Goal: Book appointment/travel/reservation

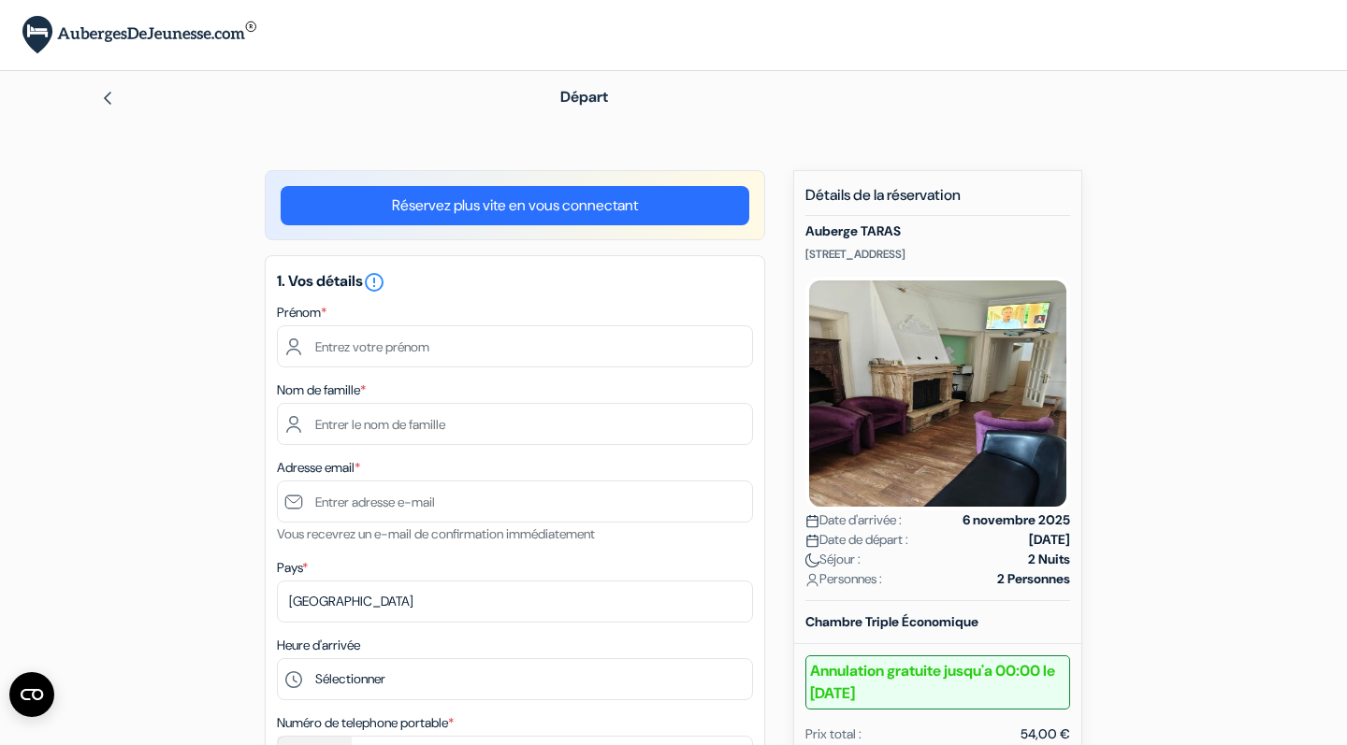
drag, startPoint x: 1007, startPoint y: 247, endPoint x: 801, endPoint y: 250, distance: 206.7
click at [801, 250] on div "Nouvelle Réservation Détails de la réservation Auberge TARAS Terazije 38 17 spr…" at bounding box center [937, 683] width 289 height 1027
copy p "[STREET_ADDRESS]"
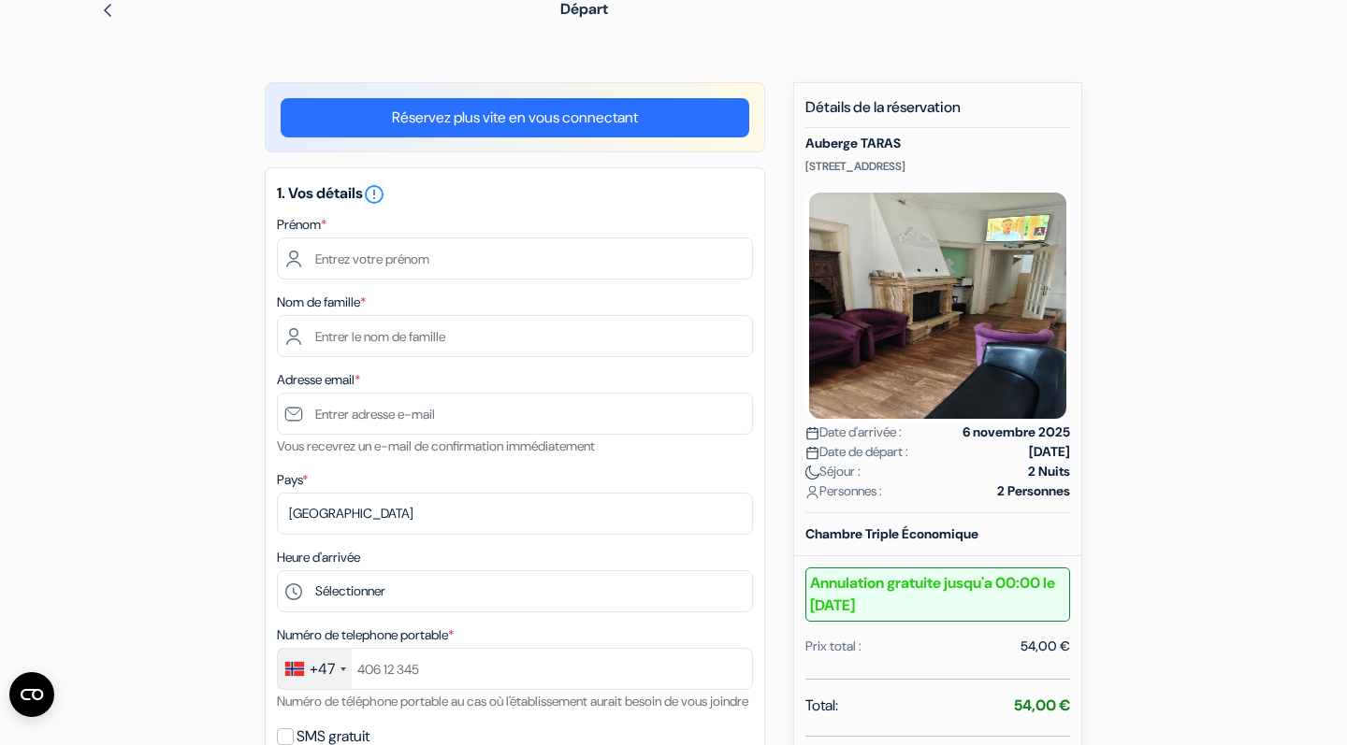
scroll to position [45, 0]
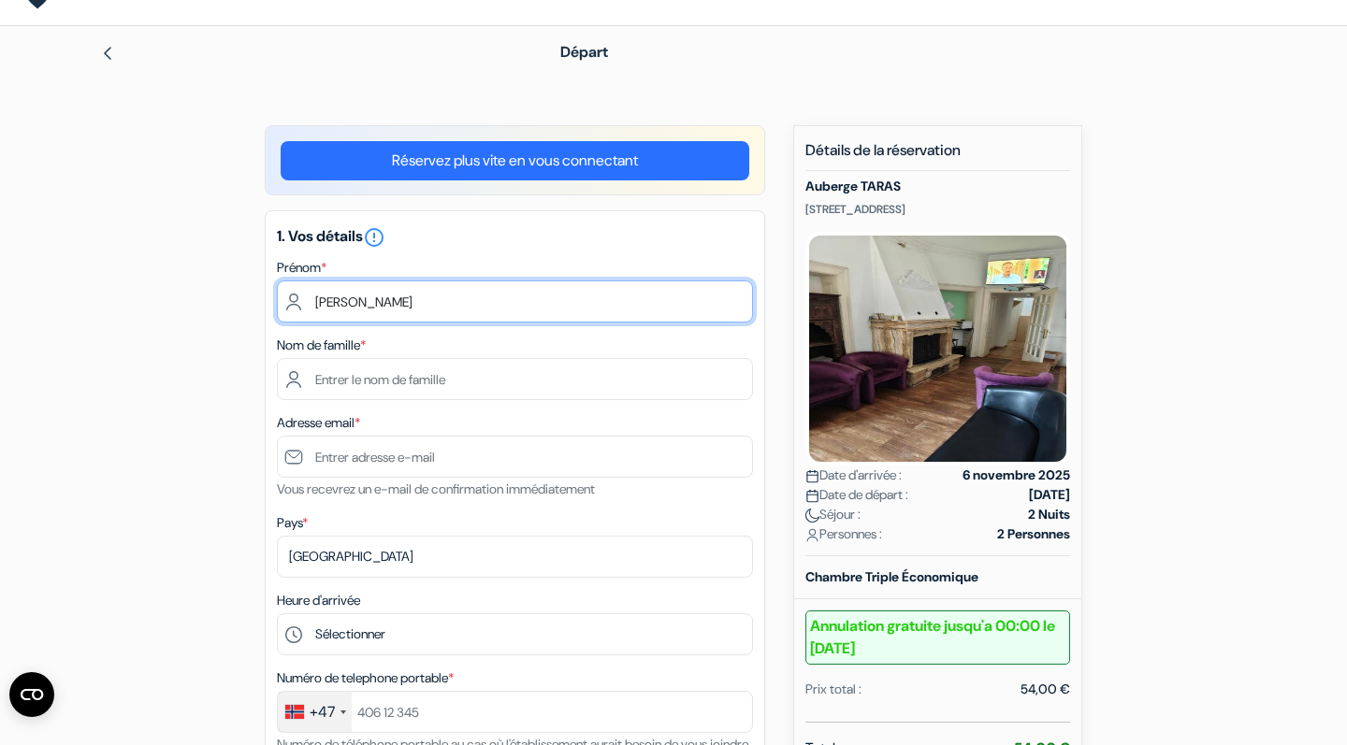
type input "[PERSON_NAME]"
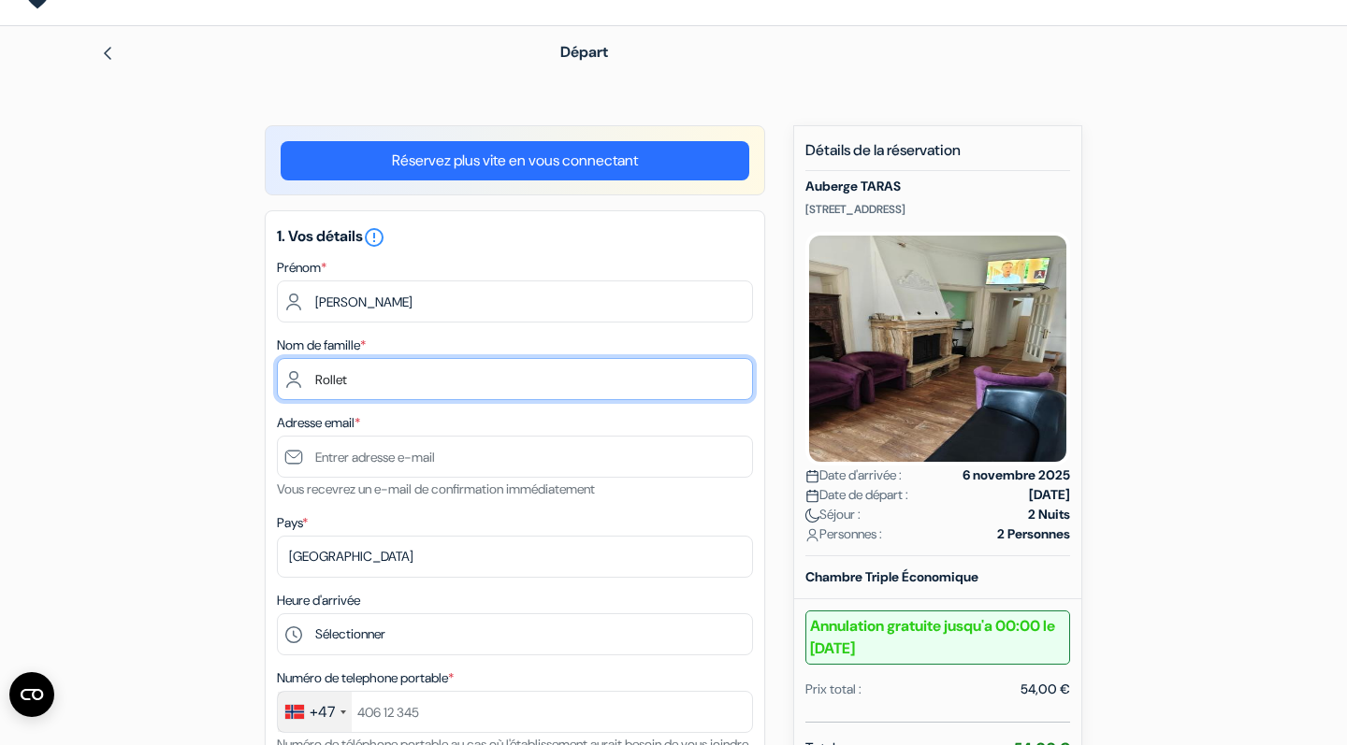
type input "Rollet"
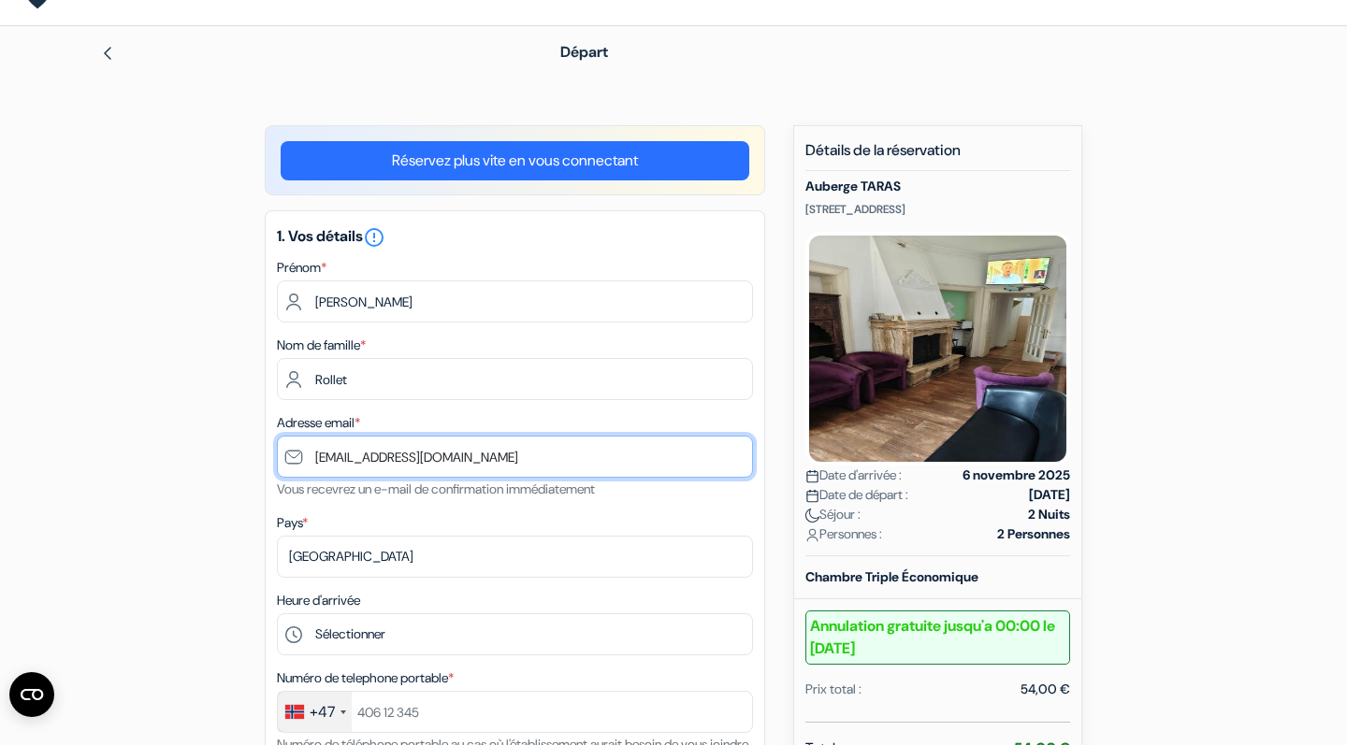
type input "[EMAIL_ADDRESS][DOMAIN_NAME]"
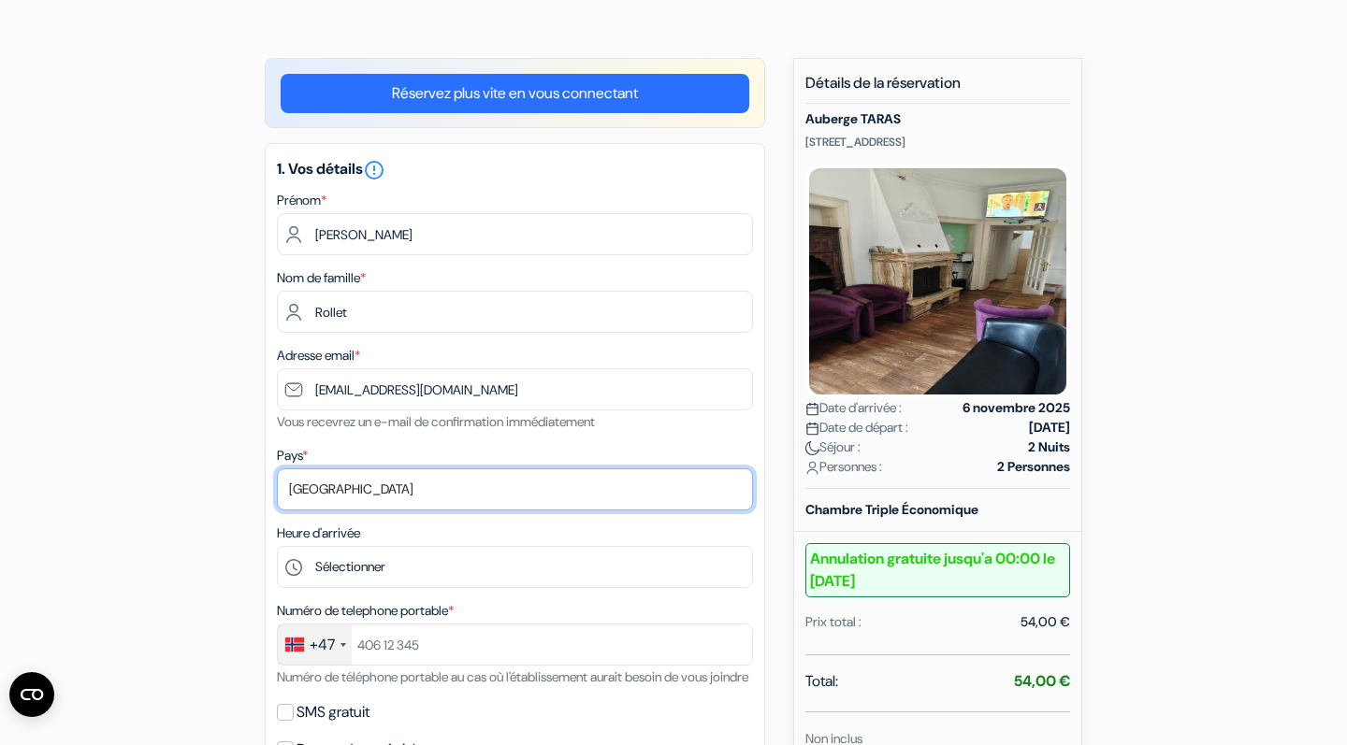
scroll to position [115, 0]
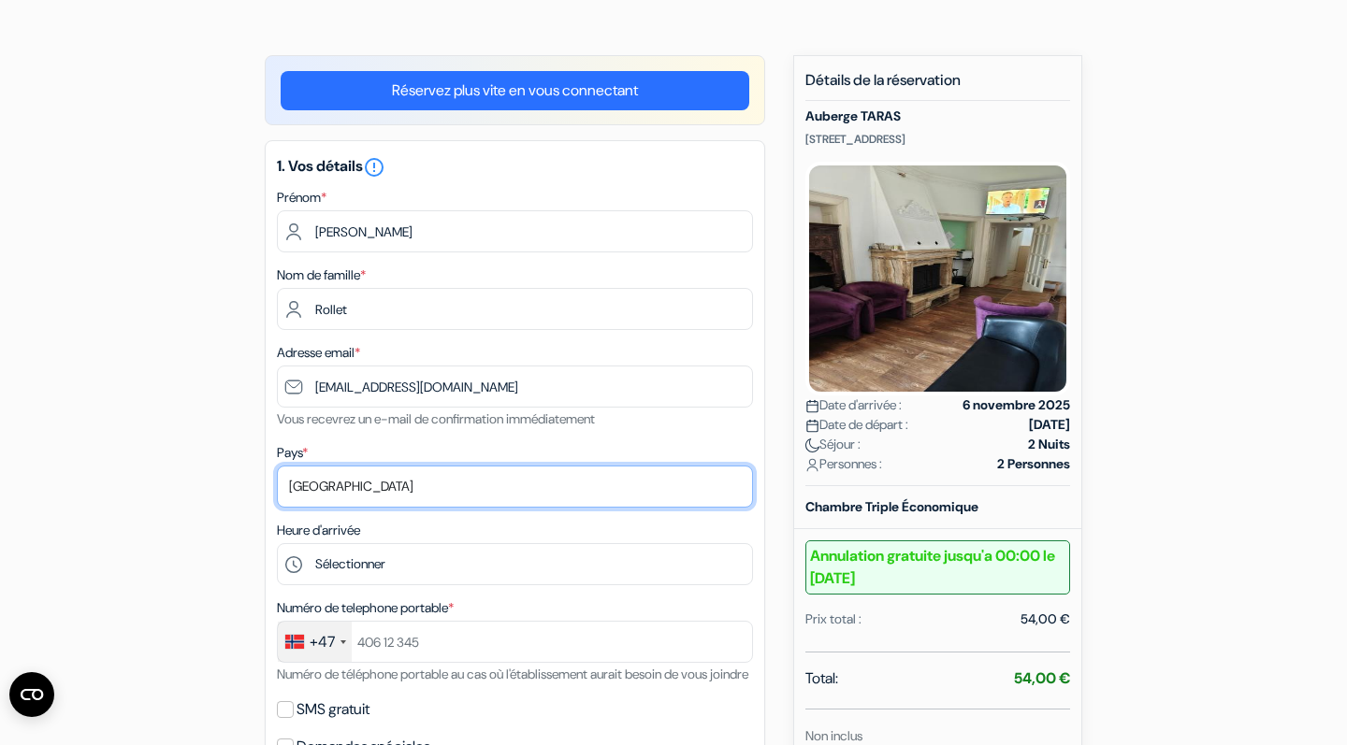
select select "no"
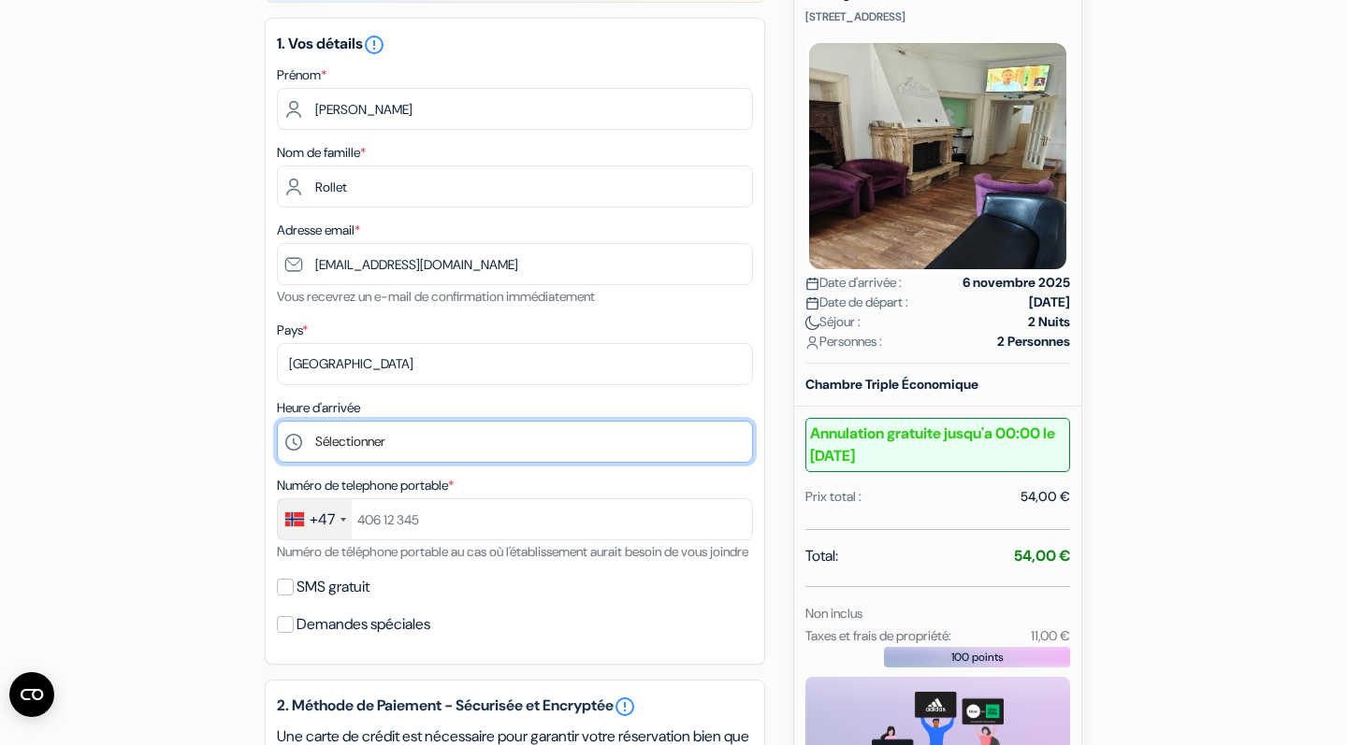
scroll to position [244, 0]
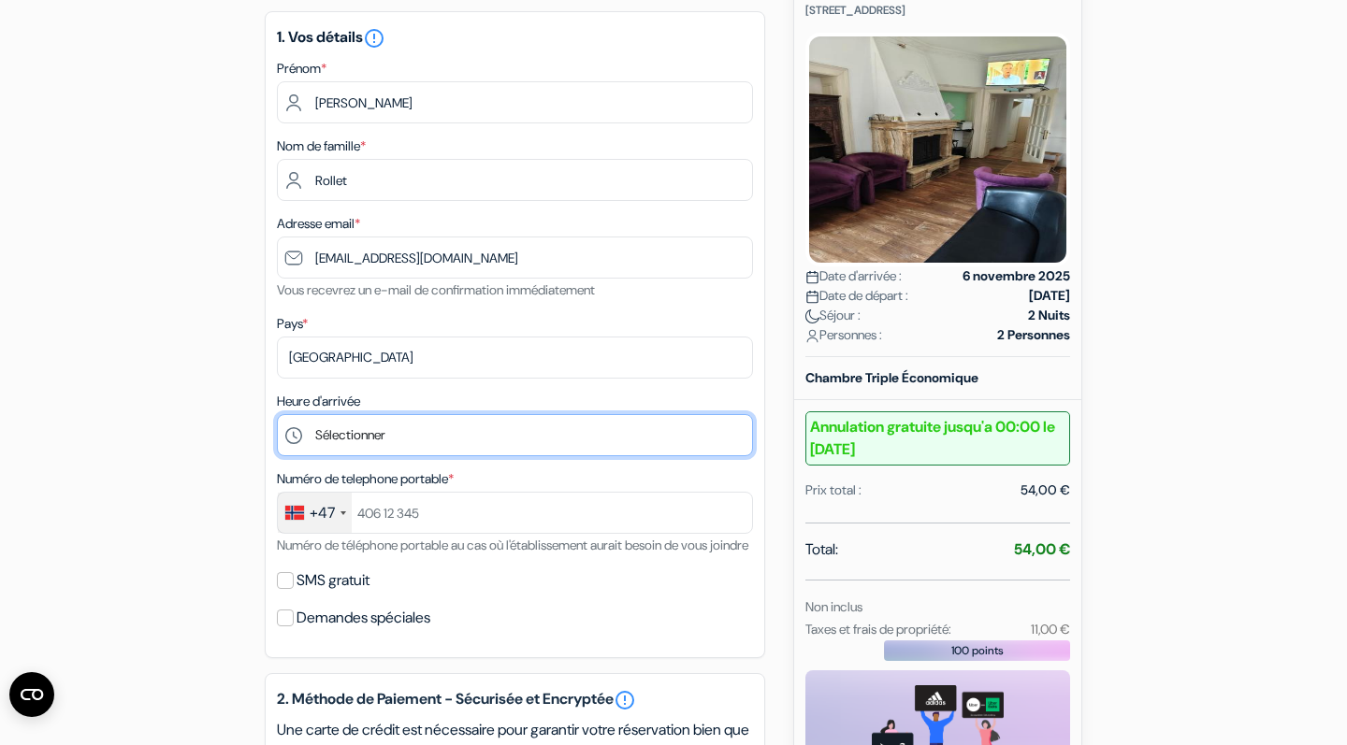
select select "15"
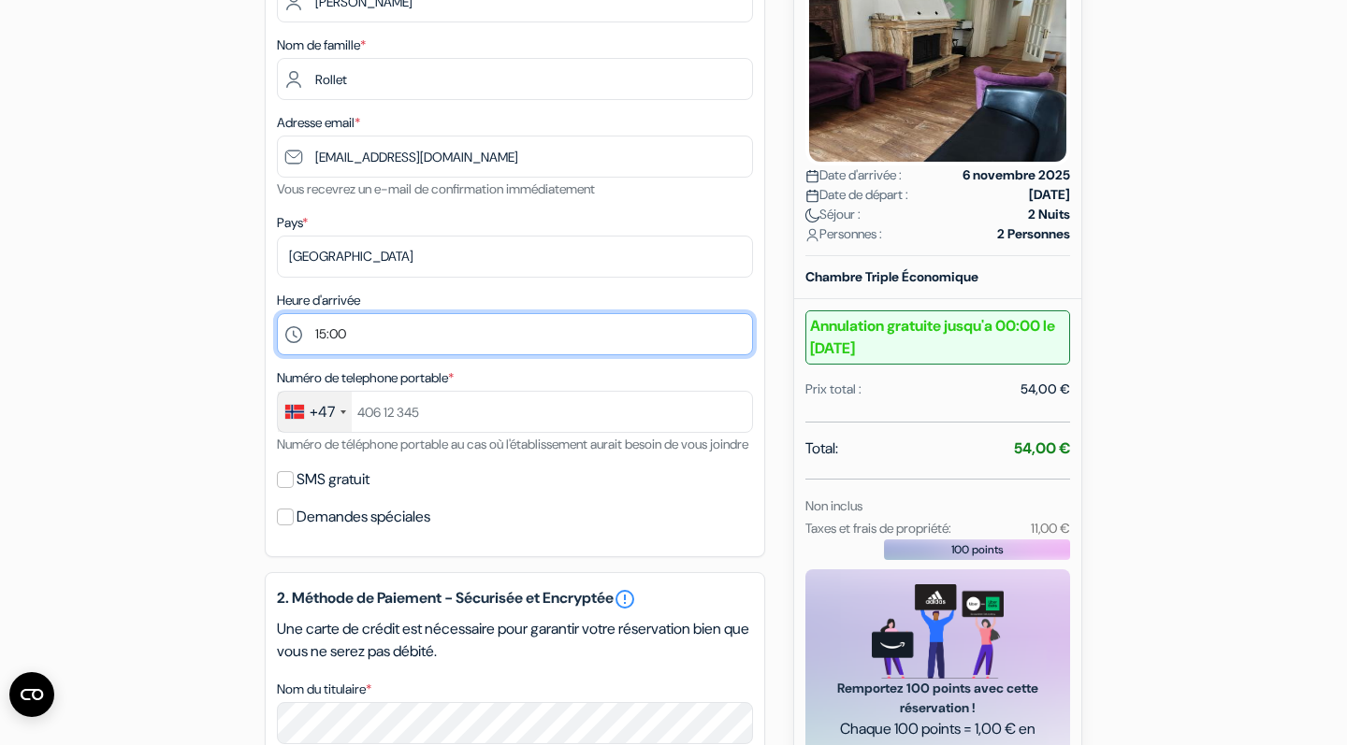
scroll to position [348, 0]
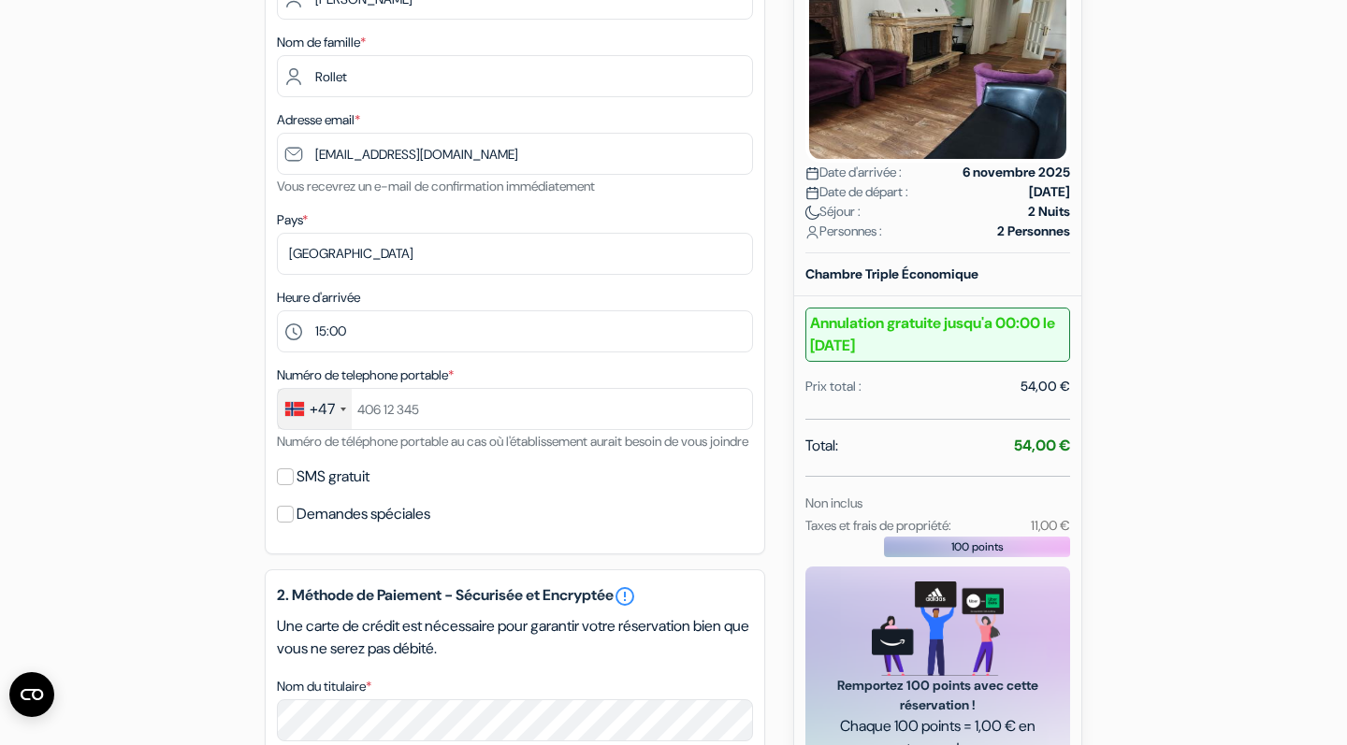
click at [332, 412] on div "+47" at bounding box center [322, 409] width 25 height 22
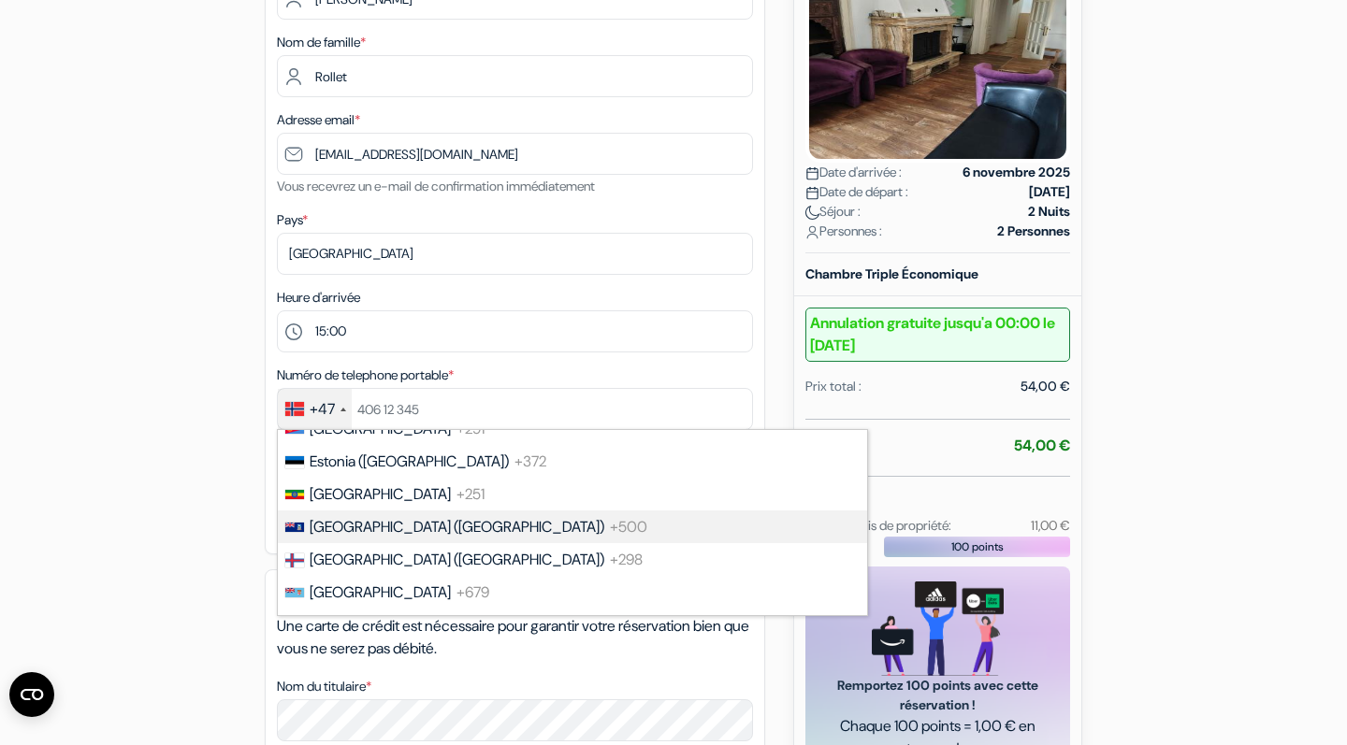
scroll to position [2518, 0]
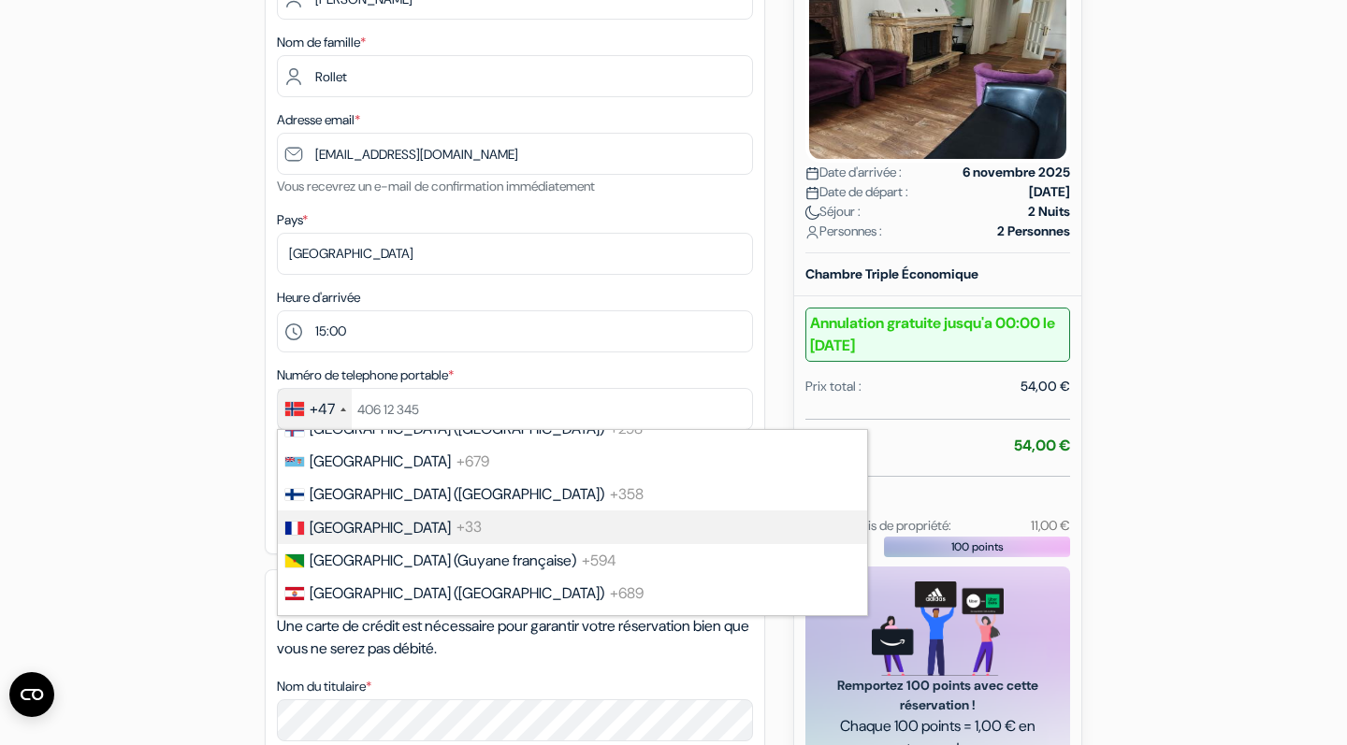
click at [456, 532] on span "+33" at bounding box center [468, 528] width 25 height 20
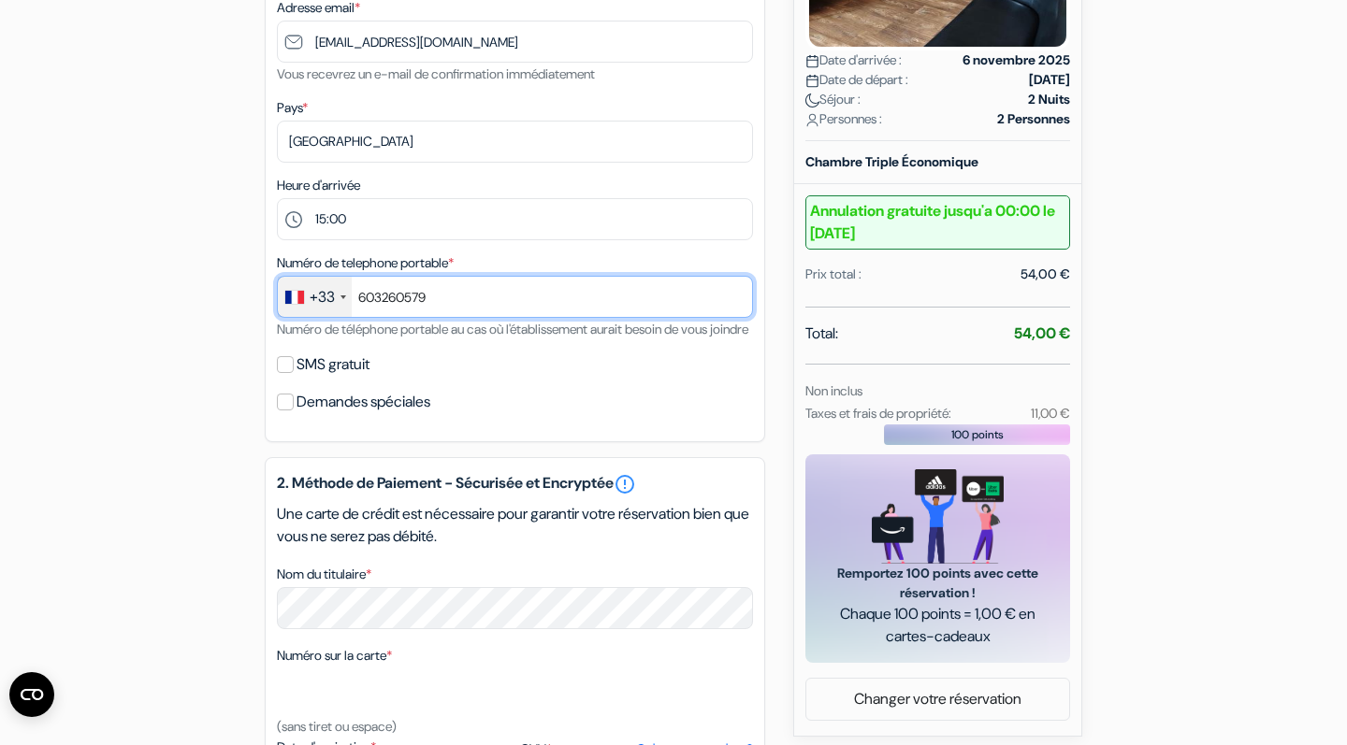
scroll to position [466, 0]
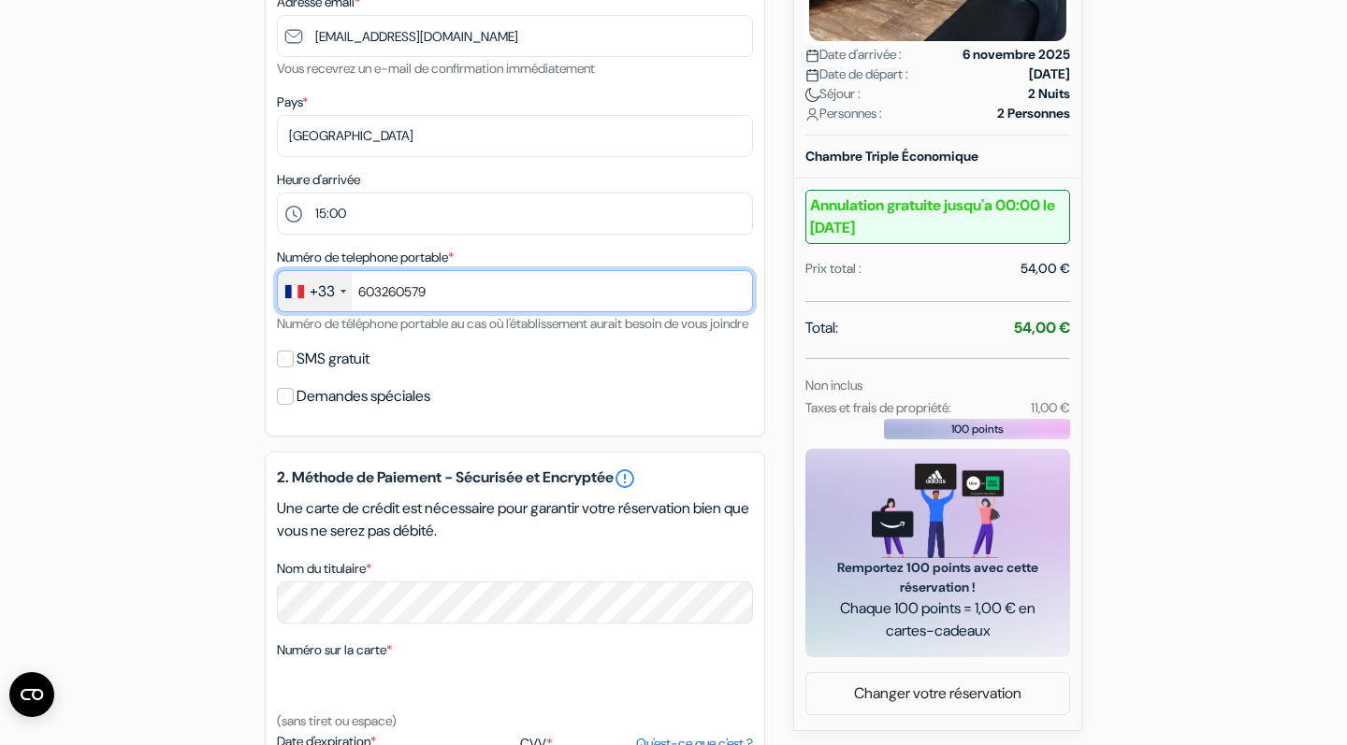
type input "603260579"
click at [283, 368] on input "SMS gratuit" at bounding box center [285, 359] width 17 height 17
checkbox input "true"
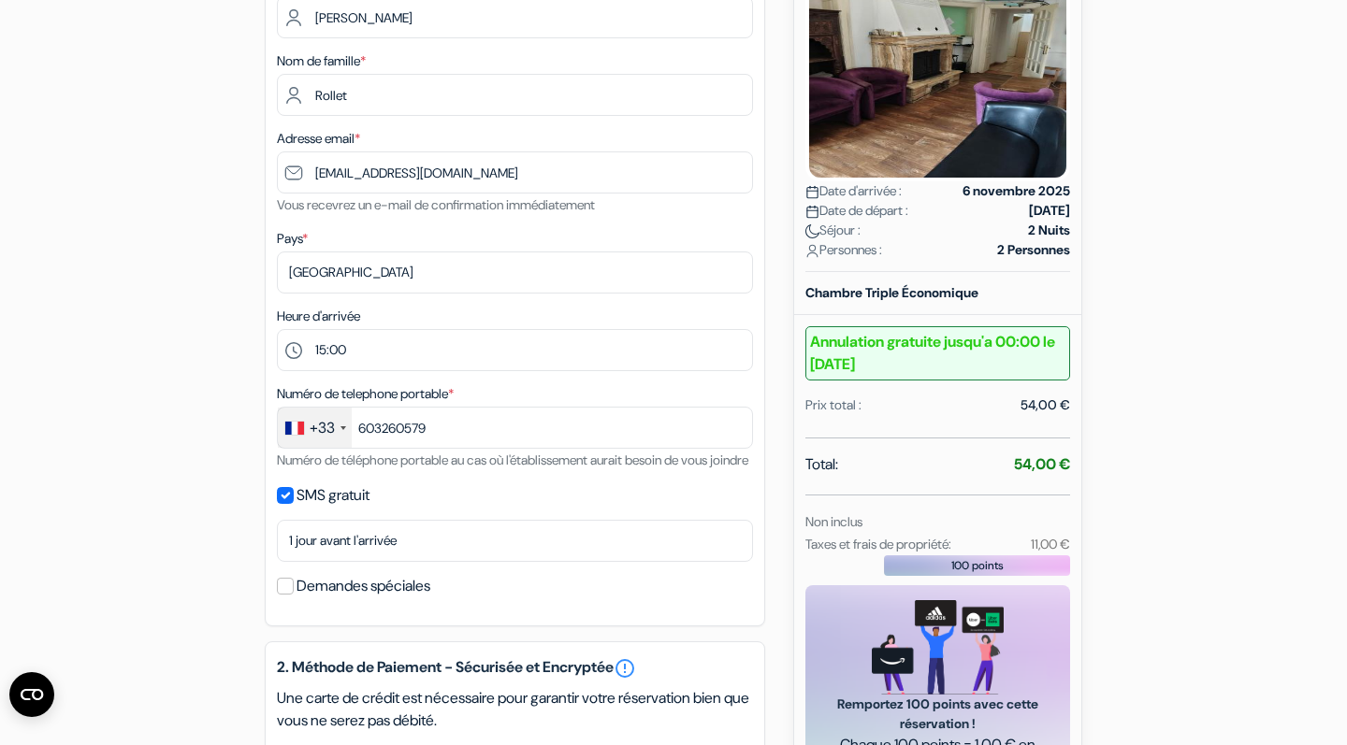
scroll to position [325, 0]
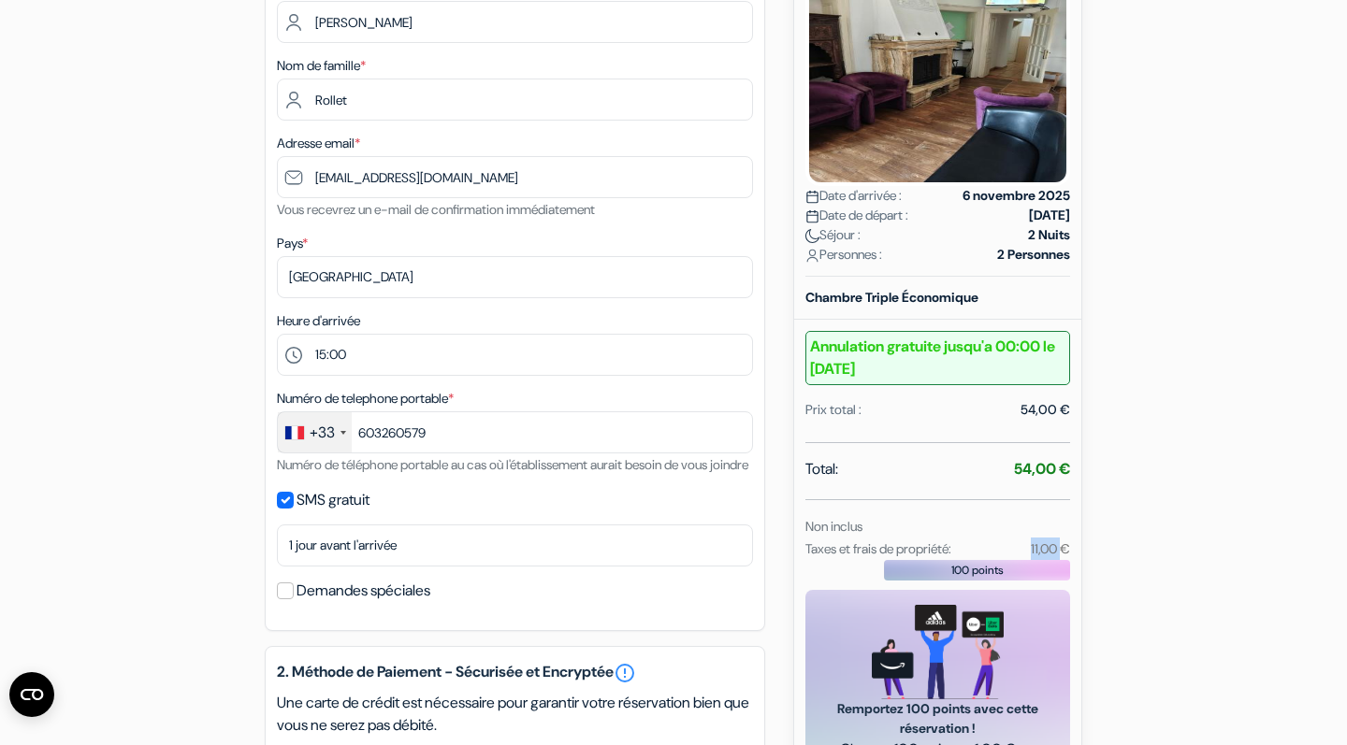
drag, startPoint x: 1062, startPoint y: 547, endPoint x: 1019, endPoint y: 547, distance: 43.0
click at [1019, 547] on div "11,00 €" at bounding box center [1033, 549] width 95 height 22
click at [1114, 540] on div "add_box Auberge TARAS Terazije 38 17 sprat 1, Belgrade, Serbie Détails de l'éta…" at bounding box center [673, 594] width 1235 height 1497
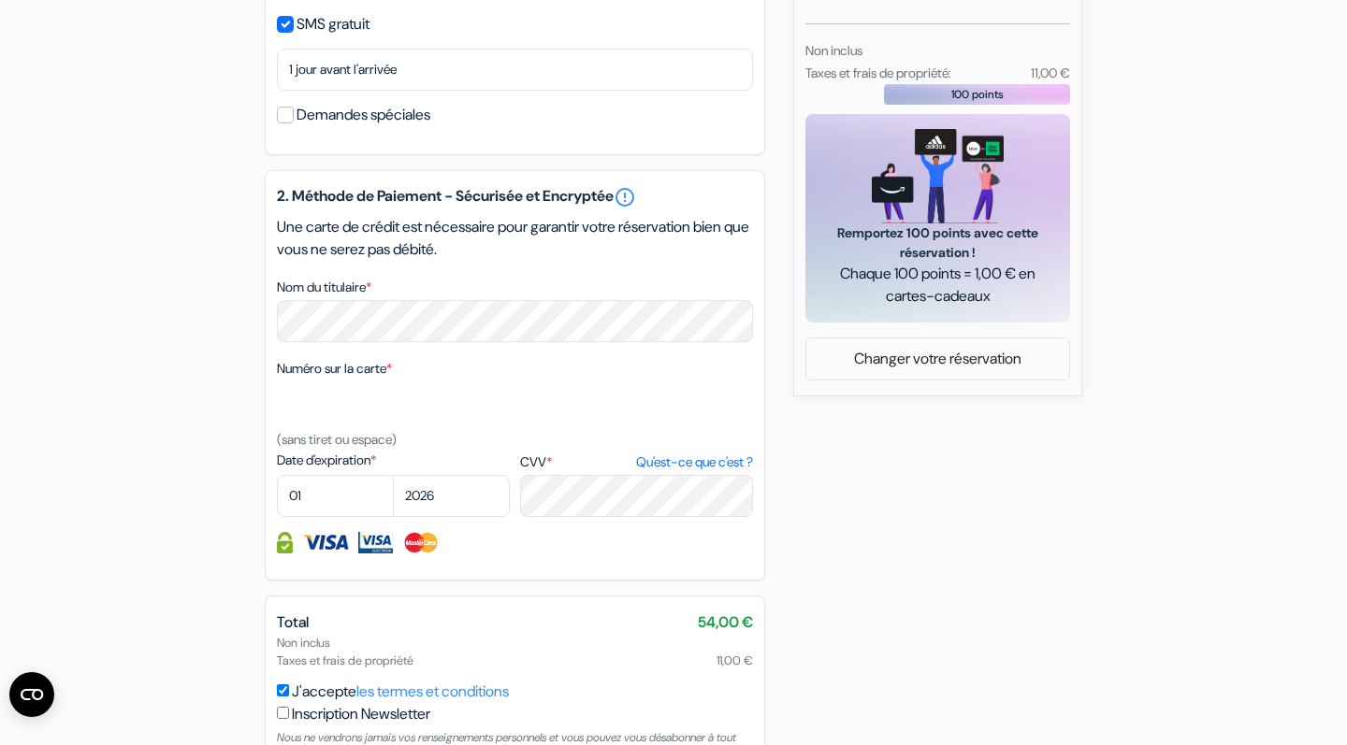
scroll to position [795, 0]
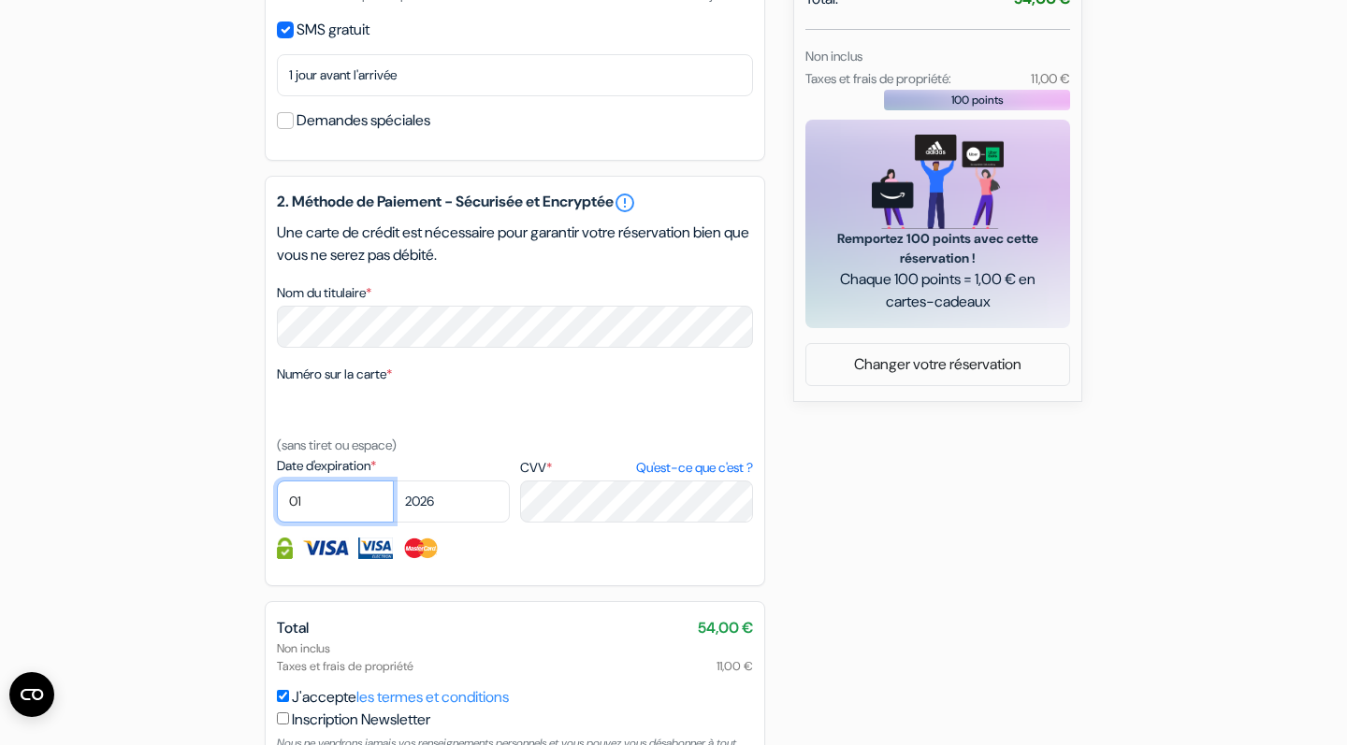
select select "06"
click at [782, 539] on div "add_box Auberge TARAS Terazije 38 17 sprat 1, Belgrade, Serbie Détails de l'éta…" at bounding box center [673, 123] width 1235 height 1497
click at [889, 593] on div "add_box Auberge TARAS Terazije 38 17 sprat 1, Belgrade, Serbie Détails de l'éta…" at bounding box center [673, 123] width 1235 height 1497
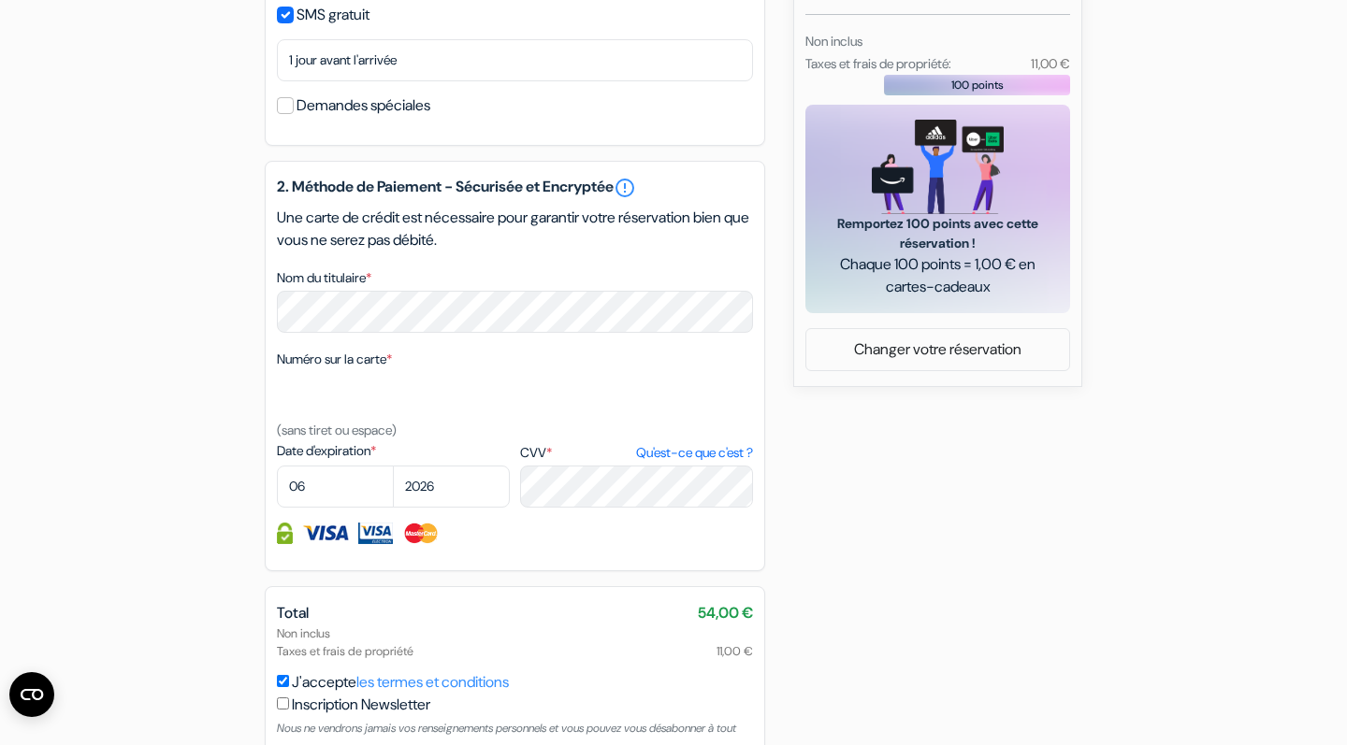
scroll to position [812, 0]
click at [508, 412] on div at bounding box center [515, 393] width 476 height 47
click at [384, 416] on div at bounding box center [515, 393] width 476 height 47
click at [366, 417] on div at bounding box center [515, 393] width 476 height 47
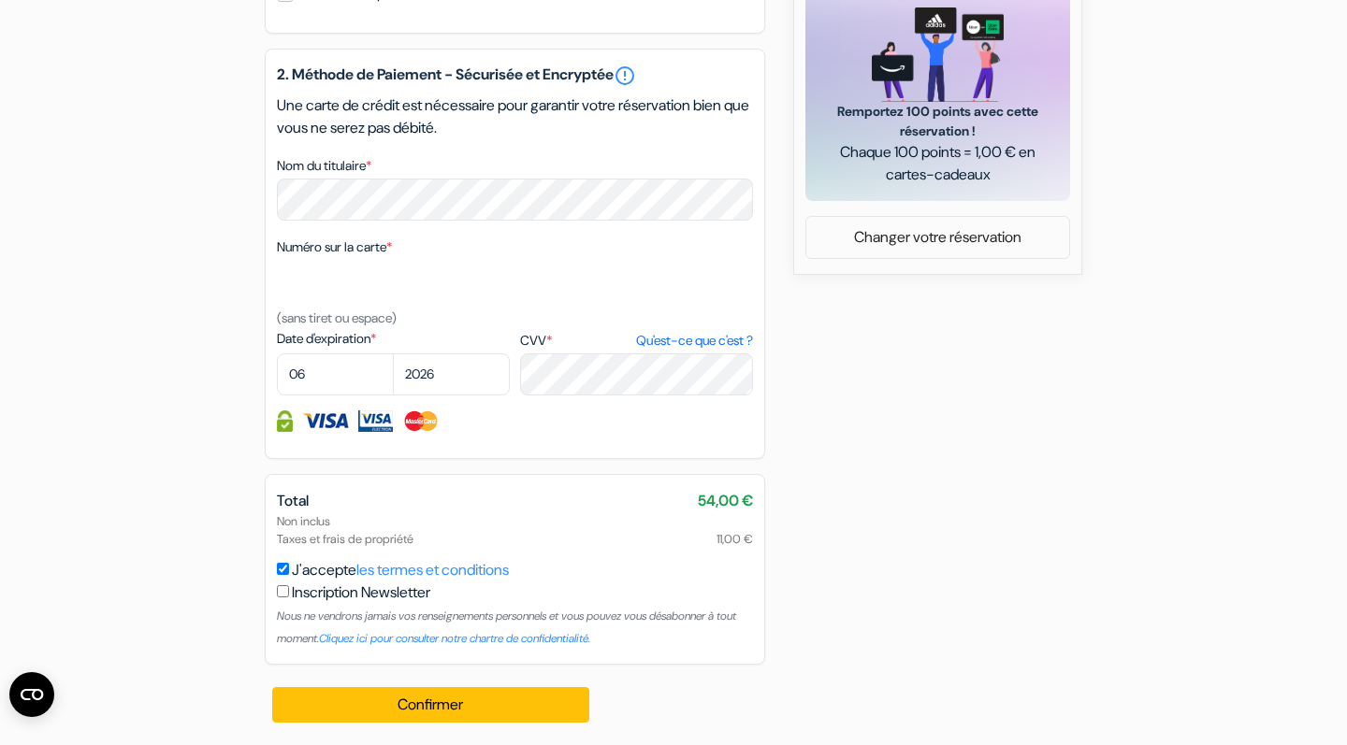
scroll to position [945, 0]
click at [347, 281] on div at bounding box center [515, 283] width 476 height 47
click at [341, 290] on div at bounding box center [515, 283] width 476 height 47
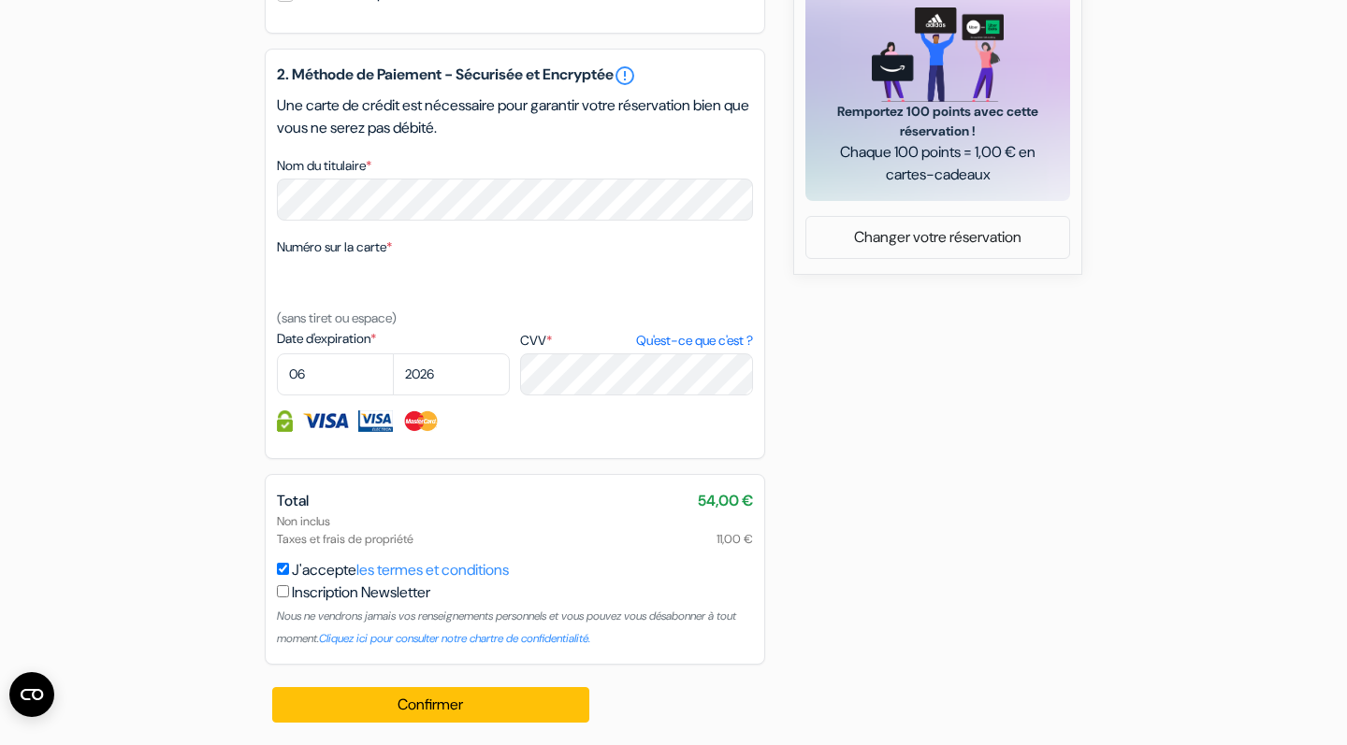
click at [341, 290] on div at bounding box center [515, 283] width 476 height 47
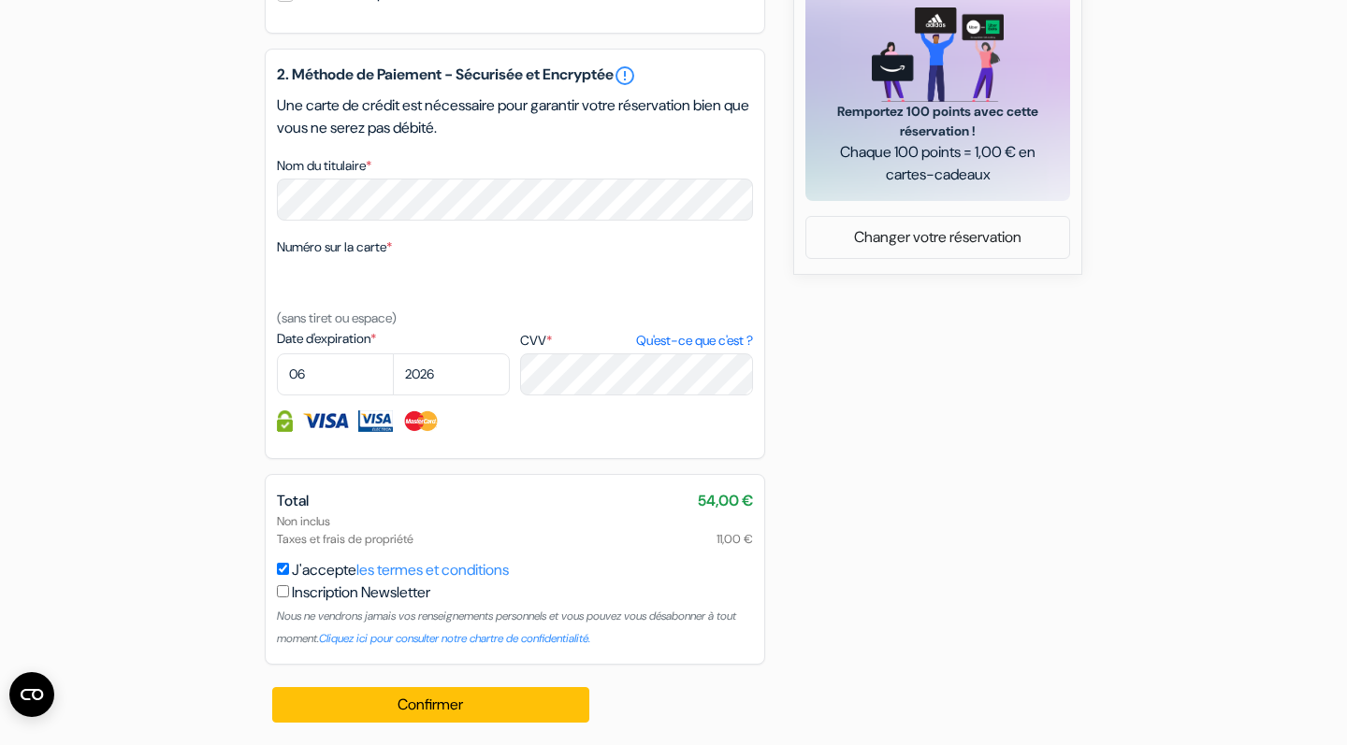
click at [341, 289] on div at bounding box center [515, 283] width 476 height 47
click at [330, 286] on div at bounding box center [515, 283] width 476 height 47
click at [387, 270] on div at bounding box center [515, 283] width 476 height 47
click at [407, 238] on div "Numéro sur la carte * (sans tiret ou espace)" at bounding box center [515, 283] width 476 height 94
click at [392, 241] on span "*" at bounding box center [389, 247] width 6 height 17
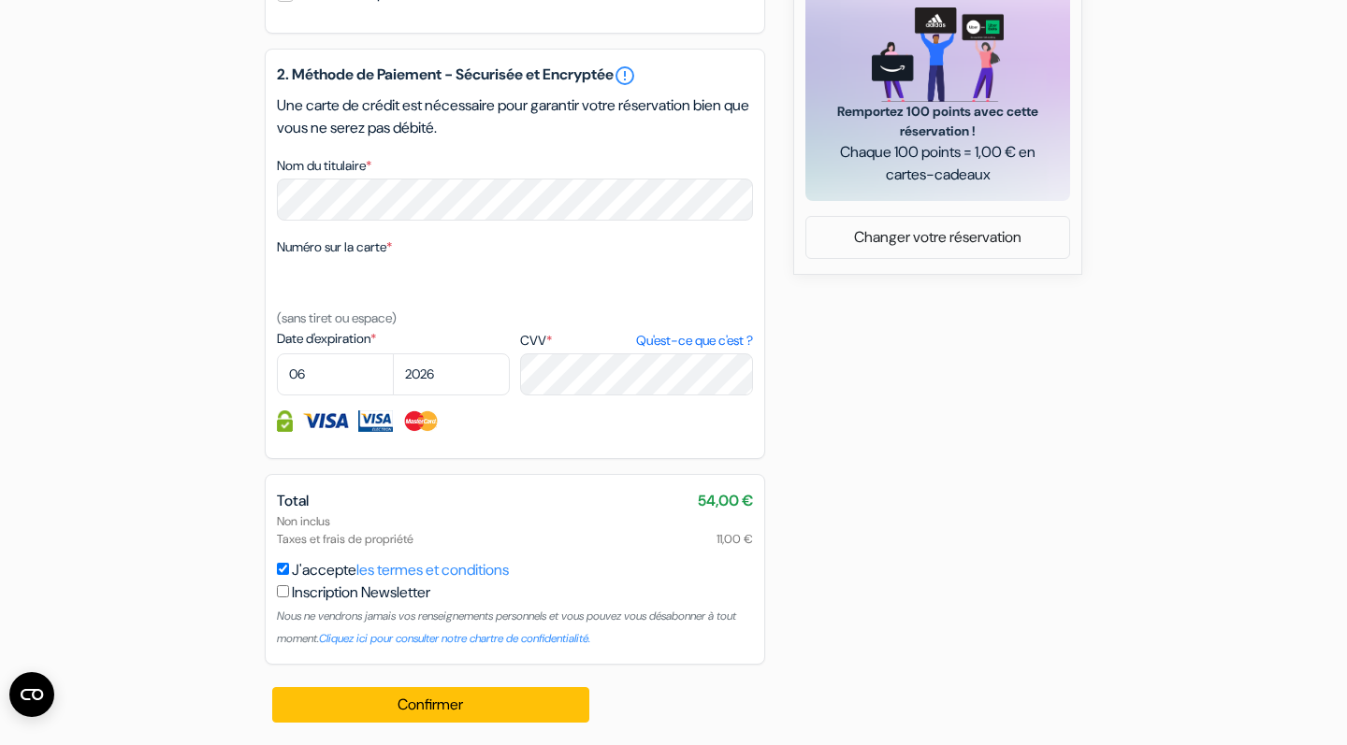
click at [0, 0] on textarea "Nom du titulaire *" at bounding box center [0, 0] width 0 height 0
click at [452, 709] on button "Confirmer Loading..." at bounding box center [430, 705] width 317 height 36
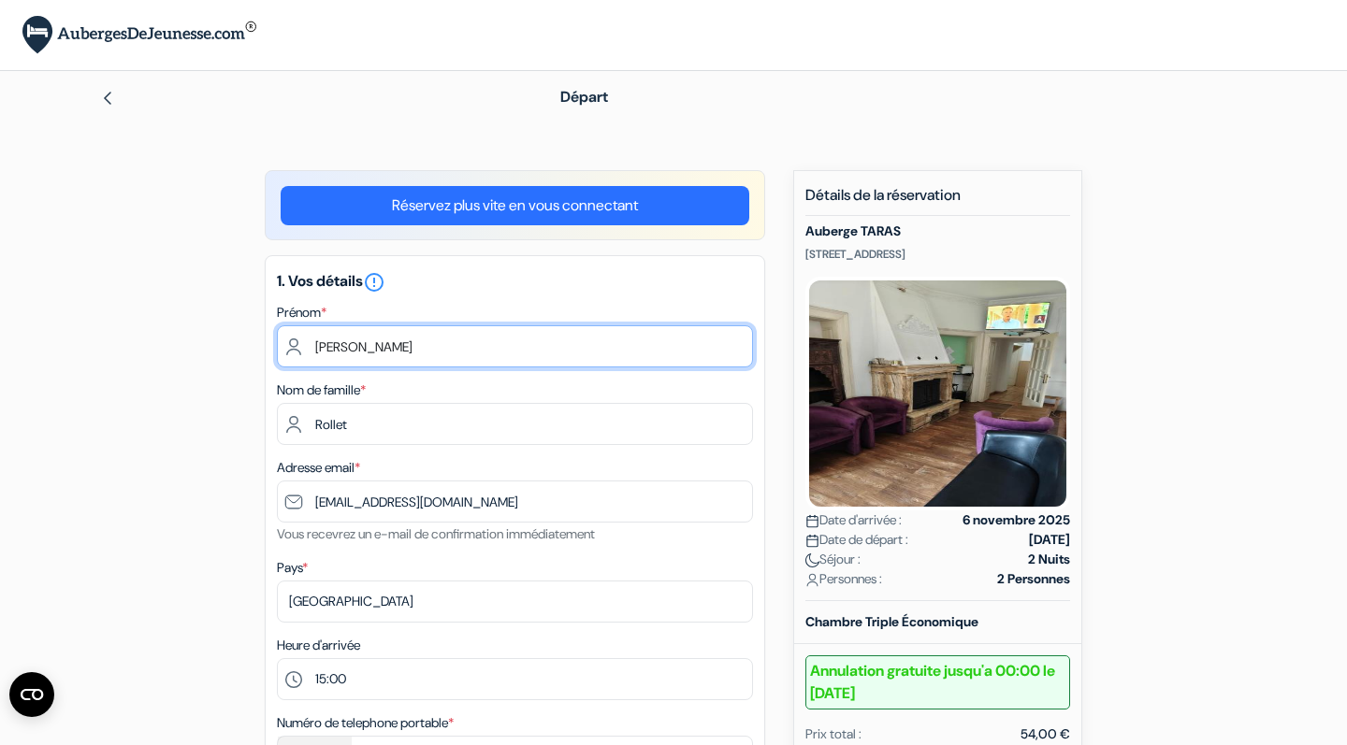
scroll to position [0, 0]
drag, startPoint x: 466, startPoint y: 348, endPoint x: 246, endPoint y: 348, distance: 219.8
drag, startPoint x: 398, startPoint y: 351, endPoint x: 303, endPoint y: 351, distance: 94.5
click at [303, 351] on input "[PERSON_NAME]" at bounding box center [515, 346] width 476 height 42
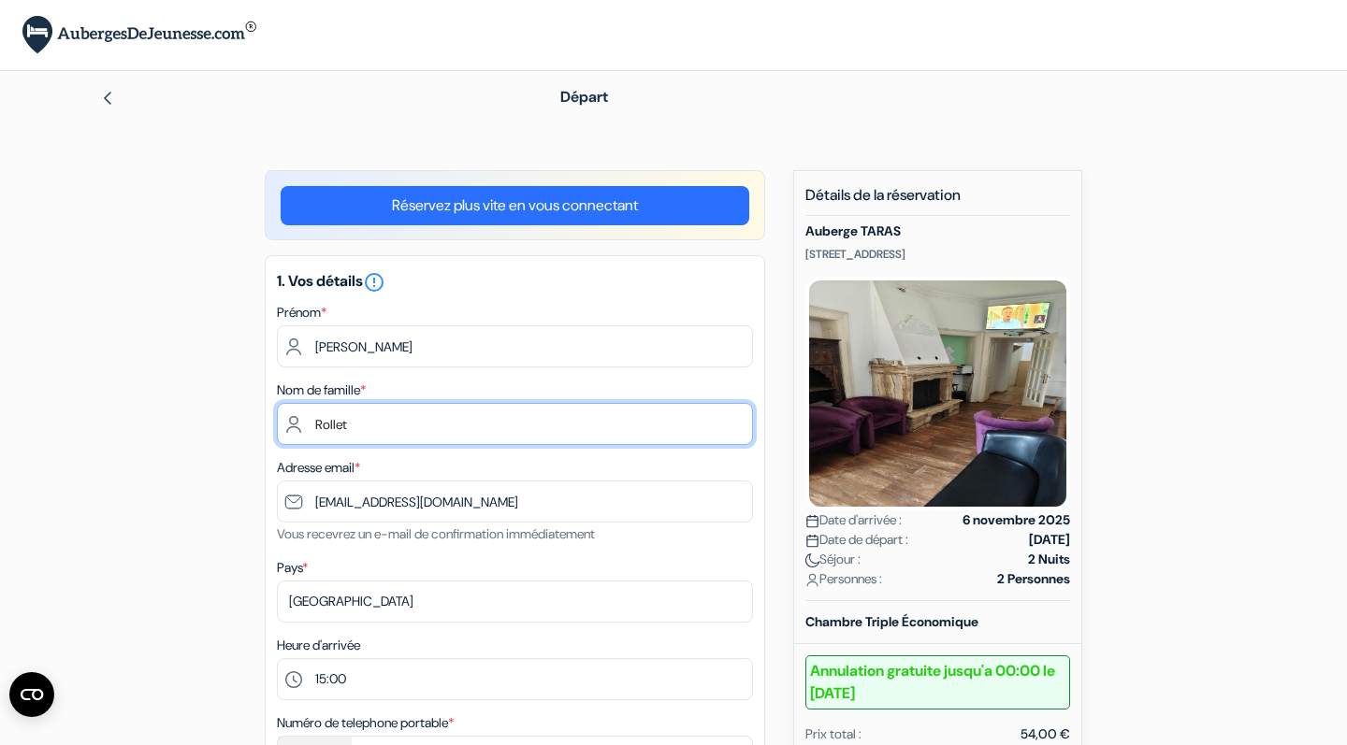
drag, startPoint x: 366, startPoint y: 422, endPoint x: 305, endPoint y: 422, distance: 60.8
click at [305, 422] on input "Rollet" at bounding box center [515, 424] width 476 height 42
drag, startPoint x: 475, startPoint y: 414, endPoint x: 278, endPoint y: 417, distance: 197.4
click at [278, 417] on input "Rollet" at bounding box center [515, 424] width 476 height 42
drag, startPoint x: 371, startPoint y: 433, endPoint x: 311, endPoint y: 424, distance: 60.6
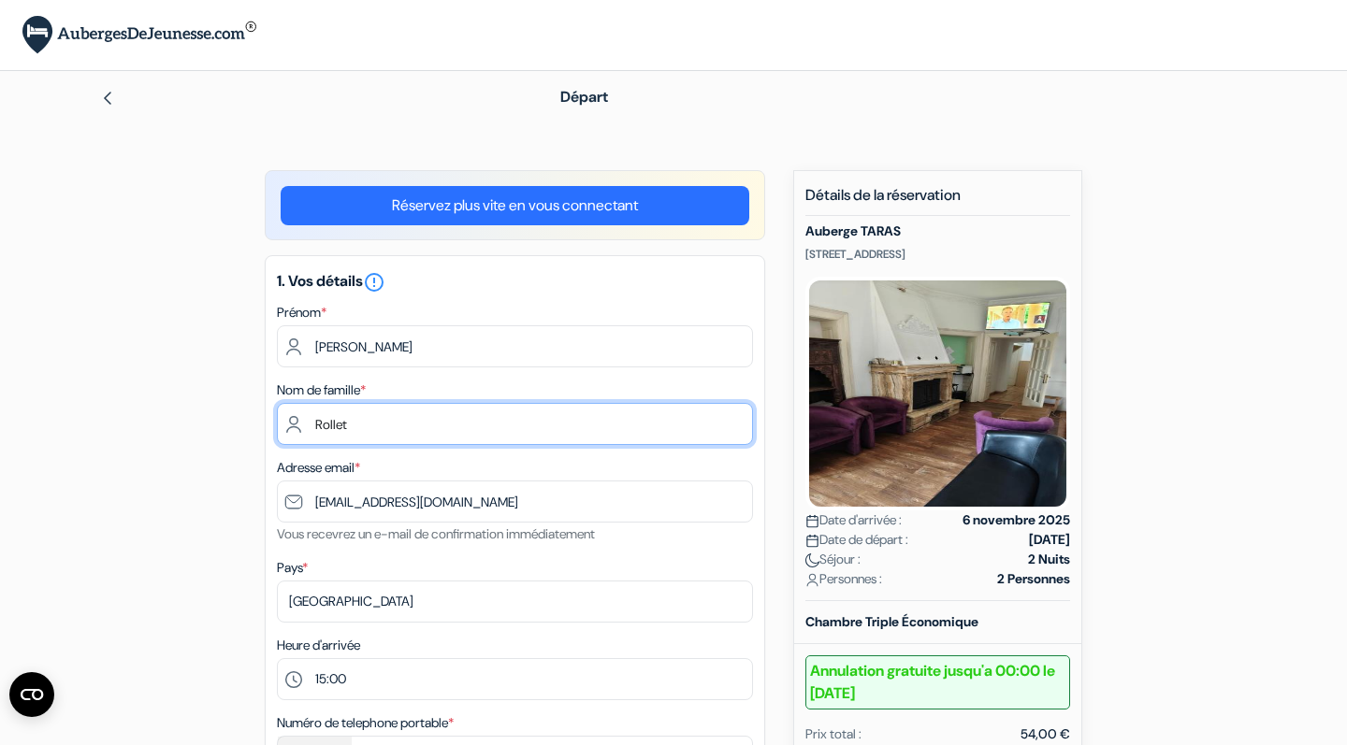
click at [311, 424] on input "Rollet" at bounding box center [515, 424] width 476 height 42
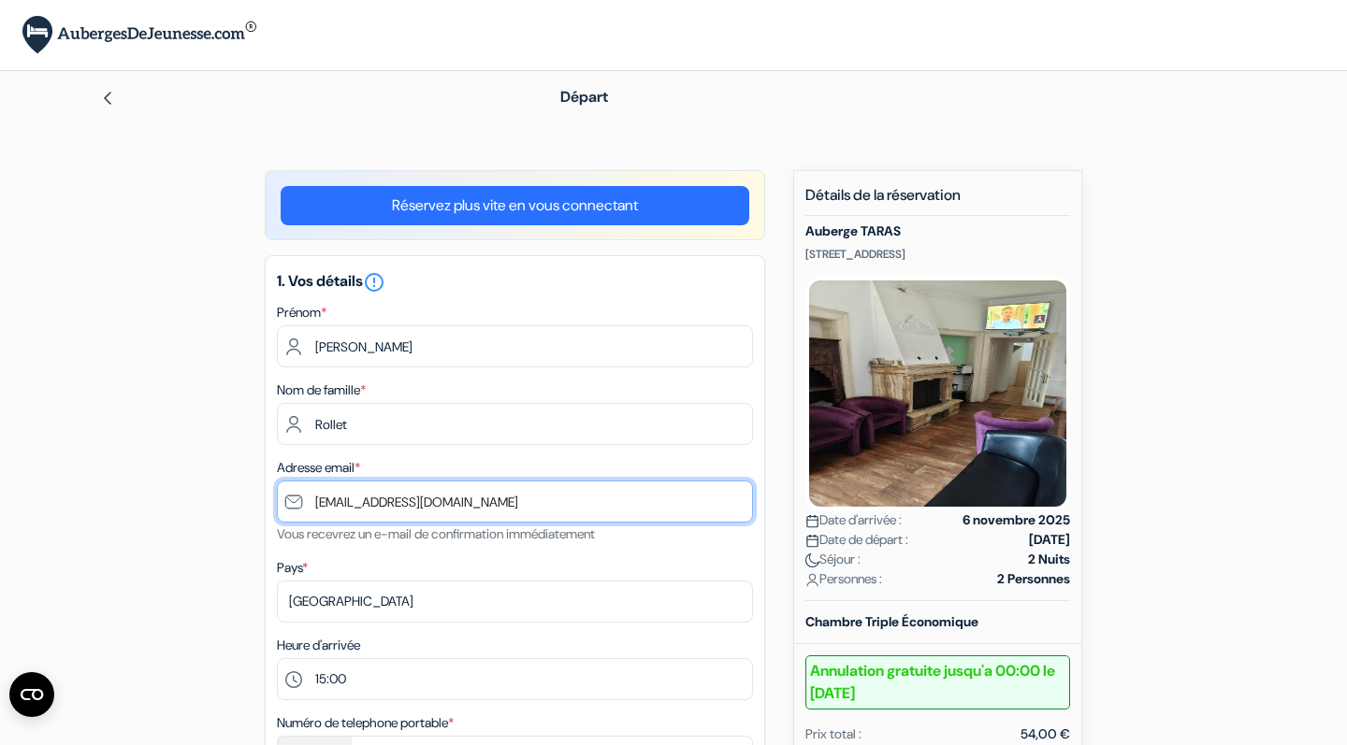
drag, startPoint x: 456, startPoint y: 499, endPoint x: 290, endPoint y: 499, distance: 165.6
click at [290, 499] on input "[EMAIL_ADDRESS][DOMAIN_NAME]" at bounding box center [515, 502] width 476 height 42
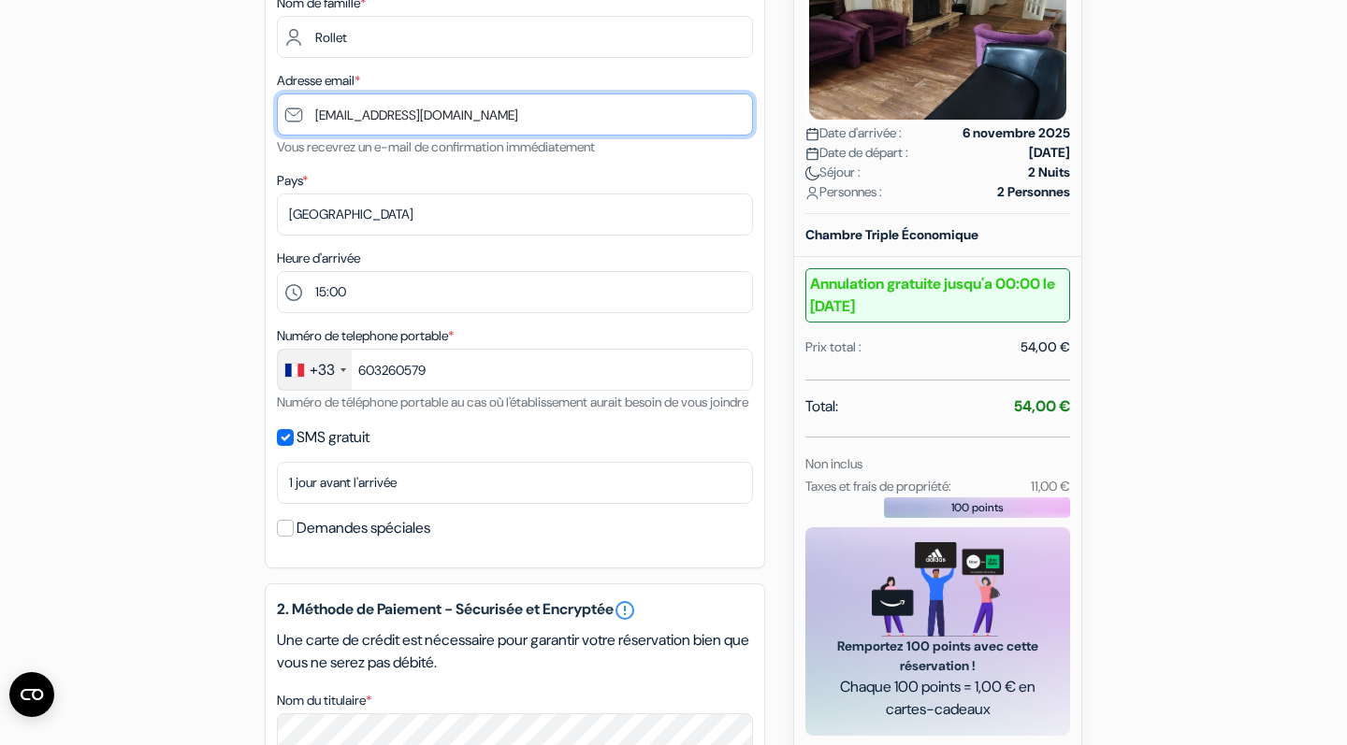
scroll to position [447, 0]
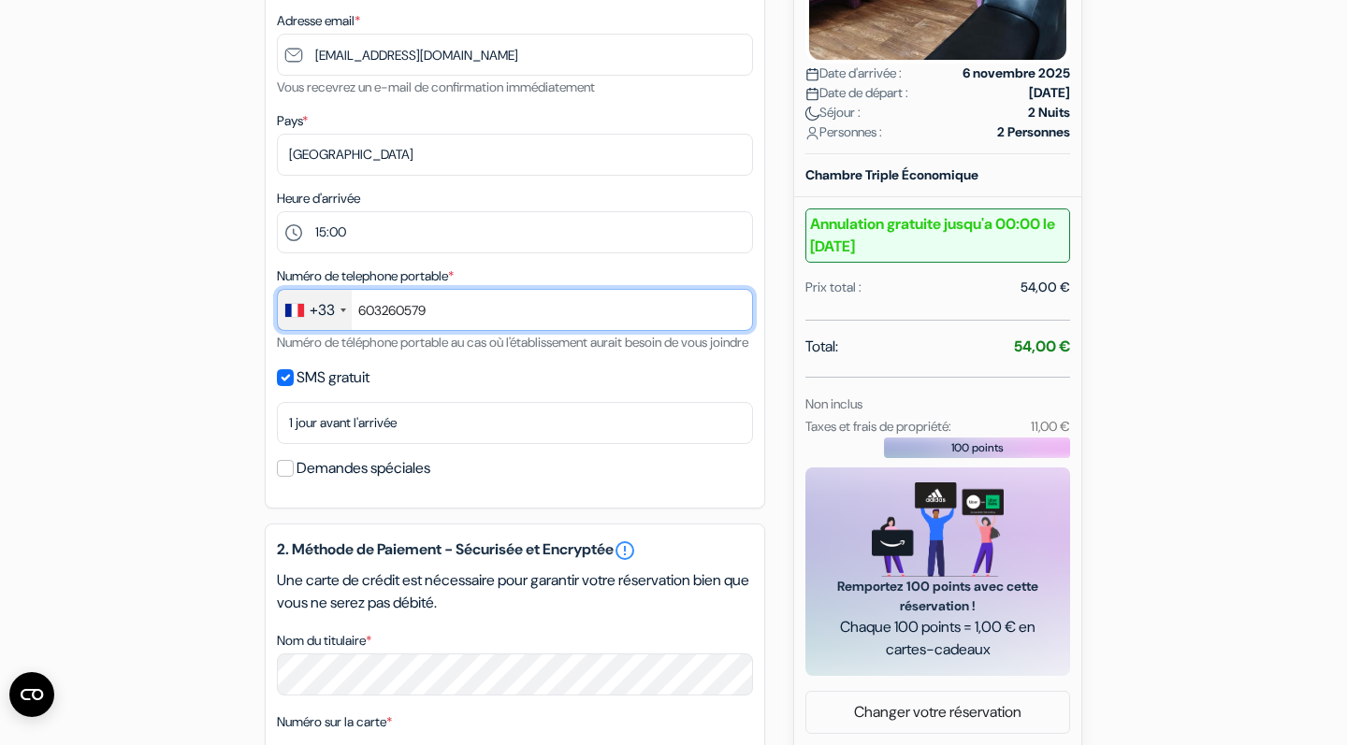
drag, startPoint x: 444, startPoint y: 314, endPoint x: 359, endPoint y: 314, distance: 85.1
click at [359, 314] on input "603260579" at bounding box center [515, 310] width 476 height 42
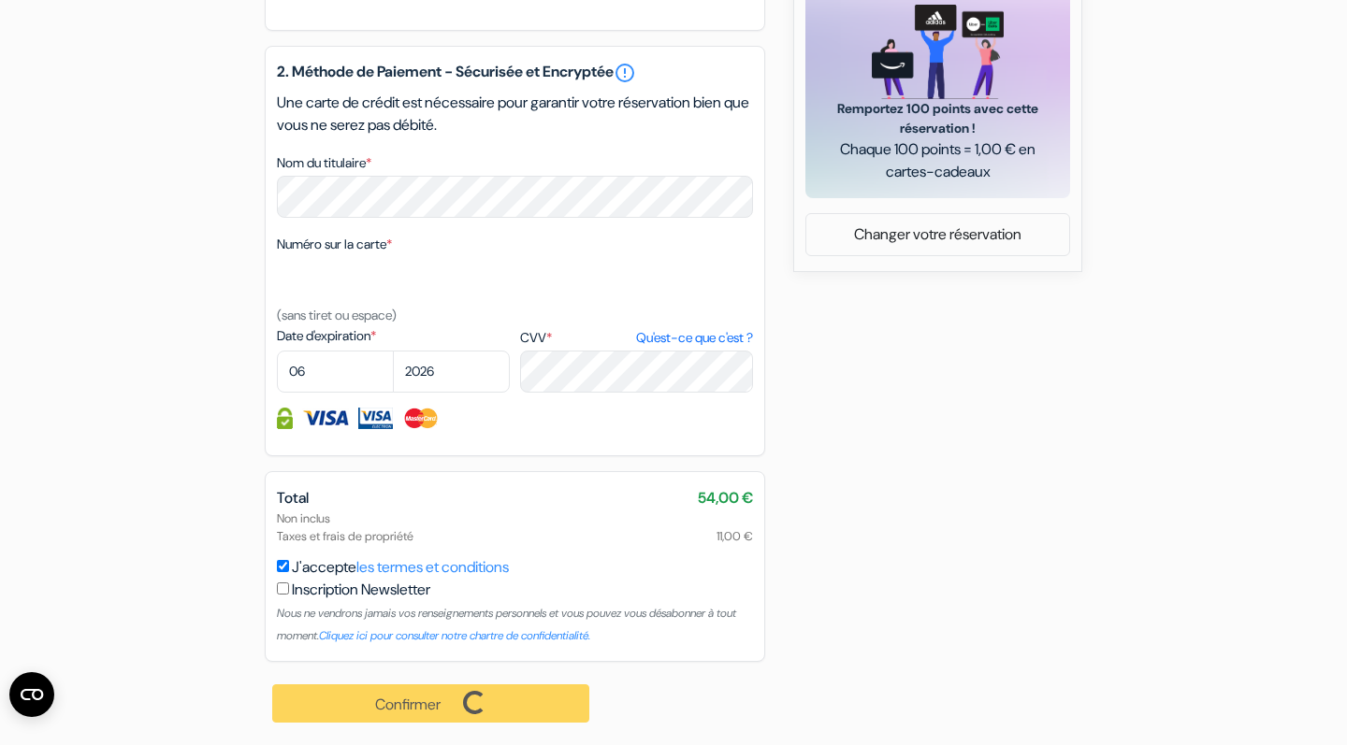
scroll to position [947, 0]
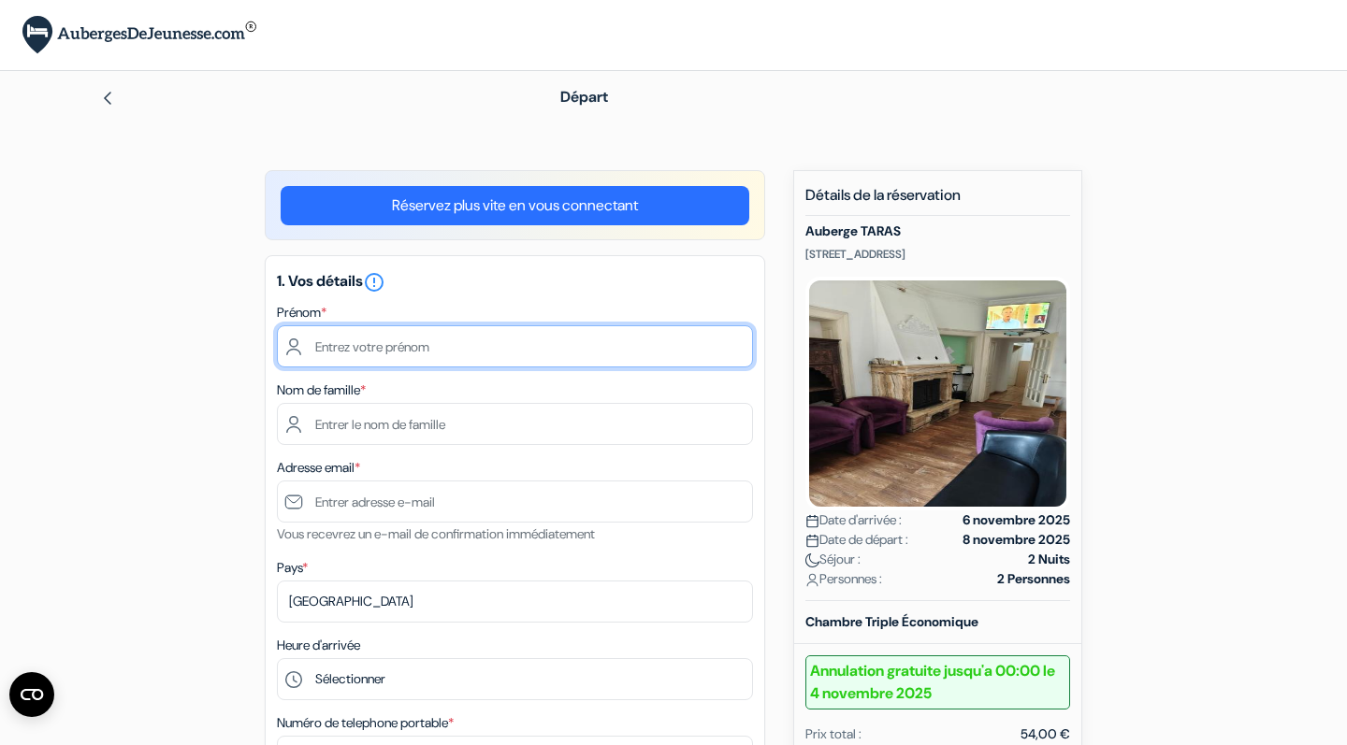
paste input "[STREET_ADDRESS]"
type input "[STREET_ADDRESS]"
drag, startPoint x: 598, startPoint y: 354, endPoint x: 298, endPoint y: 347, distance: 299.4
click at [298, 347] on input "[STREET_ADDRESS]" at bounding box center [515, 346] width 476 height 42
paste input "[PERSON_NAME]"
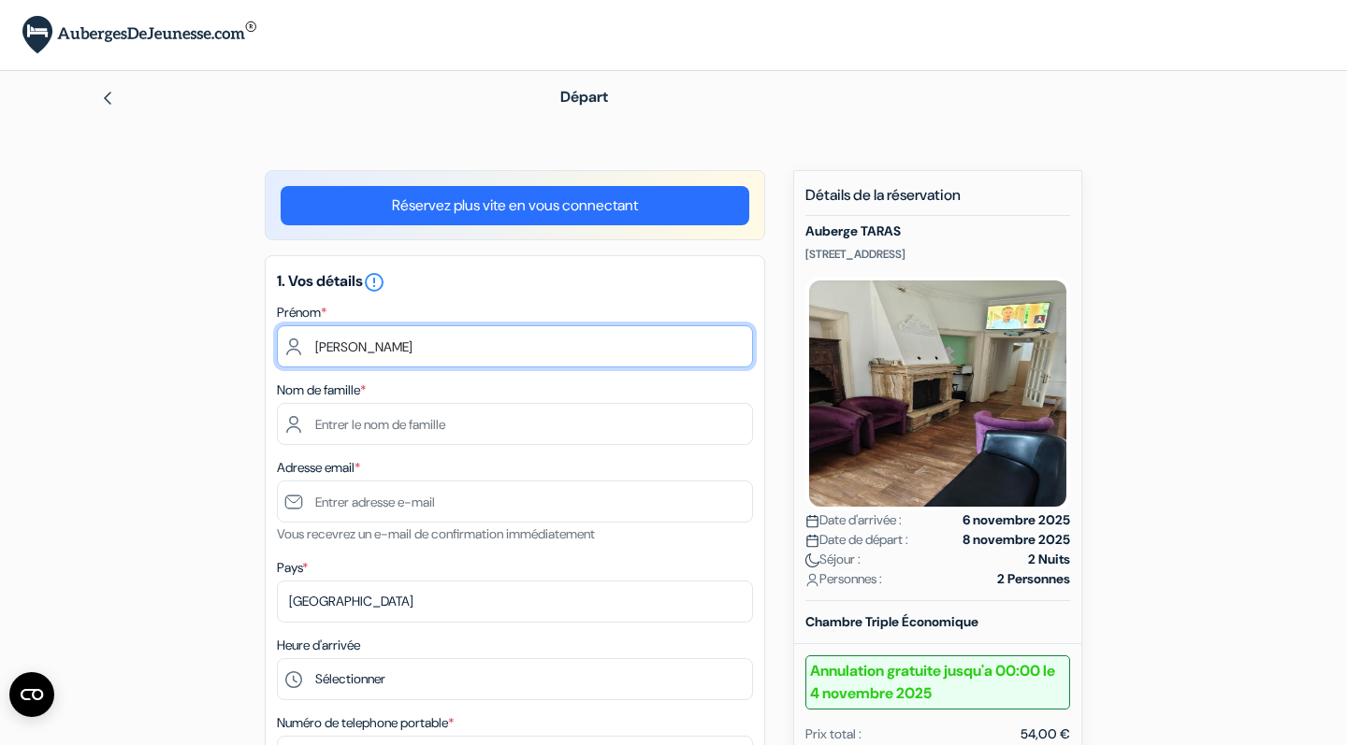
type input "[PERSON_NAME]"
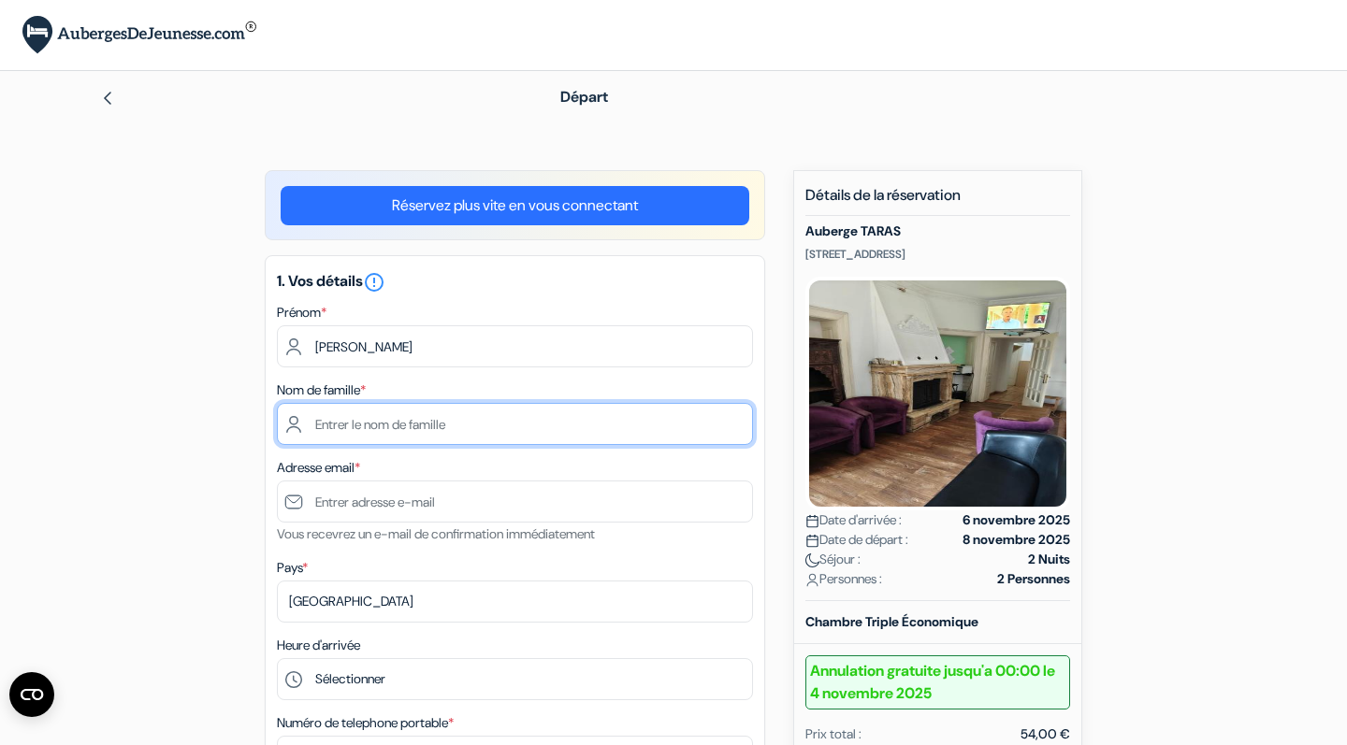
paste input "Rollet"
type input "Rollet"
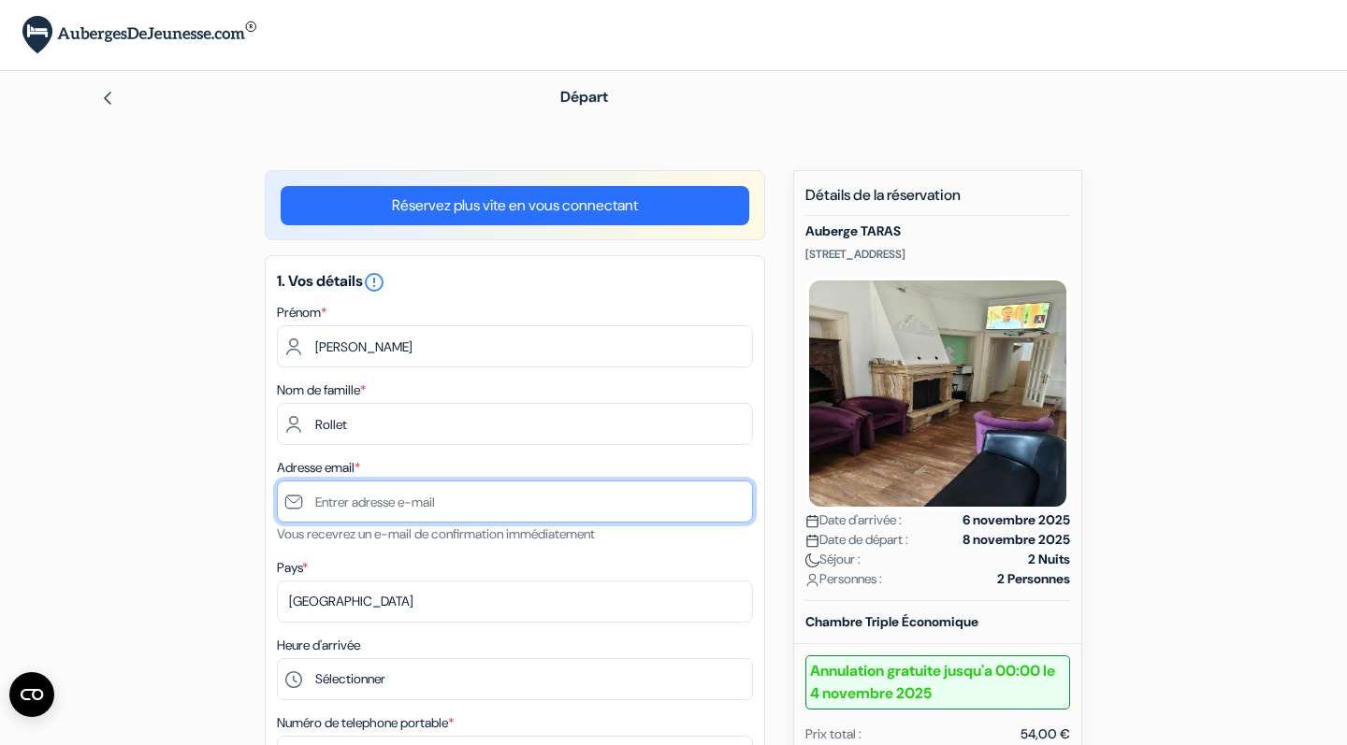
paste input "[EMAIL_ADDRESS][DOMAIN_NAME]"
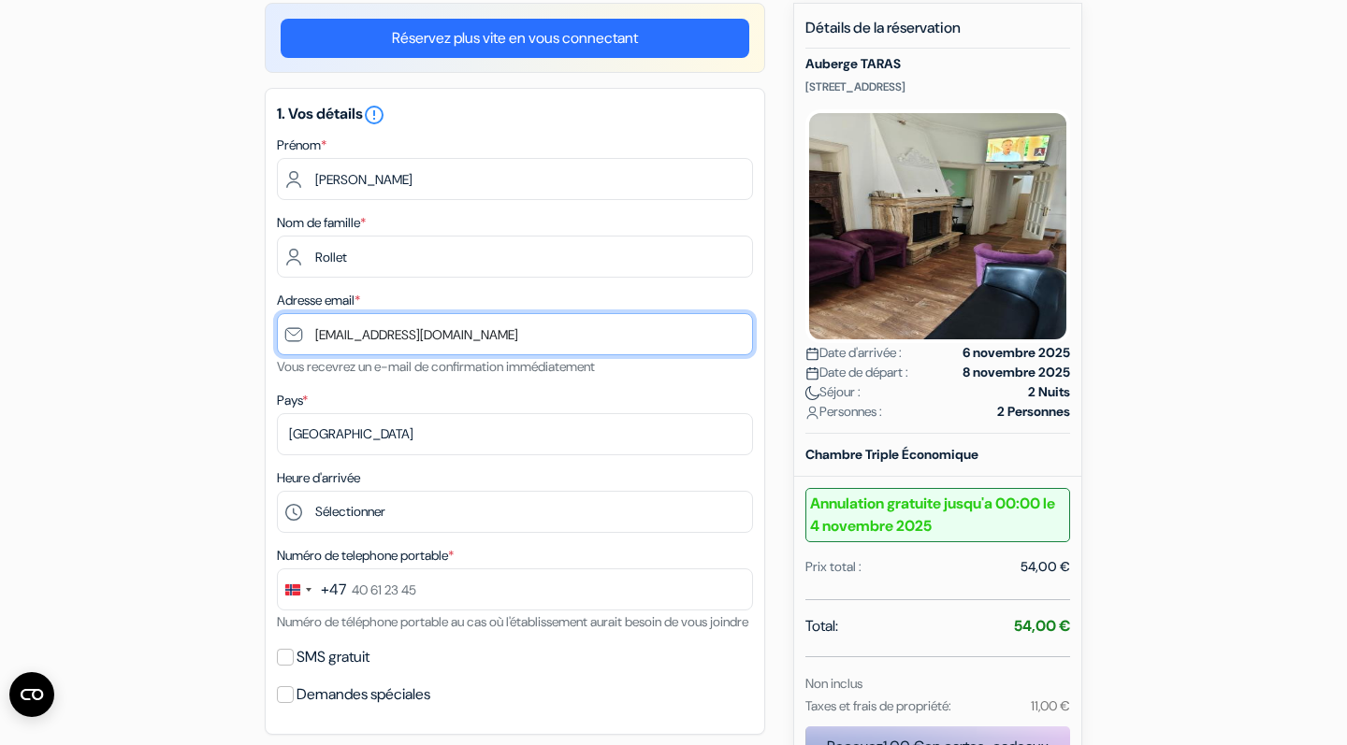
scroll to position [189, 0]
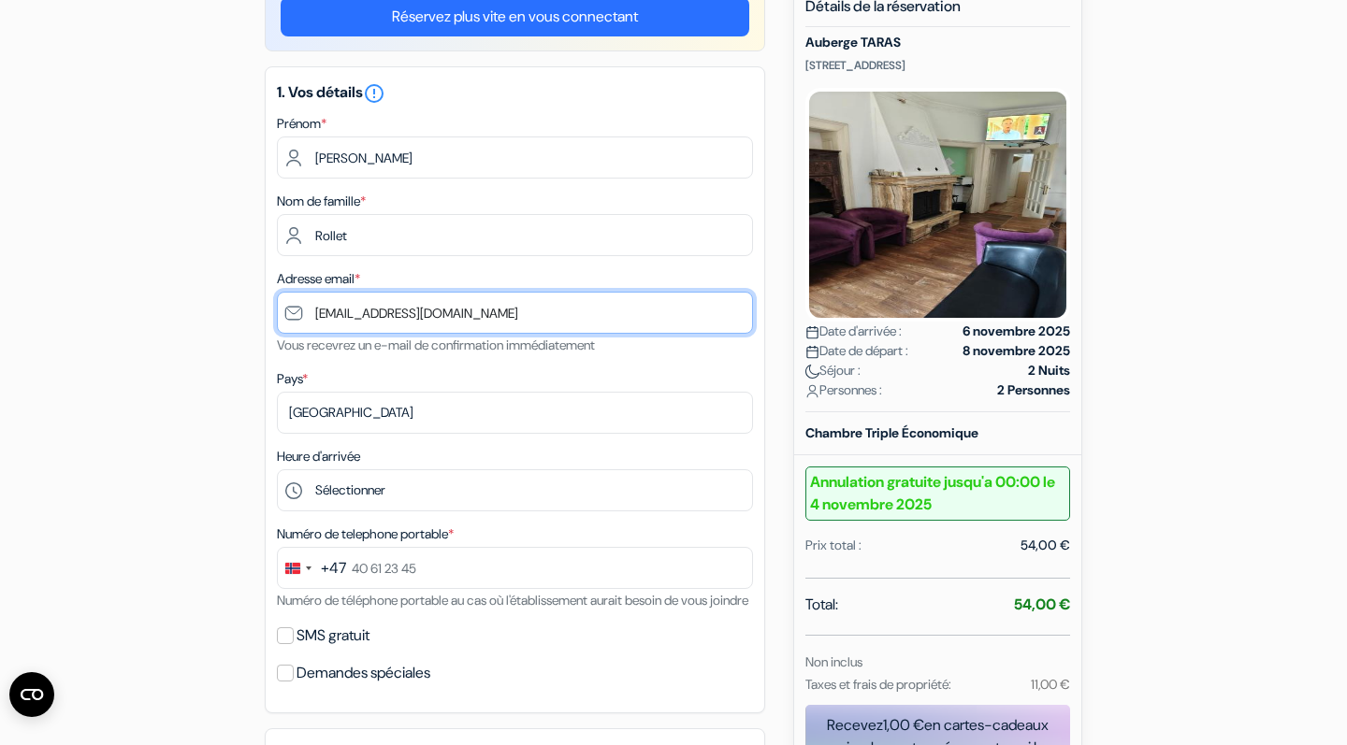
type input "[EMAIL_ADDRESS][DOMAIN_NAME]"
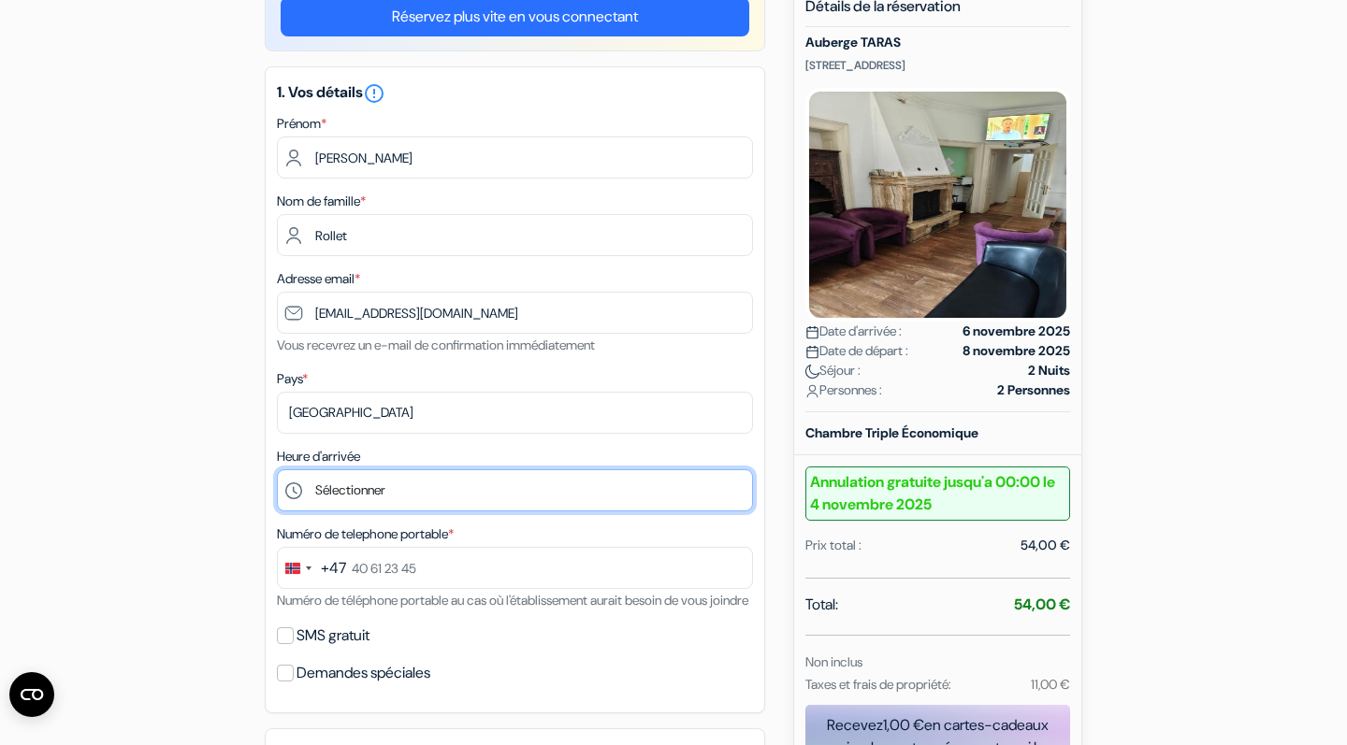
select select "15"
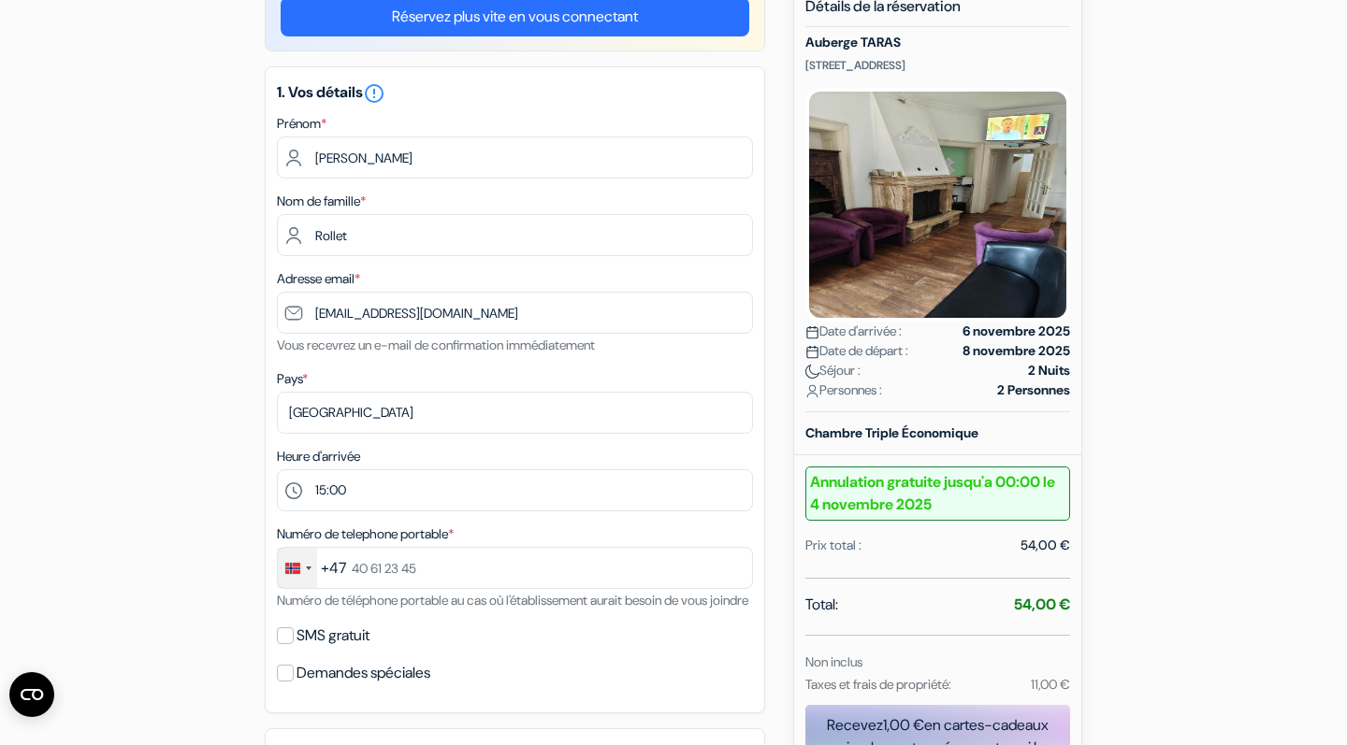
click at [307, 569] on div "Change country, selected Norway (+47)" at bounding box center [309, 569] width 6 height 4
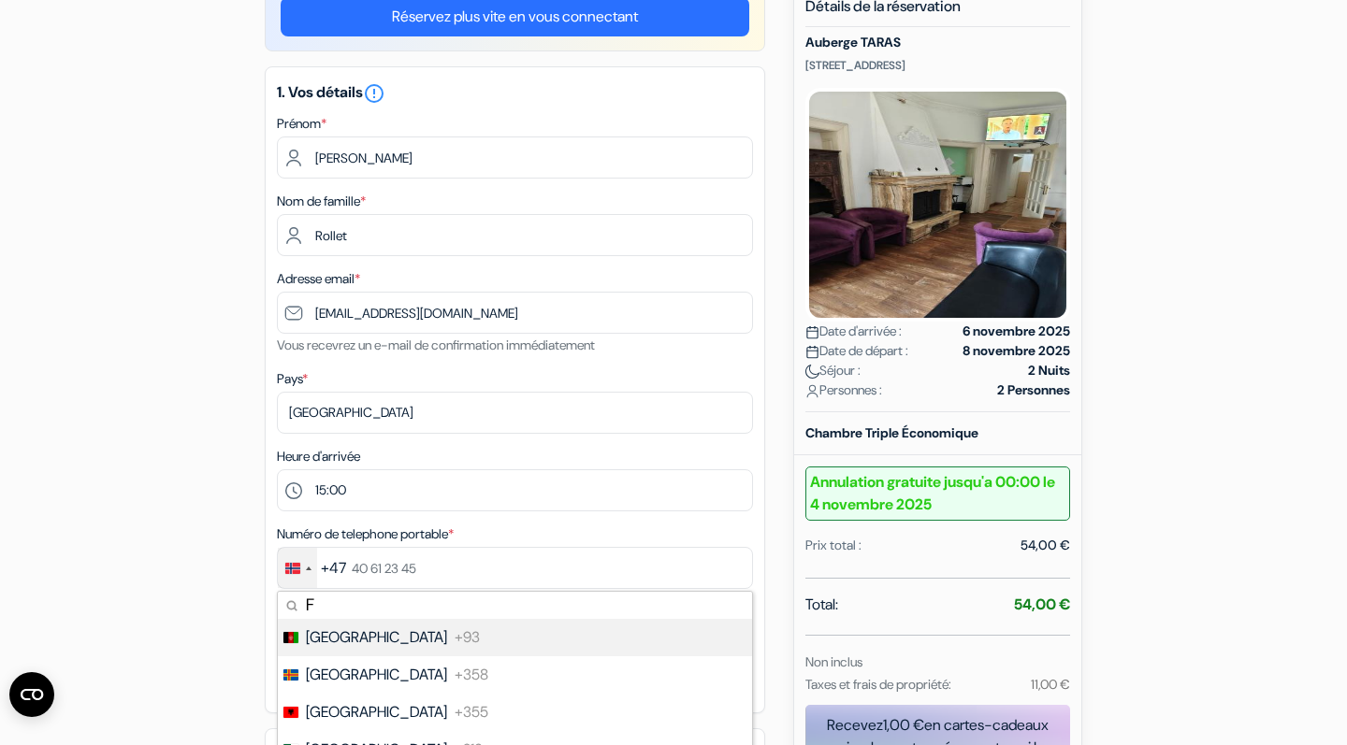
type input "FR"
click at [342, 642] on span "[GEOGRAPHIC_DATA]" at bounding box center [376, 638] width 141 height 22
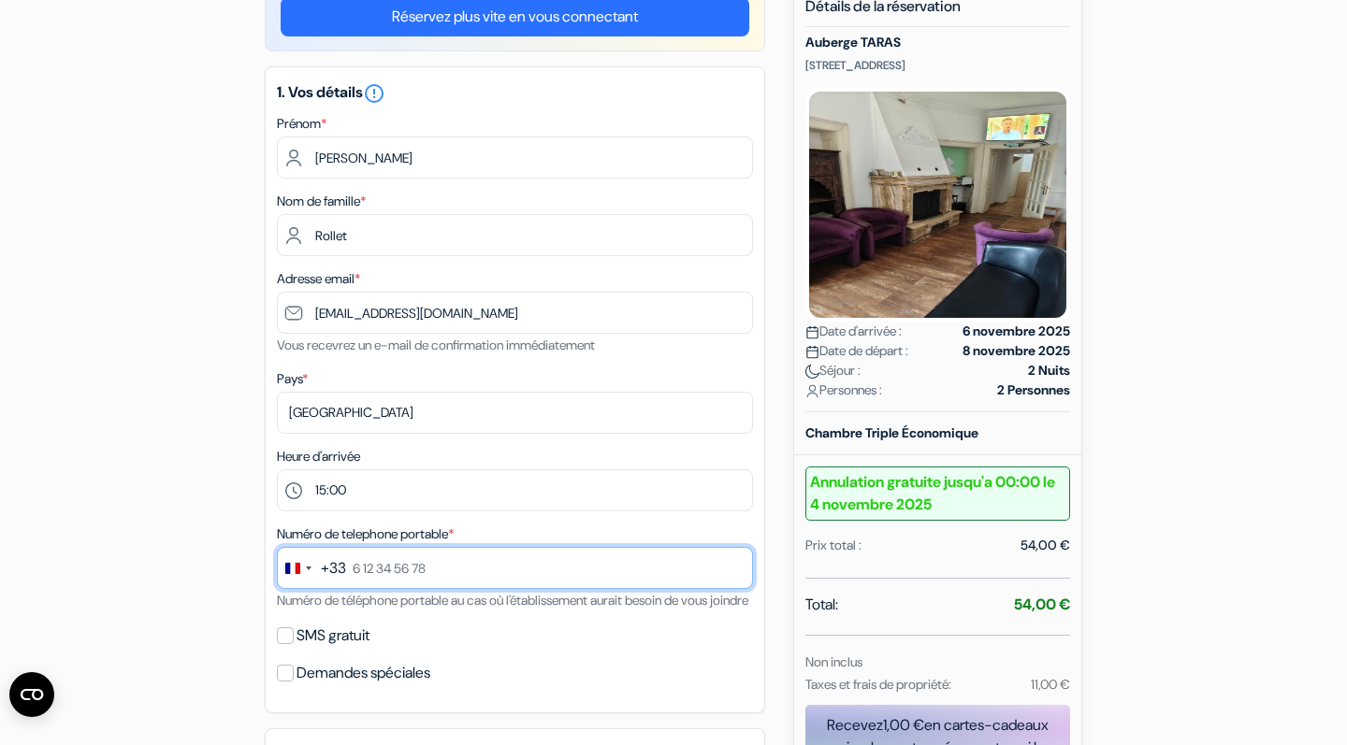
paste input "6 03 26 05 79"
type input "6 03 26 05 79"
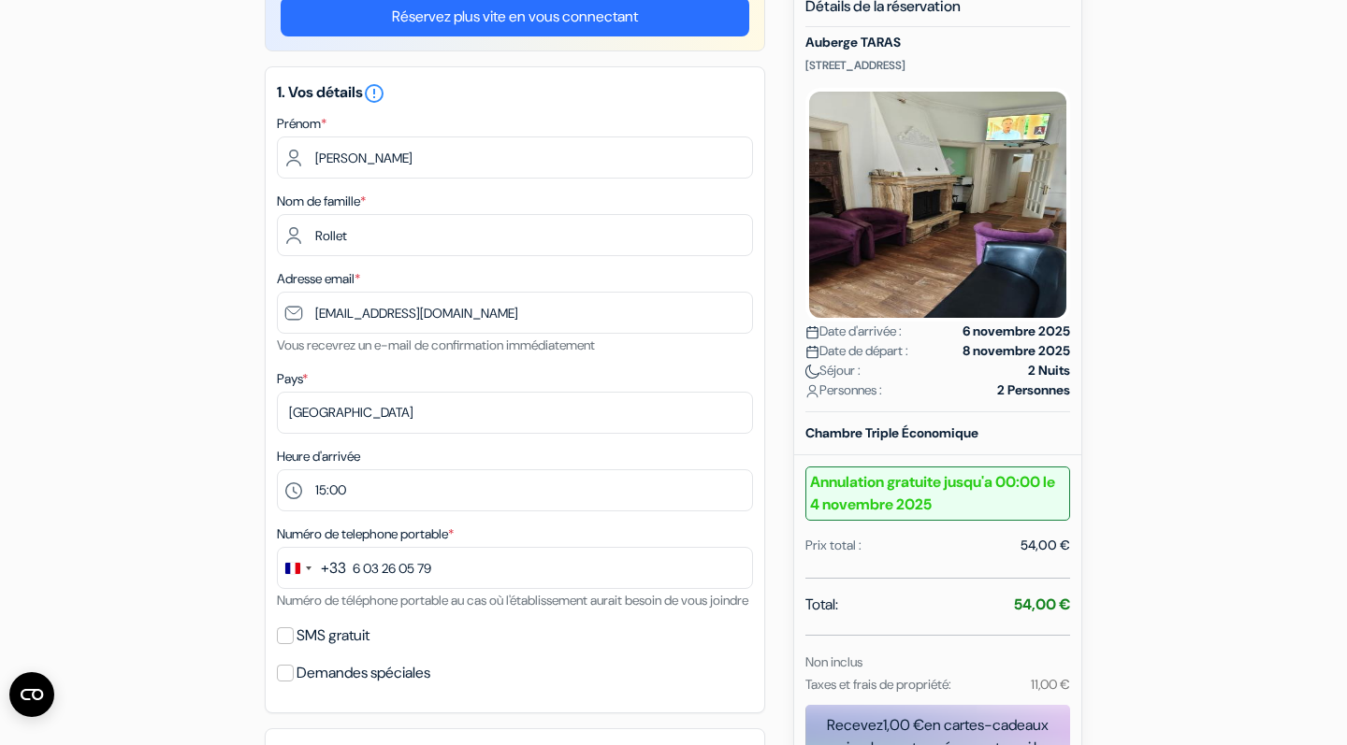
click at [282, 644] on input "SMS gratuit" at bounding box center [285, 636] width 17 height 17
checkbox input "true"
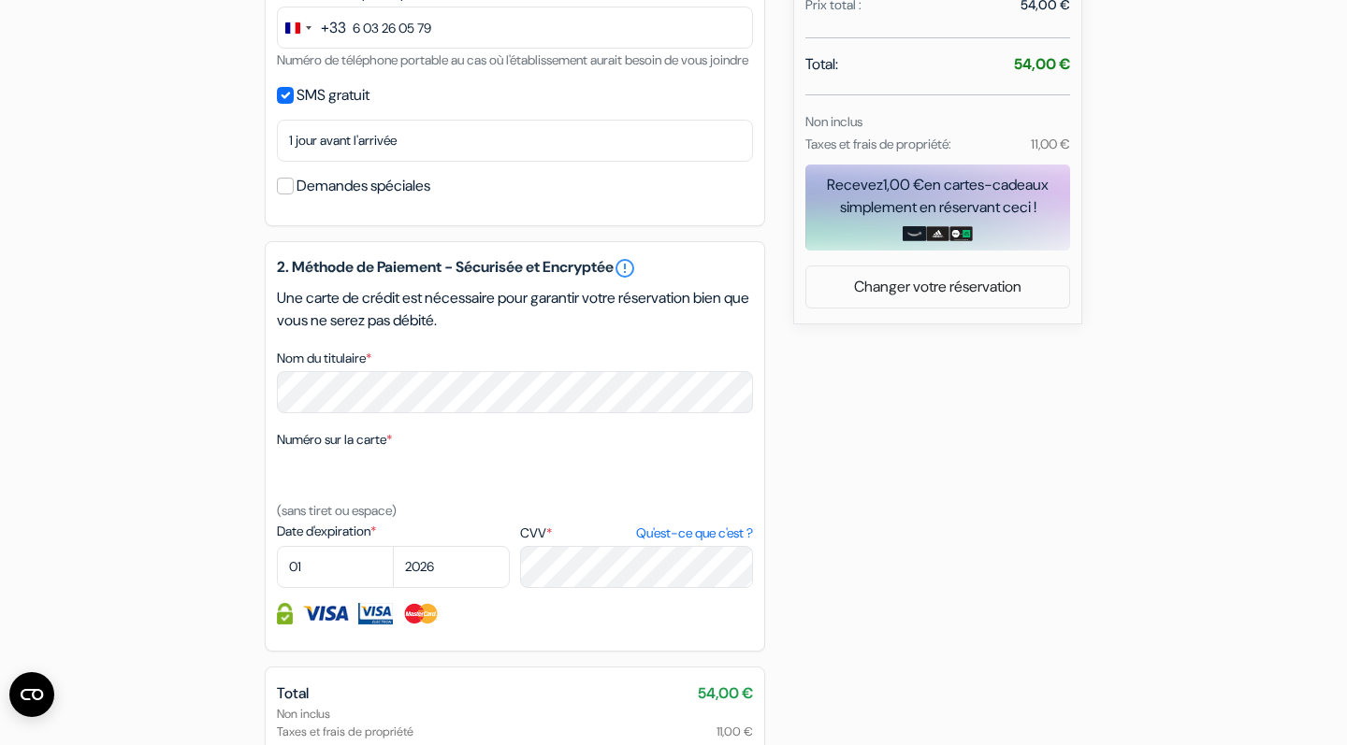
scroll to position [775, 0]
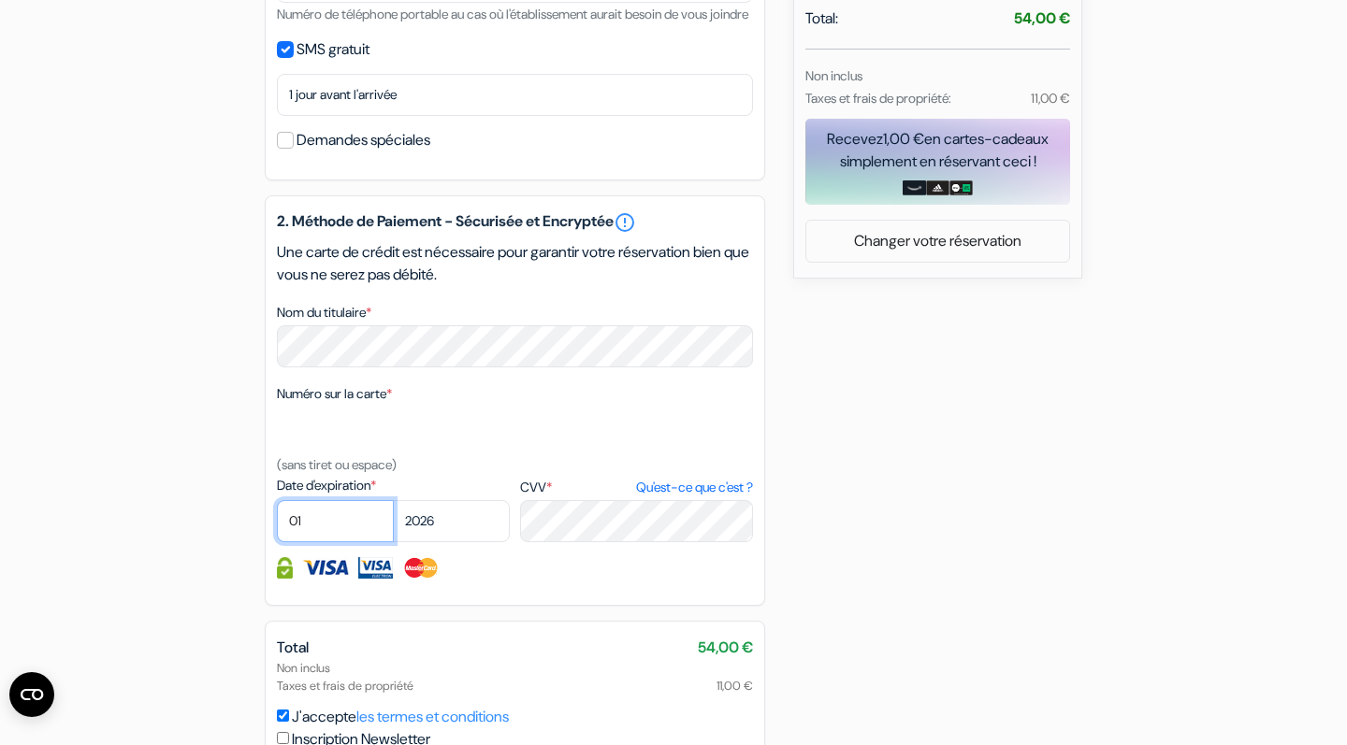
select select "06"
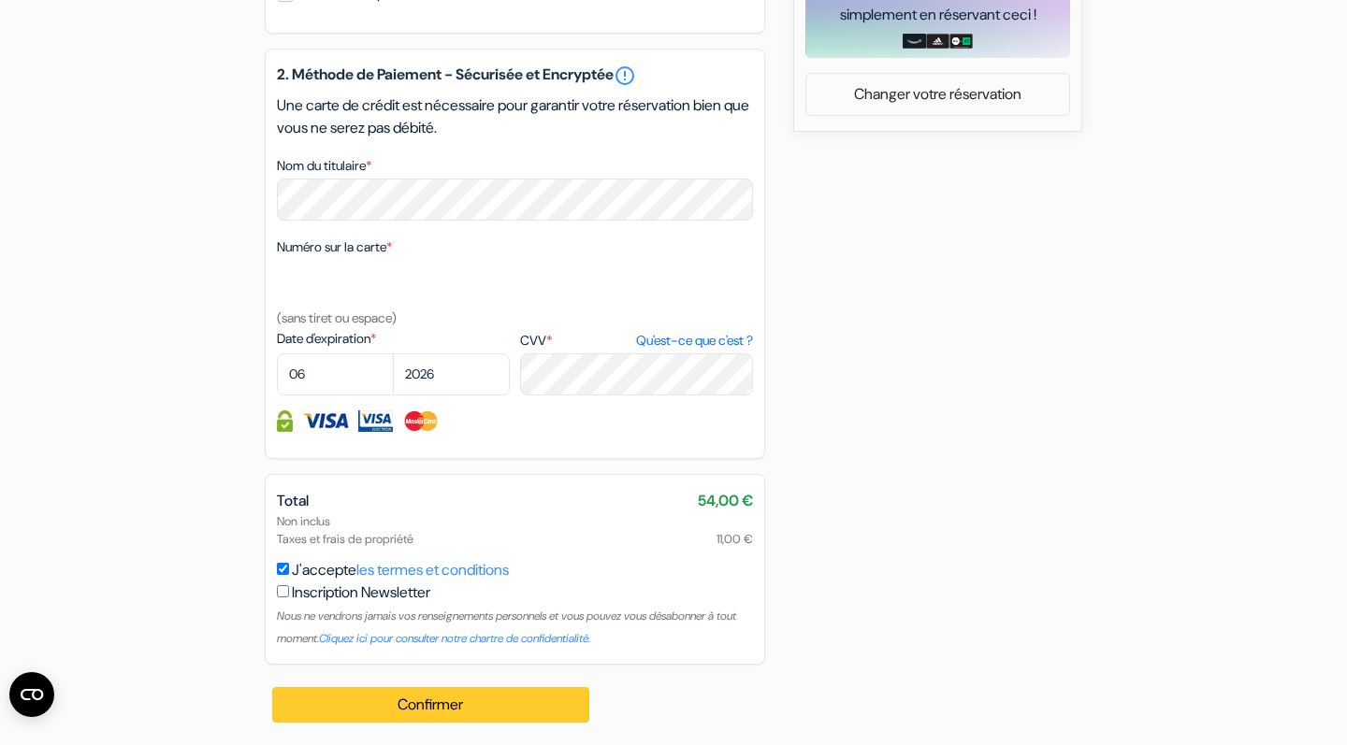
scroll to position [945, 0]
click at [406, 697] on button "Confirmer Loading..." at bounding box center [430, 705] width 317 height 36
click at [406, 696] on button "Confirmer Loading..." at bounding box center [430, 705] width 317 height 36
click at [470, 707] on button "Confirmer Loading..." at bounding box center [430, 705] width 317 height 36
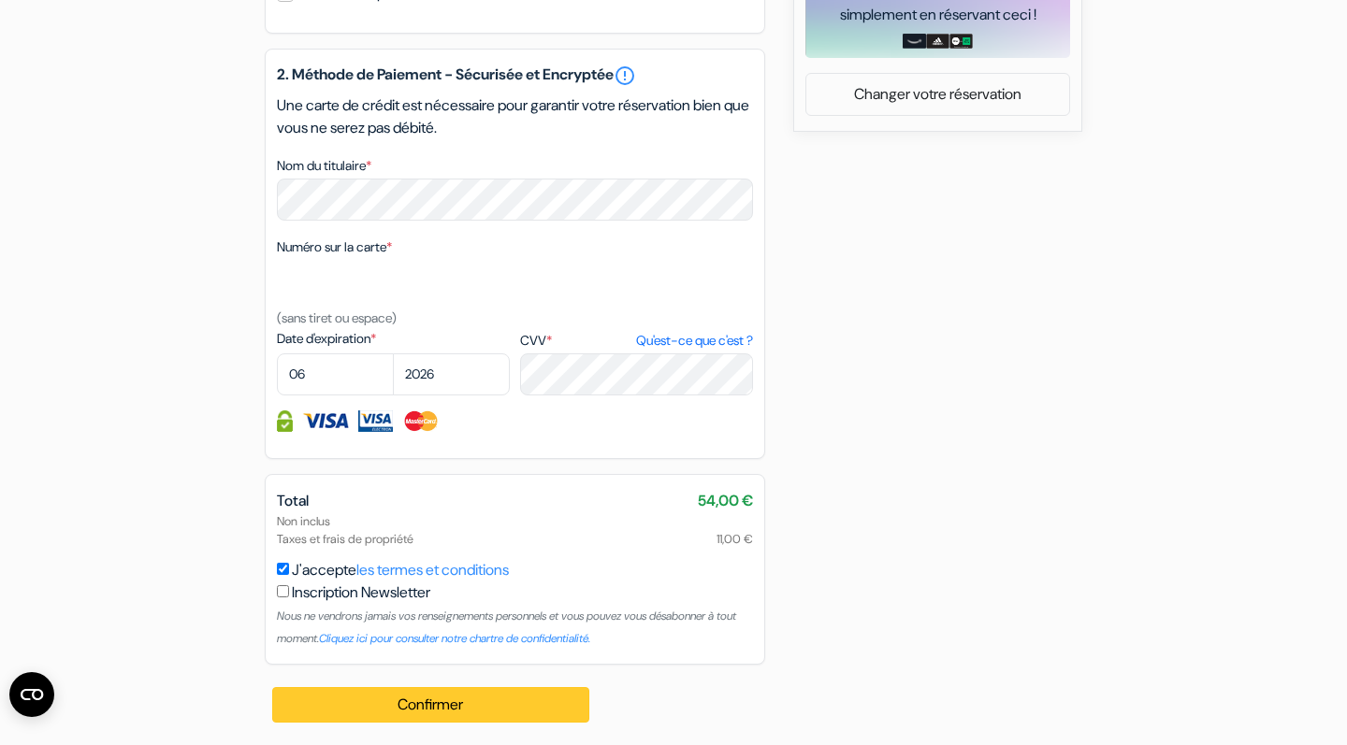
click at [470, 707] on button "Confirmer Loading..." at bounding box center [430, 705] width 317 height 36
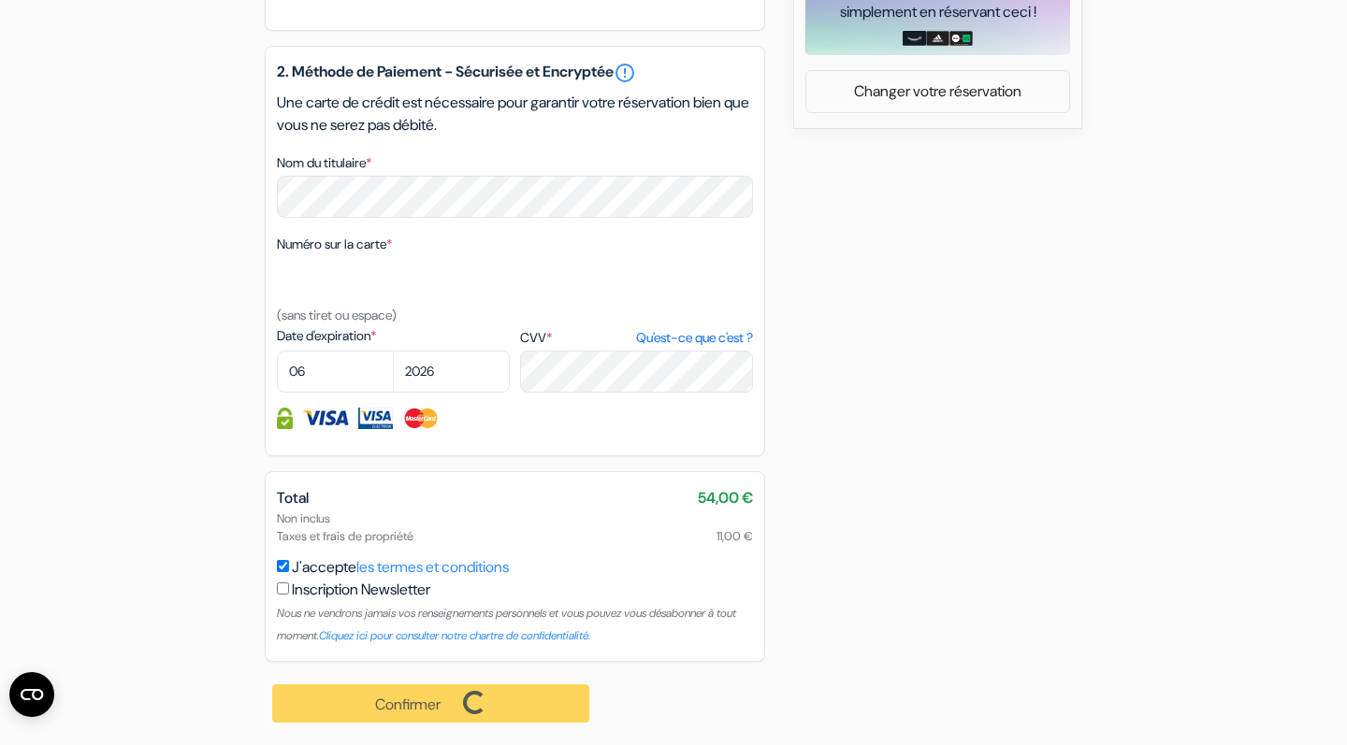
click at [470, 707] on div "Confirmer Loading... Traitement de la demande..." at bounding box center [432, 703] width 334 height 83
click at [466, 704] on div "Confirmer Loading... Traitement de la demande..." at bounding box center [432, 703] width 334 height 83
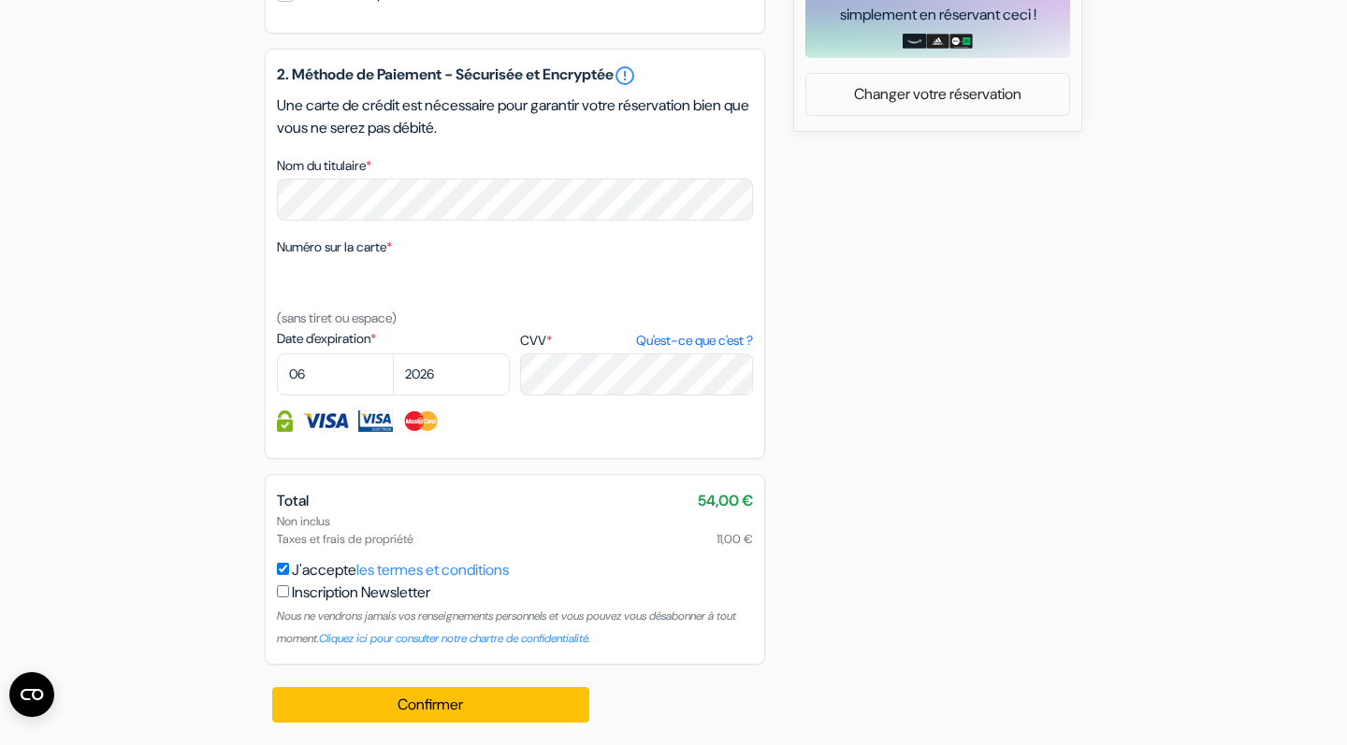
click at [466, 704] on button "Confirmer Loading..." at bounding box center [430, 705] width 317 height 36
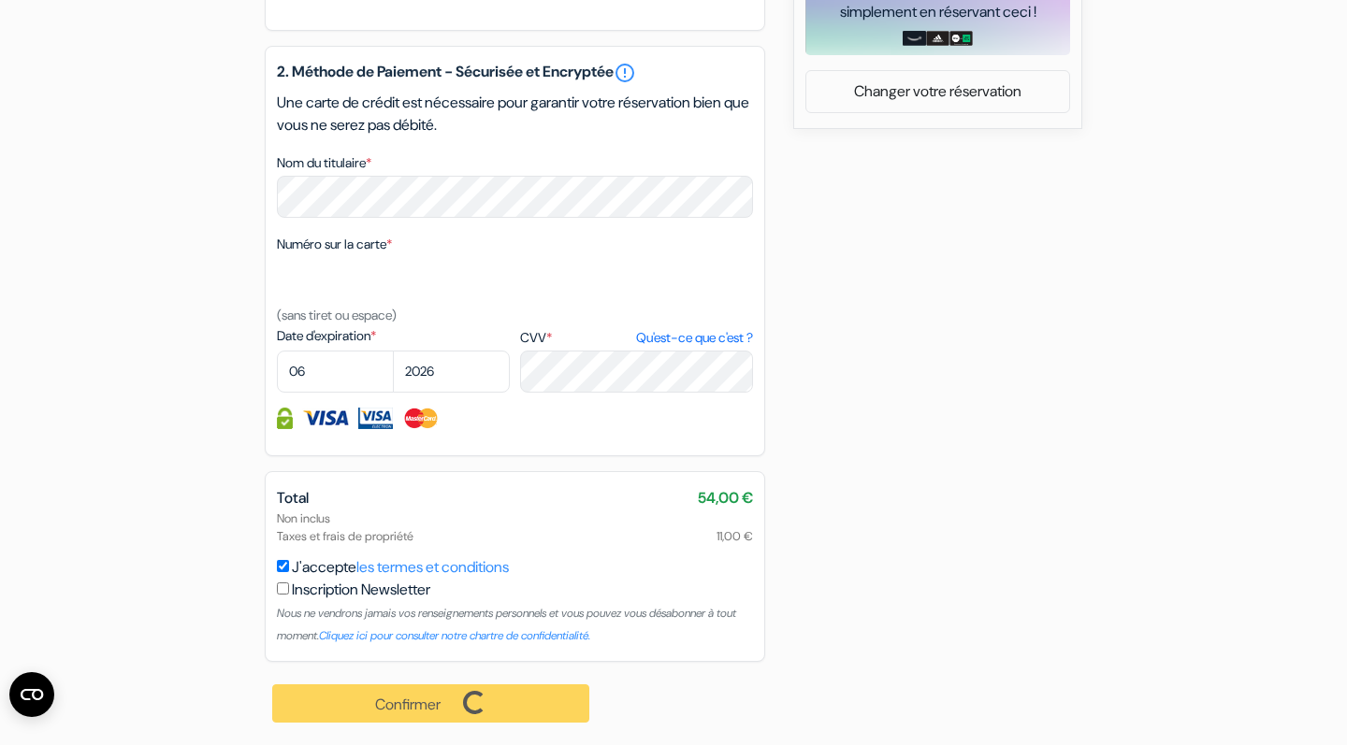
click at [466, 704] on div "Confirmer Loading... Traitement de la demande..." at bounding box center [432, 703] width 334 height 83
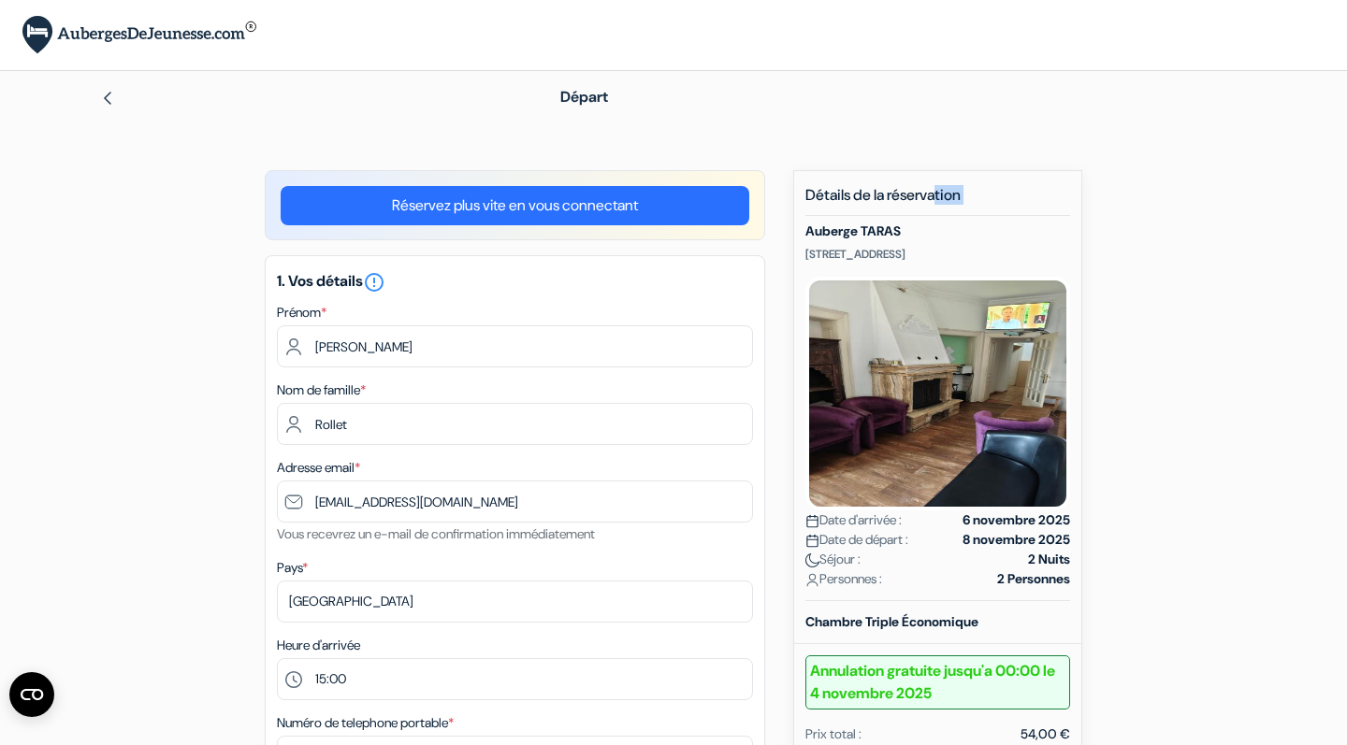
scroll to position [0, 0]
click at [837, 69] on div "× Vous êtes maintenant connecté!" at bounding box center [673, 35] width 1347 height 70
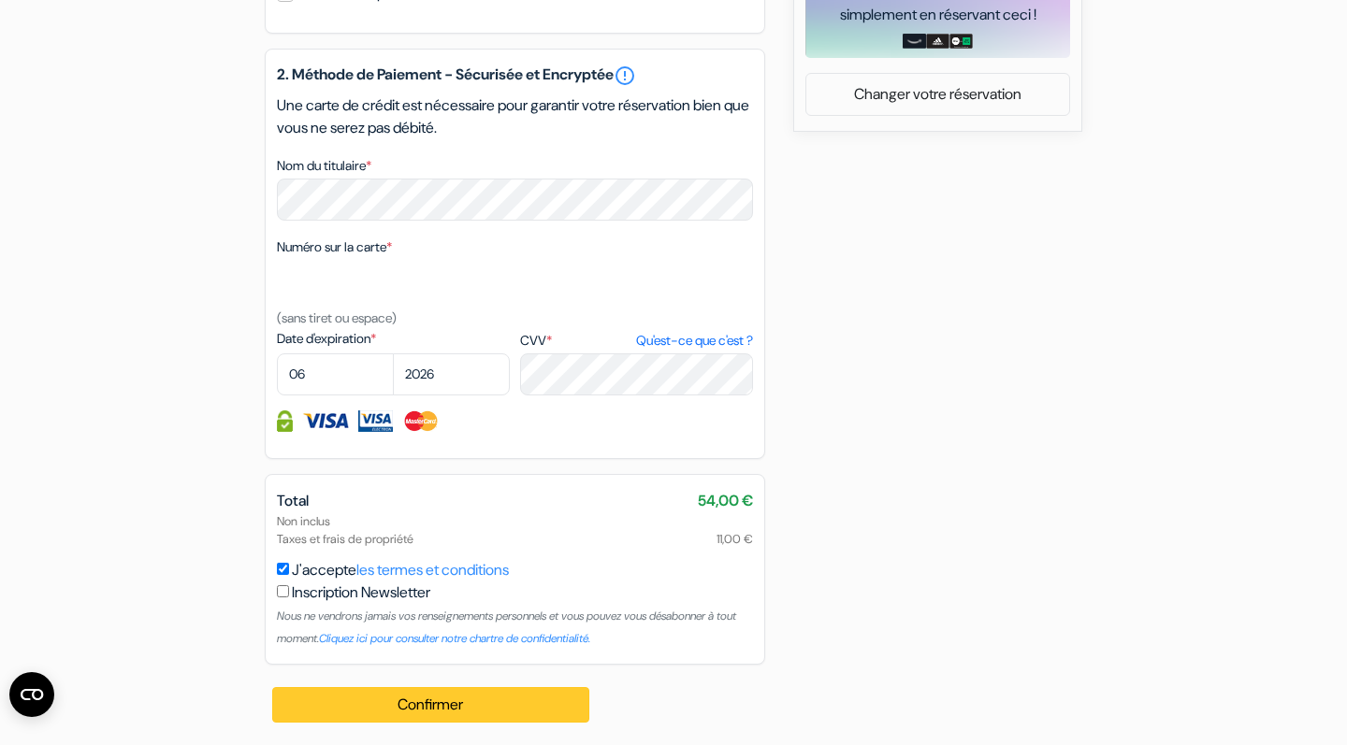
scroll to position [945, 0]
click at [469, 687] on button "Confirmer Loading..." at bounding box center [430, 705] width 317 height 36
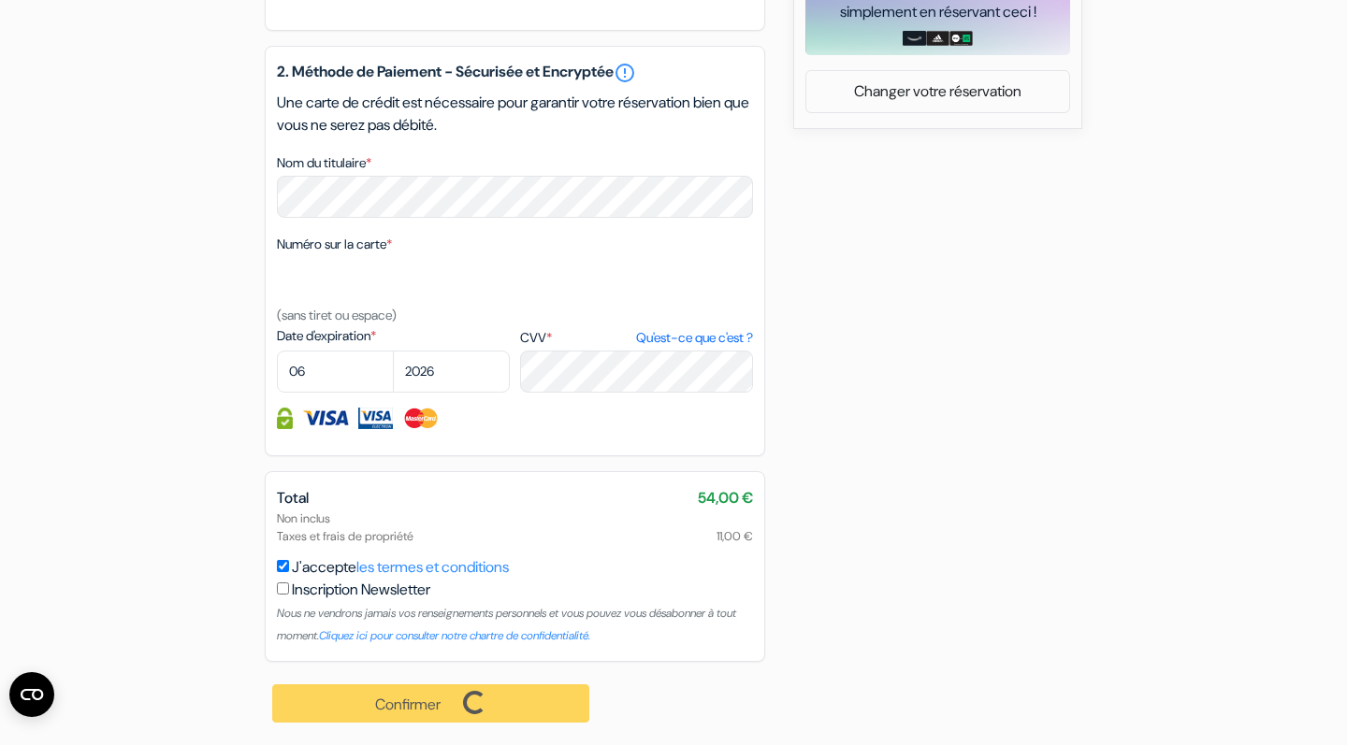
click at [464, 710] on div "Confirmer Loading... Traitement de la demande..." at bounding box center [432, 703] width 334 height 83
click at [464, 710] on button "Confirmer Loading..." at bounding box center [430, 704] width 317 height 38
click at [464, 710] on div "Confirmer Loading... Traitement de la demande..." at bounding box center [432, 703] width 334 height 83
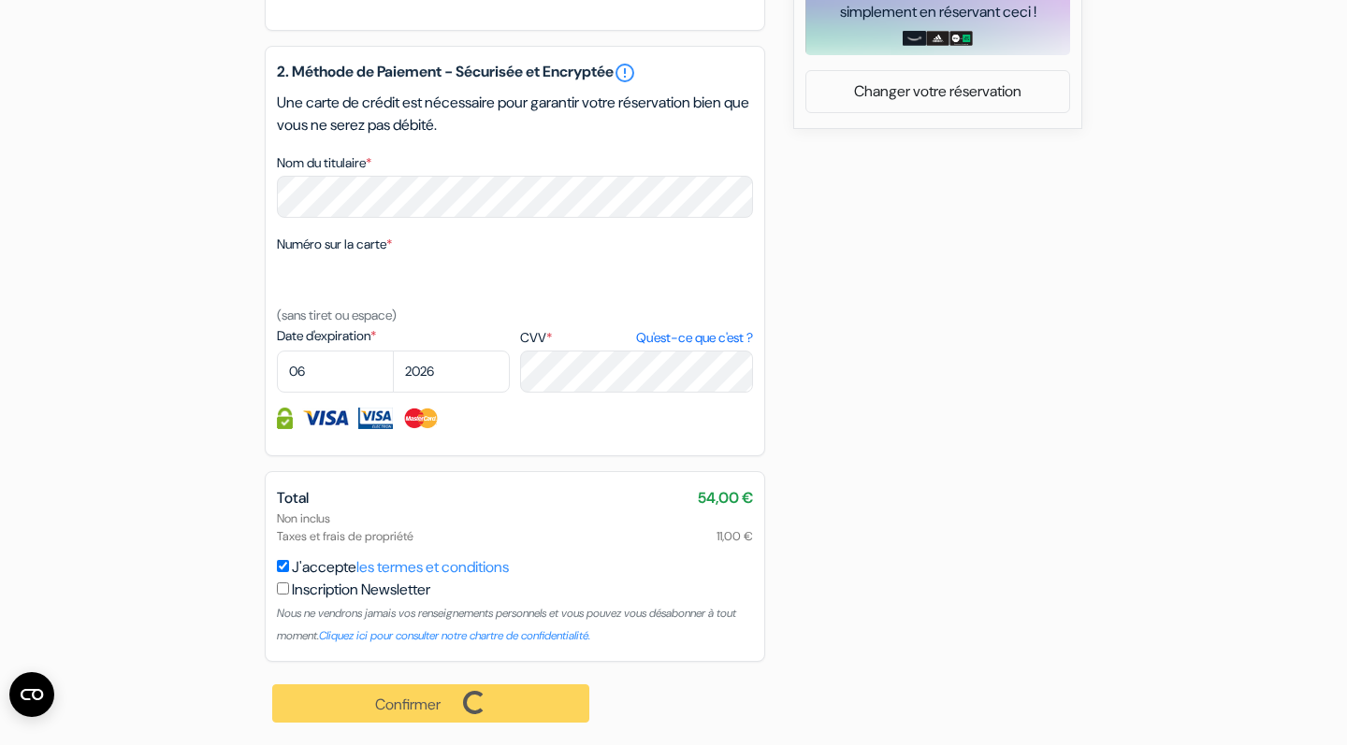
click at [464, 710] on div "Confirmer Loading... Traitement de la demande..." at bounding box center [432, 703] width 334 height 83
click at [464, 710] on button "Confirmer Loading..." at bounding box center [430, 704] width 317 height 38
click at [464, 710] on div "Confirmer Loading... Traitement de la demande..." at bounding box center [432, 703] width 334 height 83
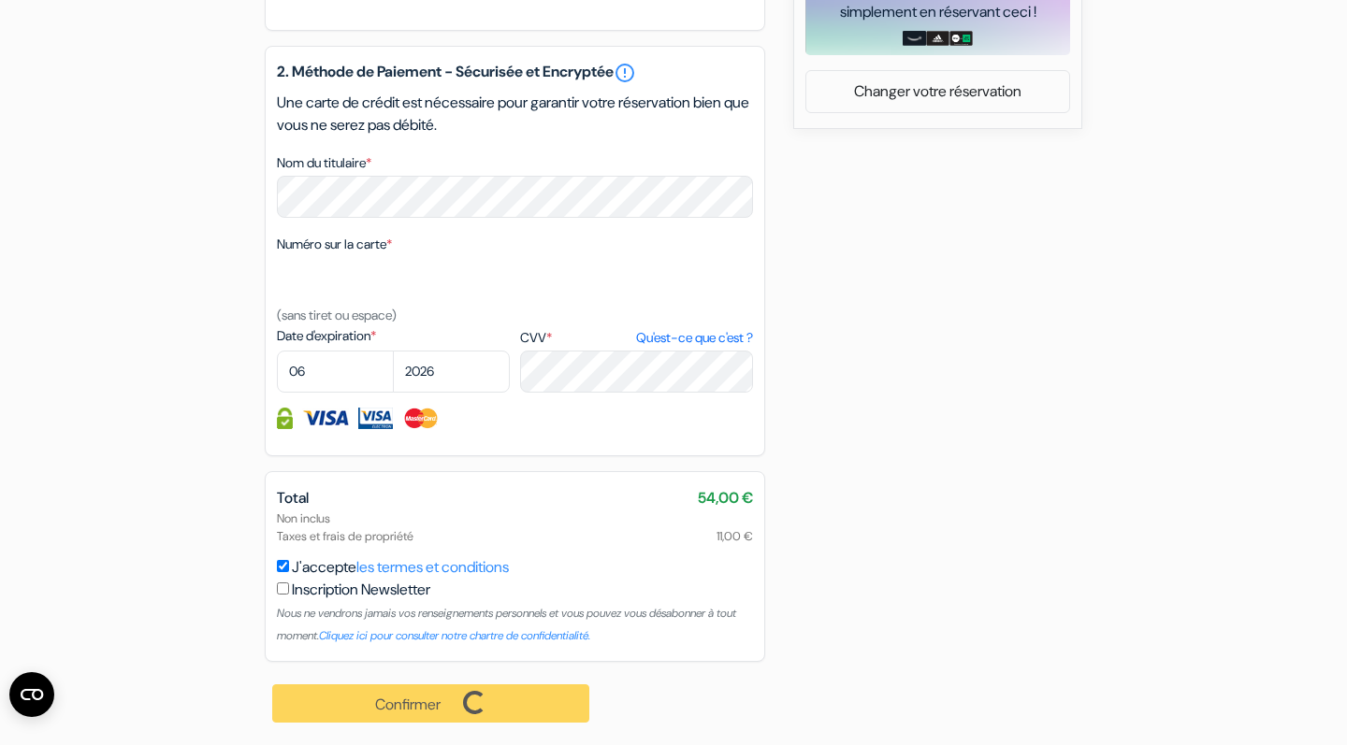
click at [464, 710] on div "Confirmer Loading... Traitement de la demande..." at bounding box center [432, 703] width 334 height 83
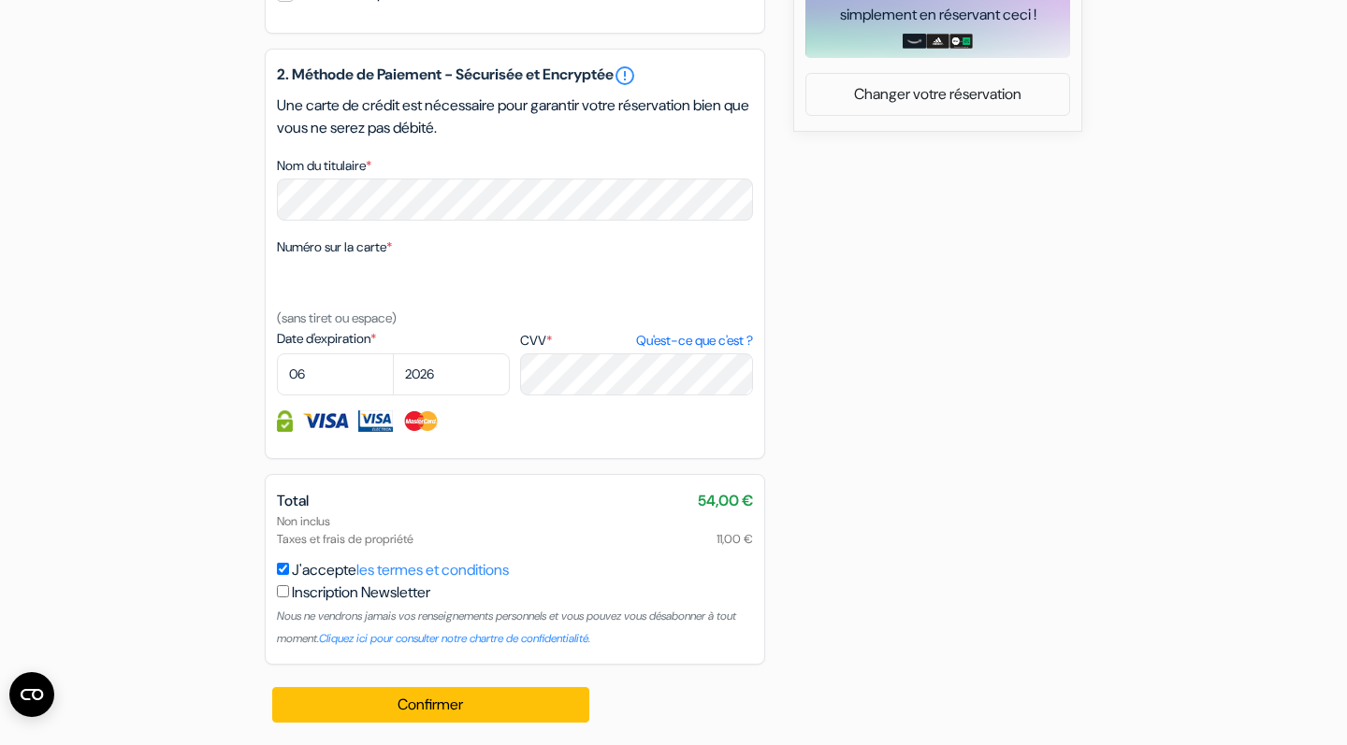
click at [464, 710] on button "Confirmer Loading..." at bounding box center [430, 705] width 317 height 36
click at [464, 710] on div "Confirmer Loading... Traitement de la demande..." at bounding box center [432, 705] width 334 height 80
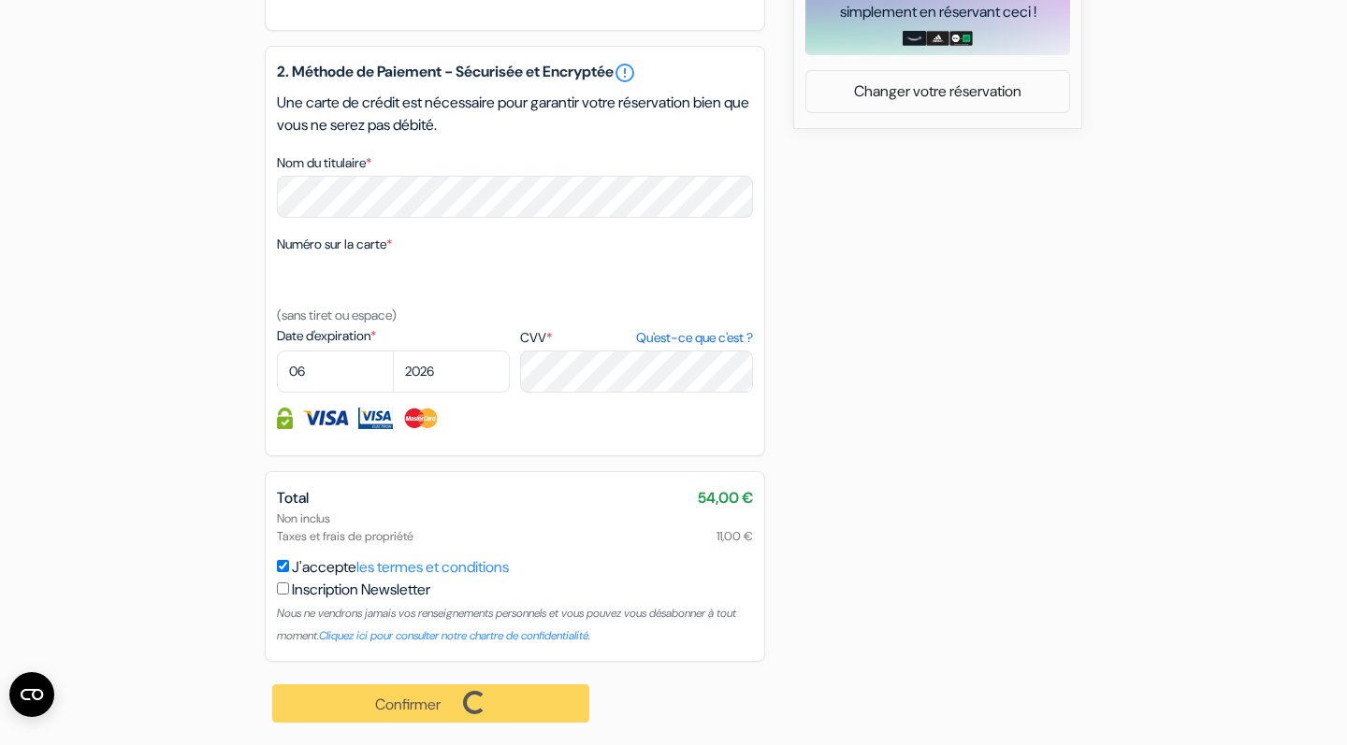
click at [464, 710] on div "Confirmer Loading... Traitement de la demande..." at bounding box center [432, 703] width 334 height 83
click at [464, 710] on button "Confirmer Loading..." at bounding box center [430, 704] width 317 height 38
click at [464, 710] on div "Confirmer Loading... Traitement de la demande..." at bounding box center [432, 703] width 334 height 83
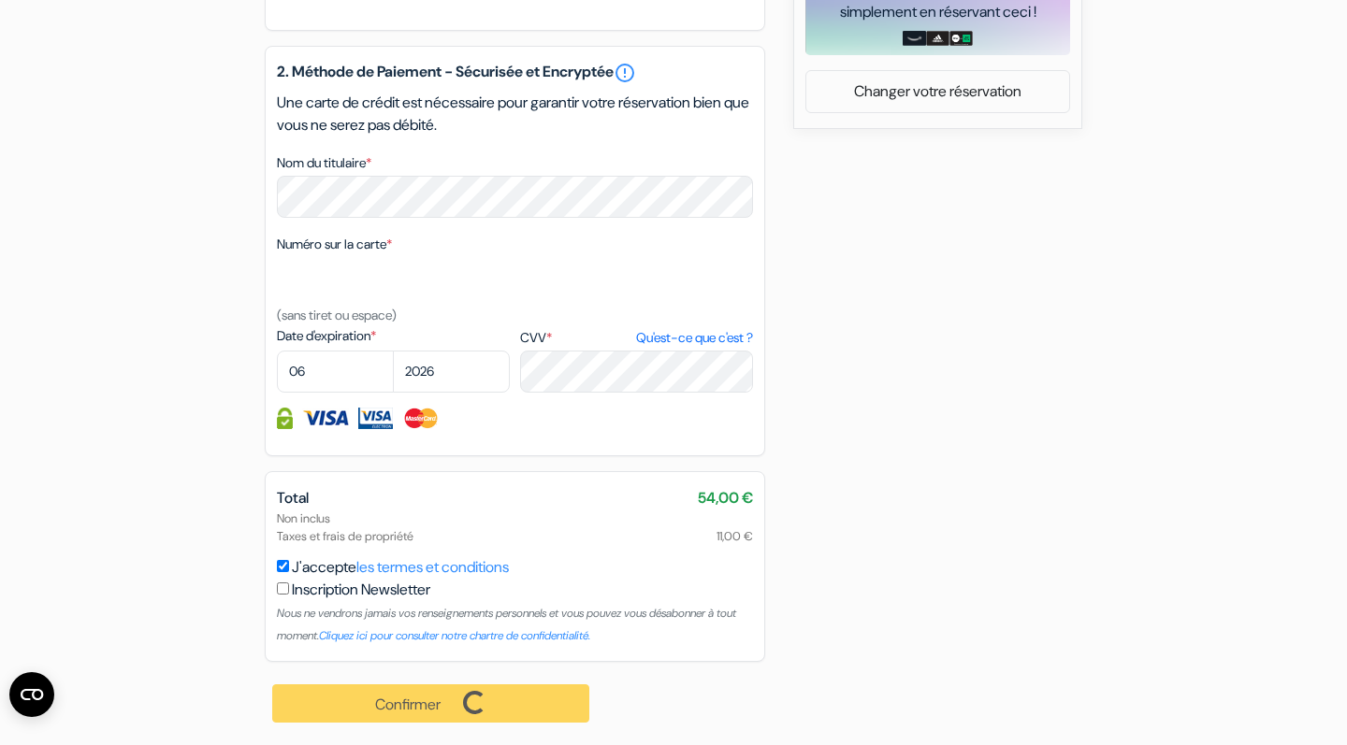
click at [464, 710] on div "Confirmer Loading... Traitement de la demande..." at bounding box center [432, 703] width 334 height 83
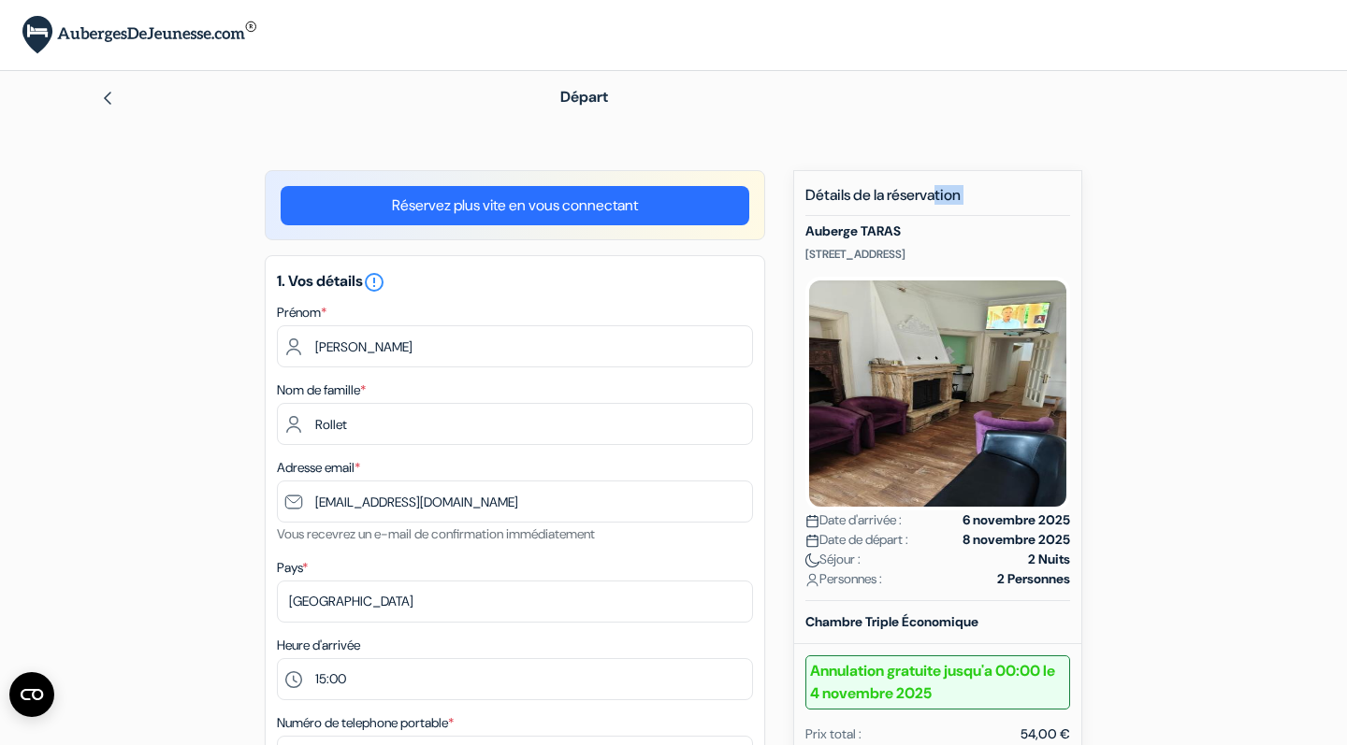
scroll to position [0, 0]
click at [539, 200] on link "Réservez plus vite en vous connectant" at bounding box center [515, 205] width 469 height 39
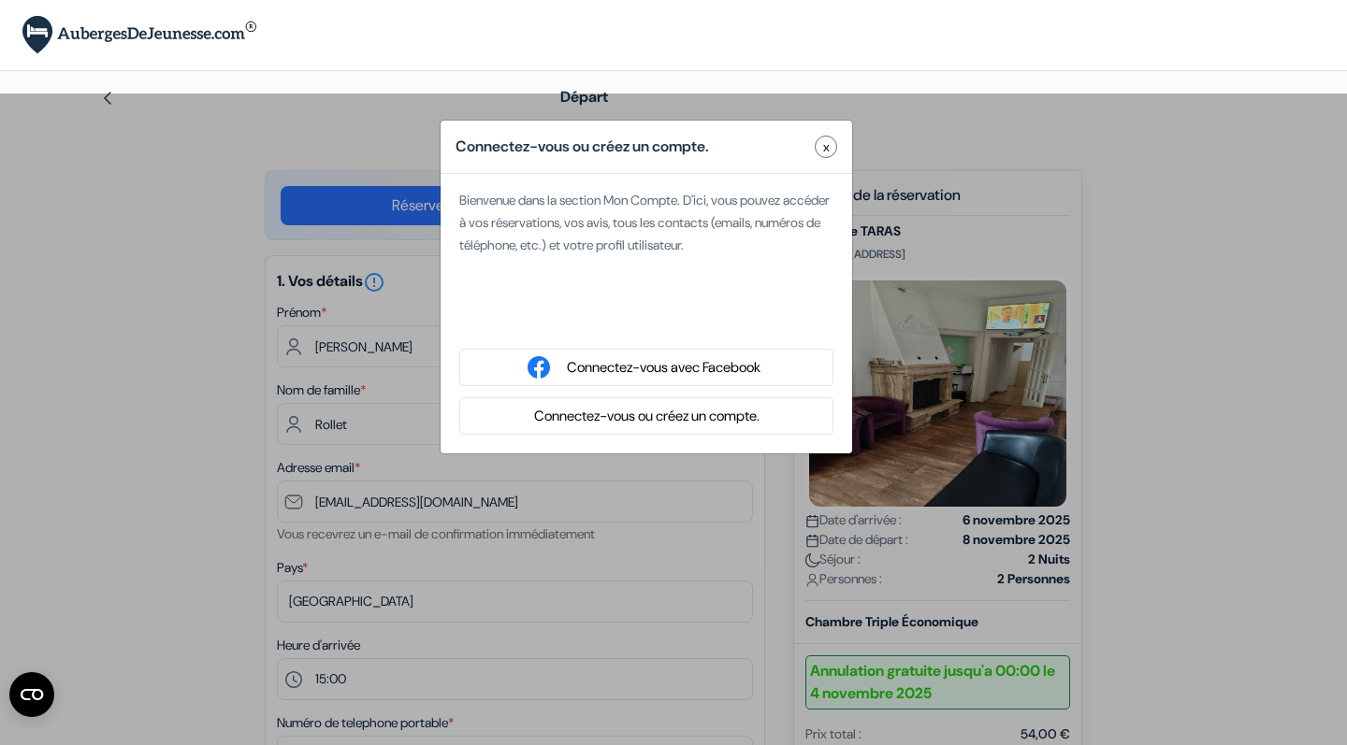
click at [911, 225] on div "Connectez-vous ou créez un compte. x Bienvenue dans la section Mon Compte. D'ic…" at bounding box center [673, 466] width 1347 height 745
click at [819, 143] on button "x" at bounding box center [826, 147] width 22 height 22
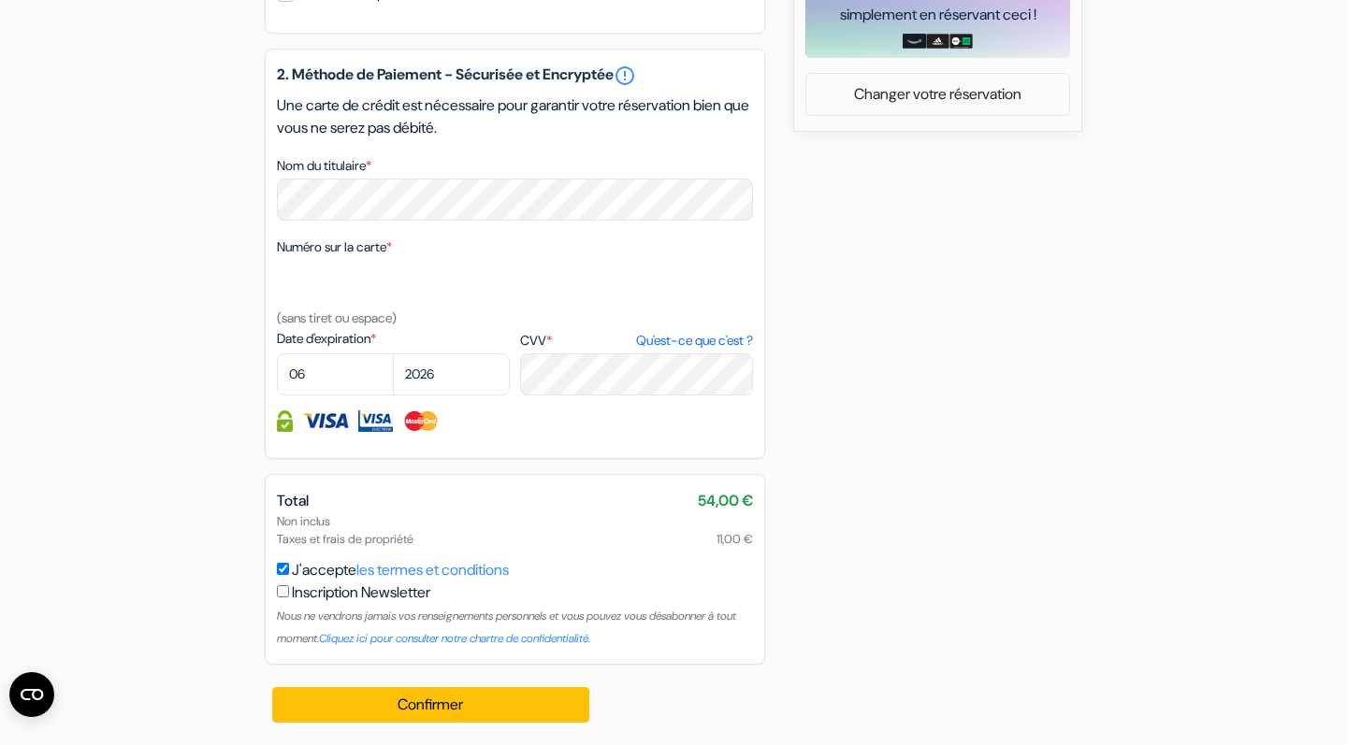
scroll to position [945, 0]
click at [458, 730] on div "Confirmer Loading... Traitement de la demande..." at bounding box center [432, 705] width 334 height 80
click at [476, 709] on button "Confirmer Loading..." at bounding box center [430, 705] width 317 height 36
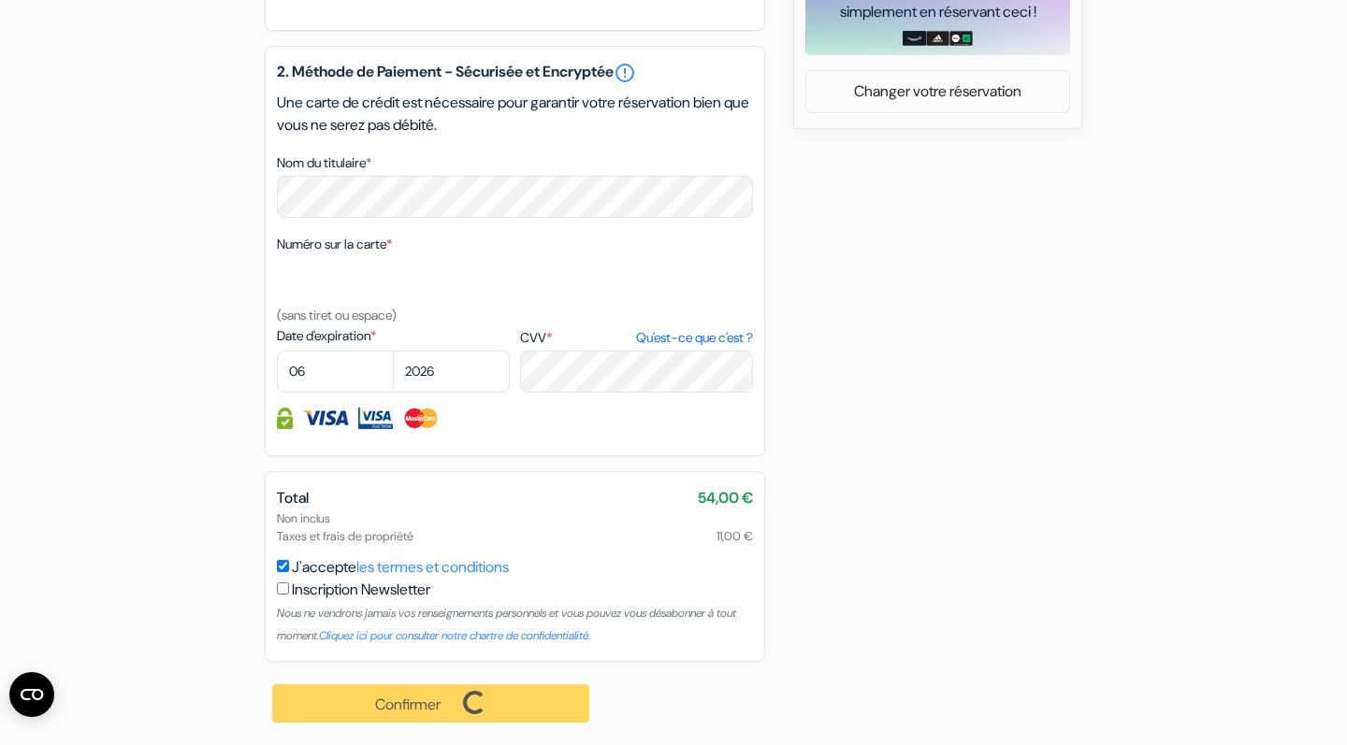
click at [476, 709] on div "Confirmer Loading... Traitement de la demande..." at bounding box center [432, 703] width 334 height 83
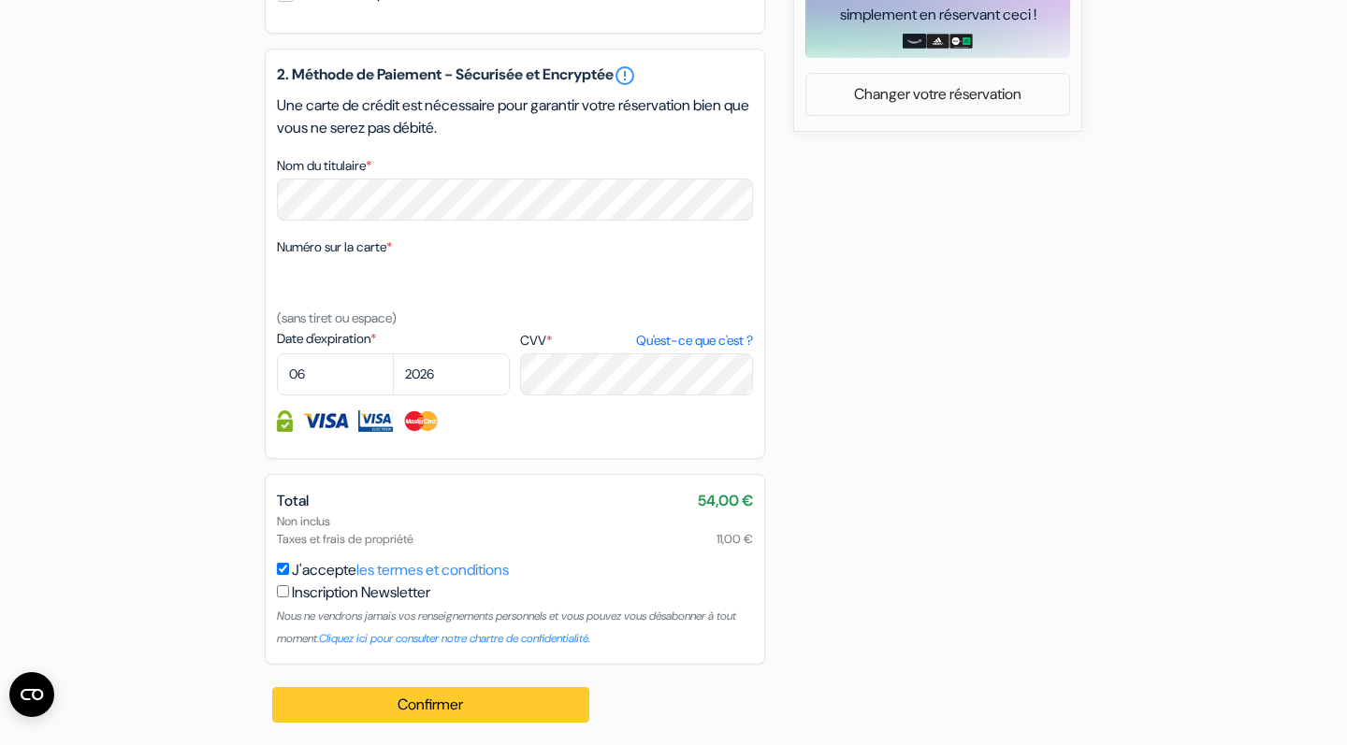
click at [476, 709] on button "Confirmer Loading..." at bounding box center [430, 705] width 317 height 36
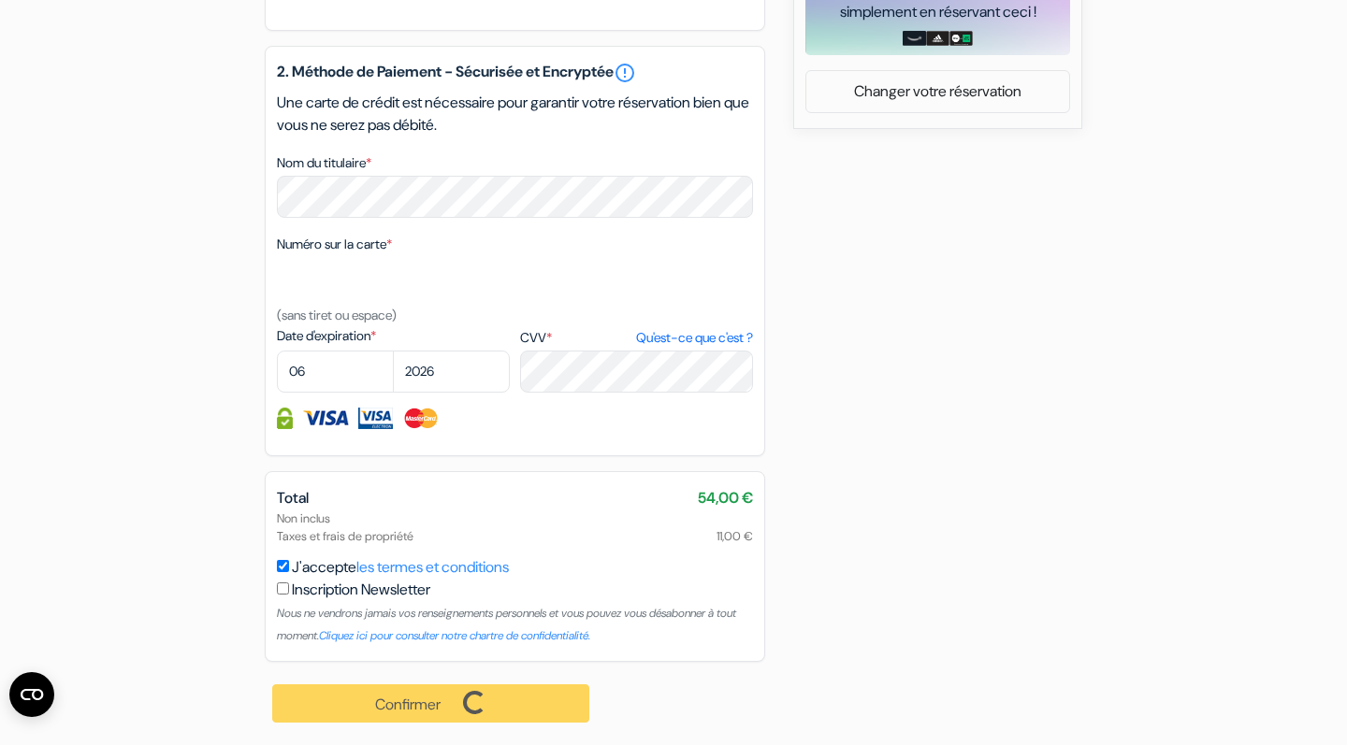
click at [476, 708] on button "Confirmer Loading..." at bounding box center [430, 704] width 317 height 38
click at [476, 708] on div "Confirmer Loading... Traitement de la demande..." at bounding box center [432, 703] width 334 height 83
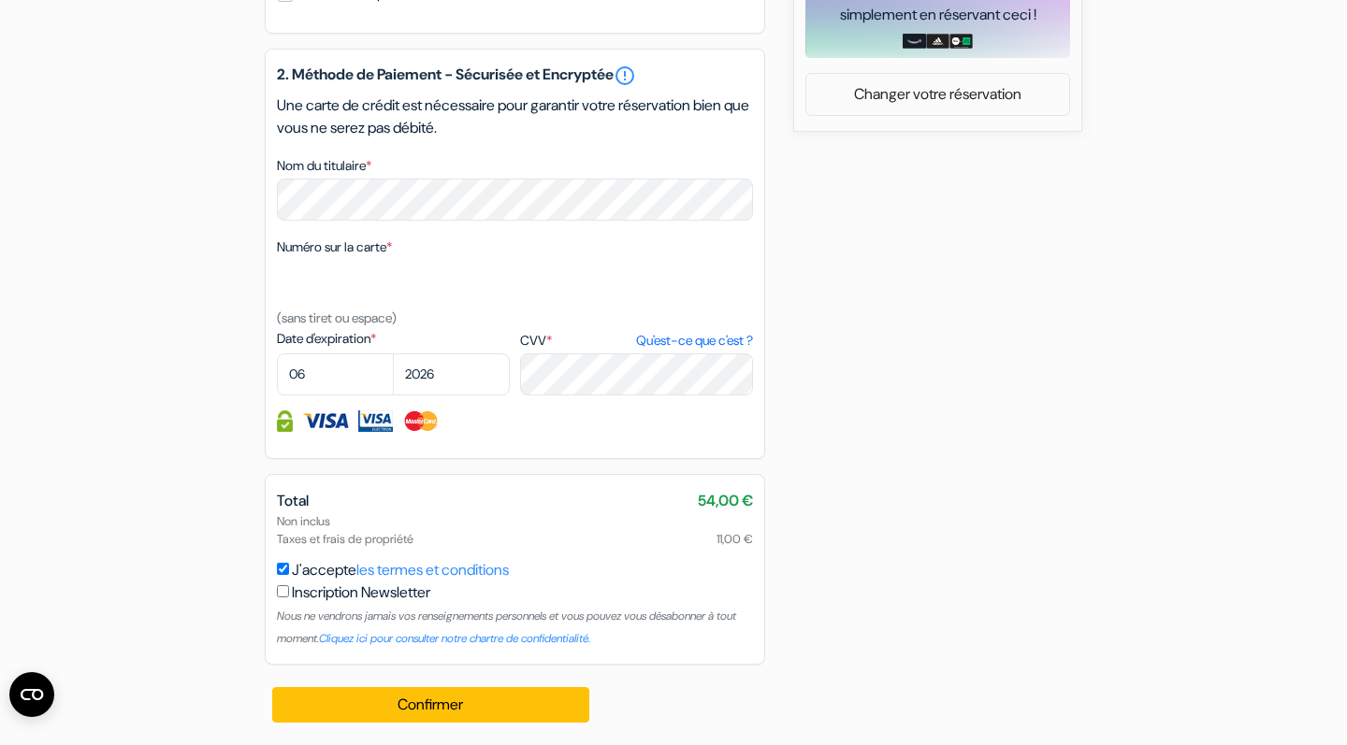
click at [476, 708] on button "Confirmer Loading..." at bounding box center [430, 705] width 317 height 36
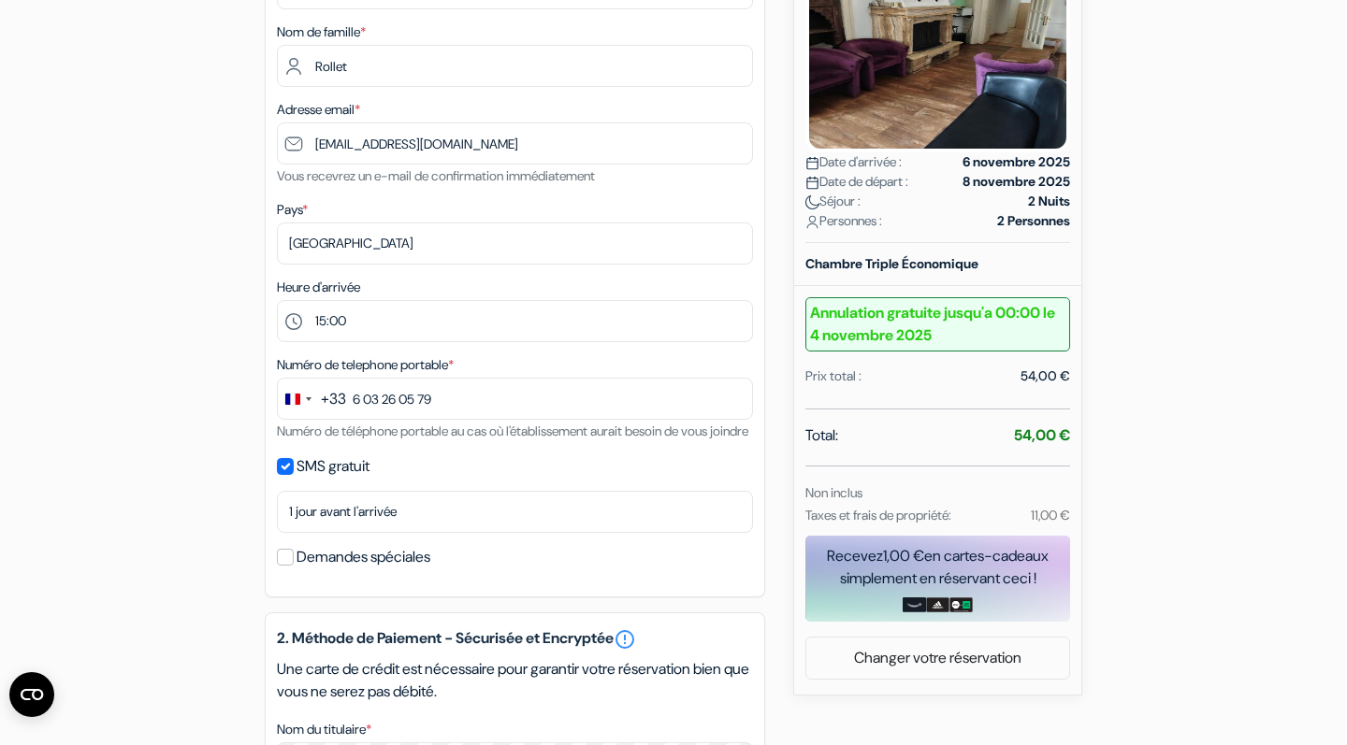
scroll to position [354, 0]
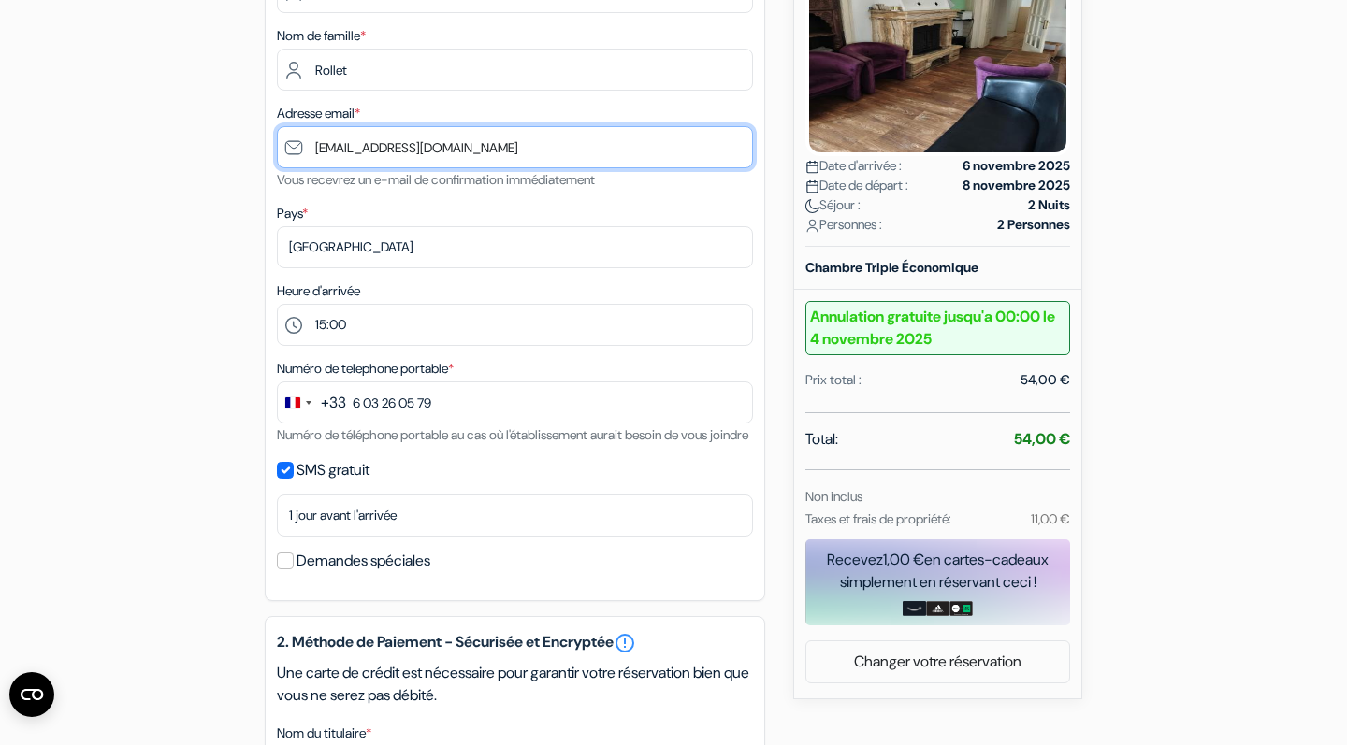
drag, startPoint x: 469, startPoint y: 151, endPoint x: 314, endPoint y: 150, distance: 154.3
click at [314, 150] on input "[EMAIL_ADDRESS][DOMAIN_NAME]" at bounding box center [515, 147] width 476 height 42
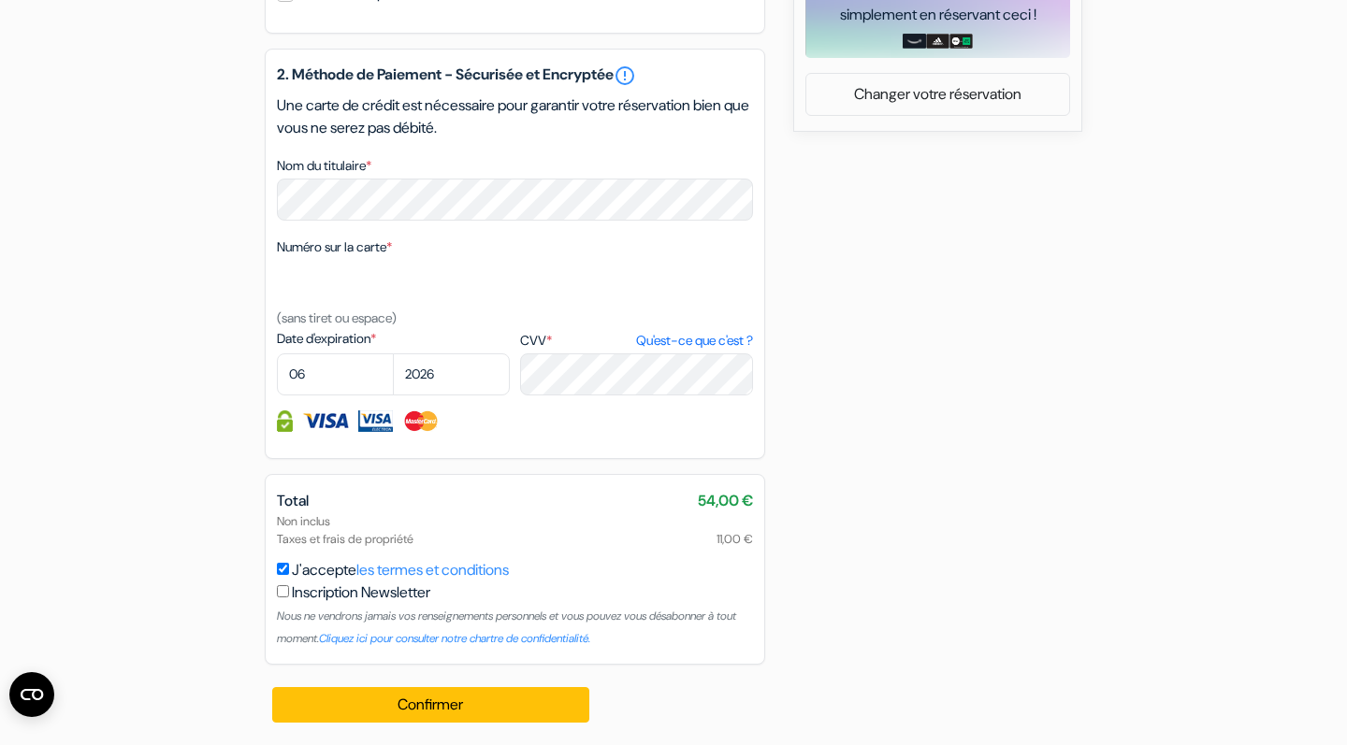
scroll to position [945, 0]
click at [346, 317] on small "(sans tiret ou espace)" at bounding box center [337, 318] width 120 height 17
click at [466, 693] on button "Confirmer Loading..." at bounding box center [430, 705] width 317 height 36
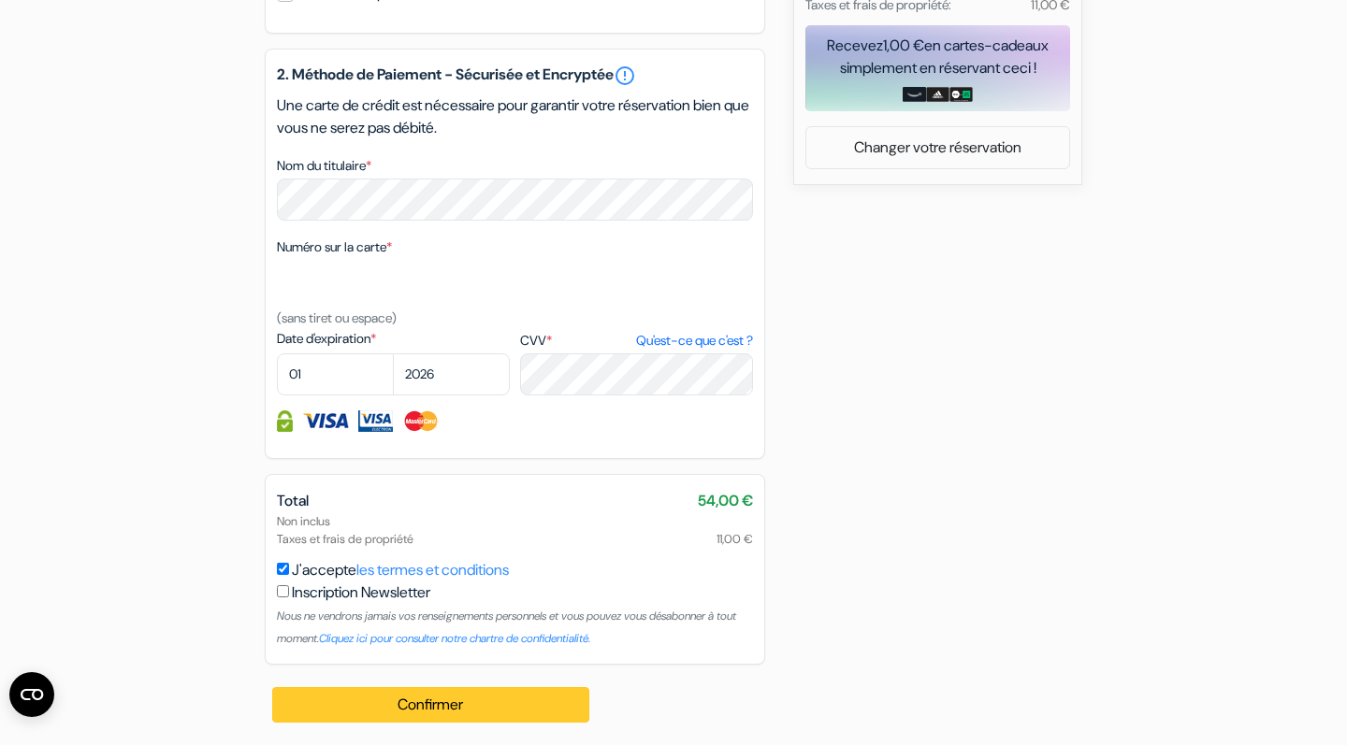
click at [402, 702] on button "Confirmer Loading..." at bounding box center [430, 705] width 317 height 36
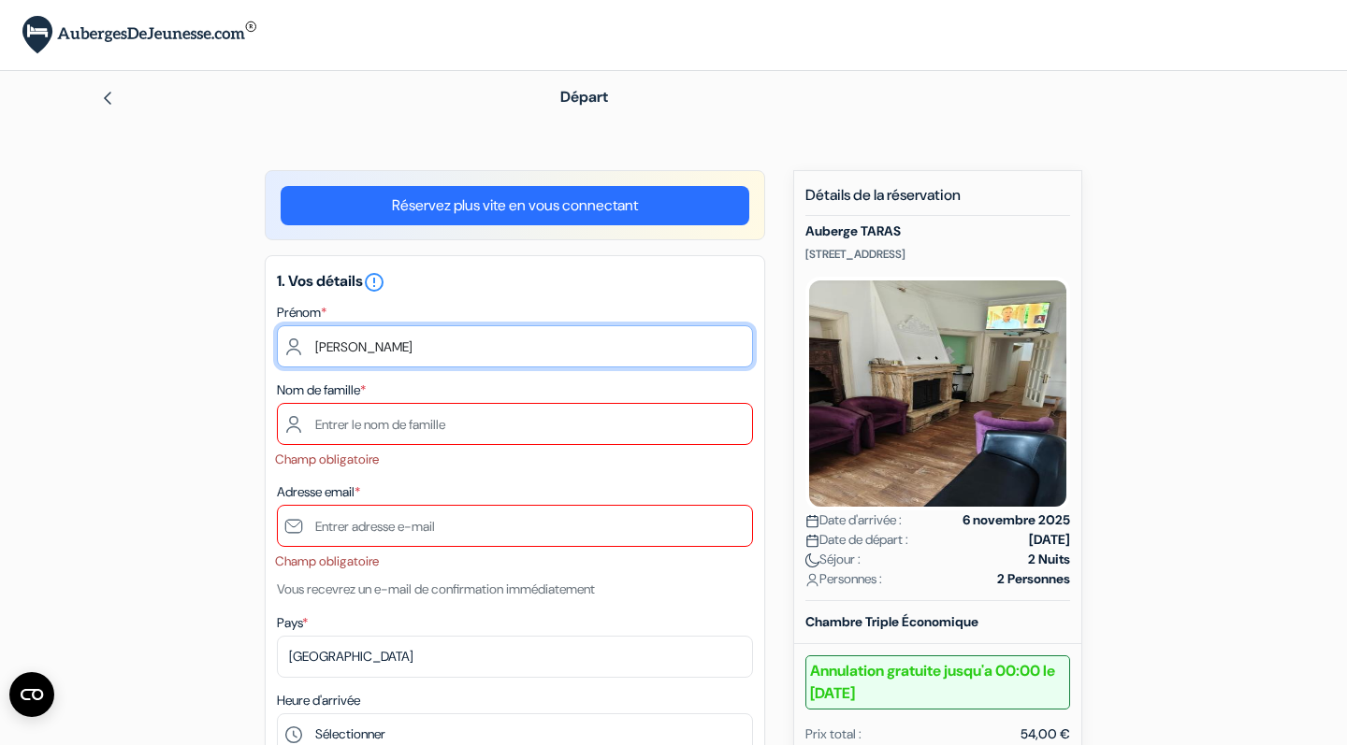
type input "[PERSON_NAME]"
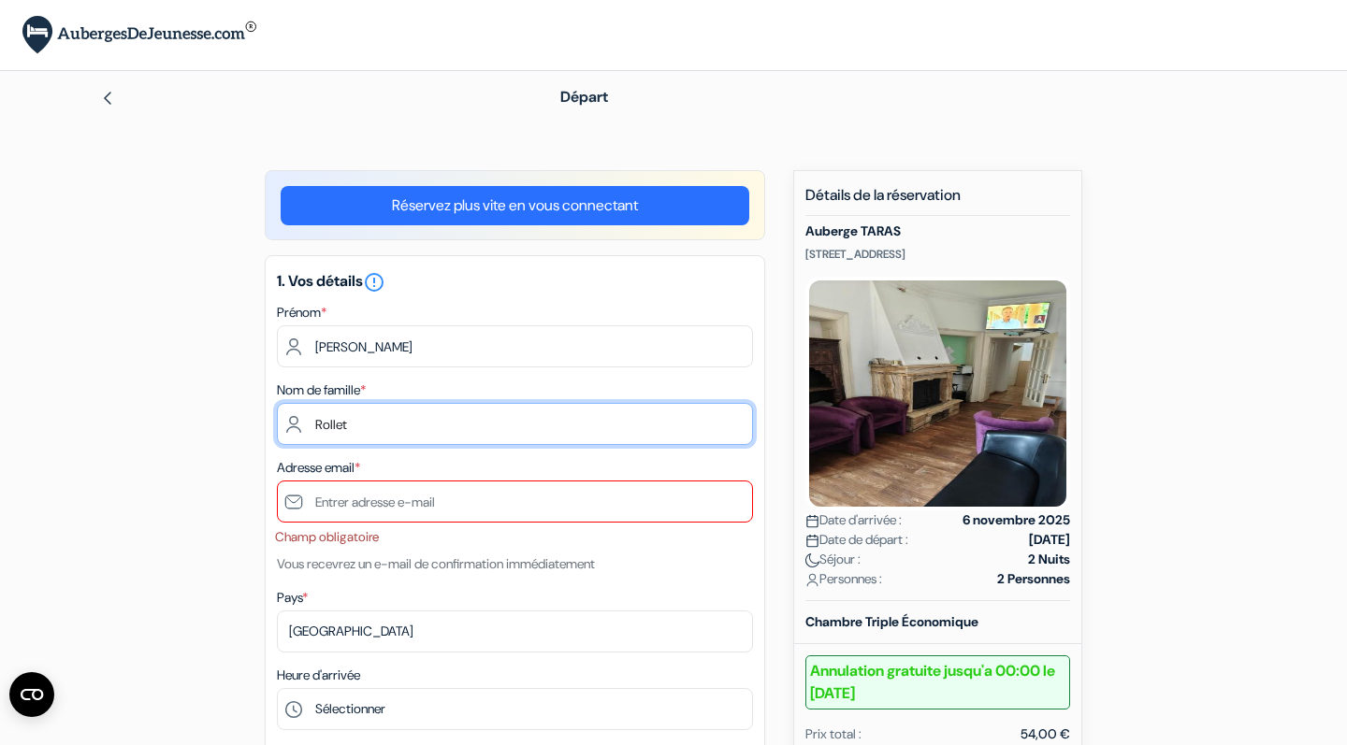
type input "Rollet"
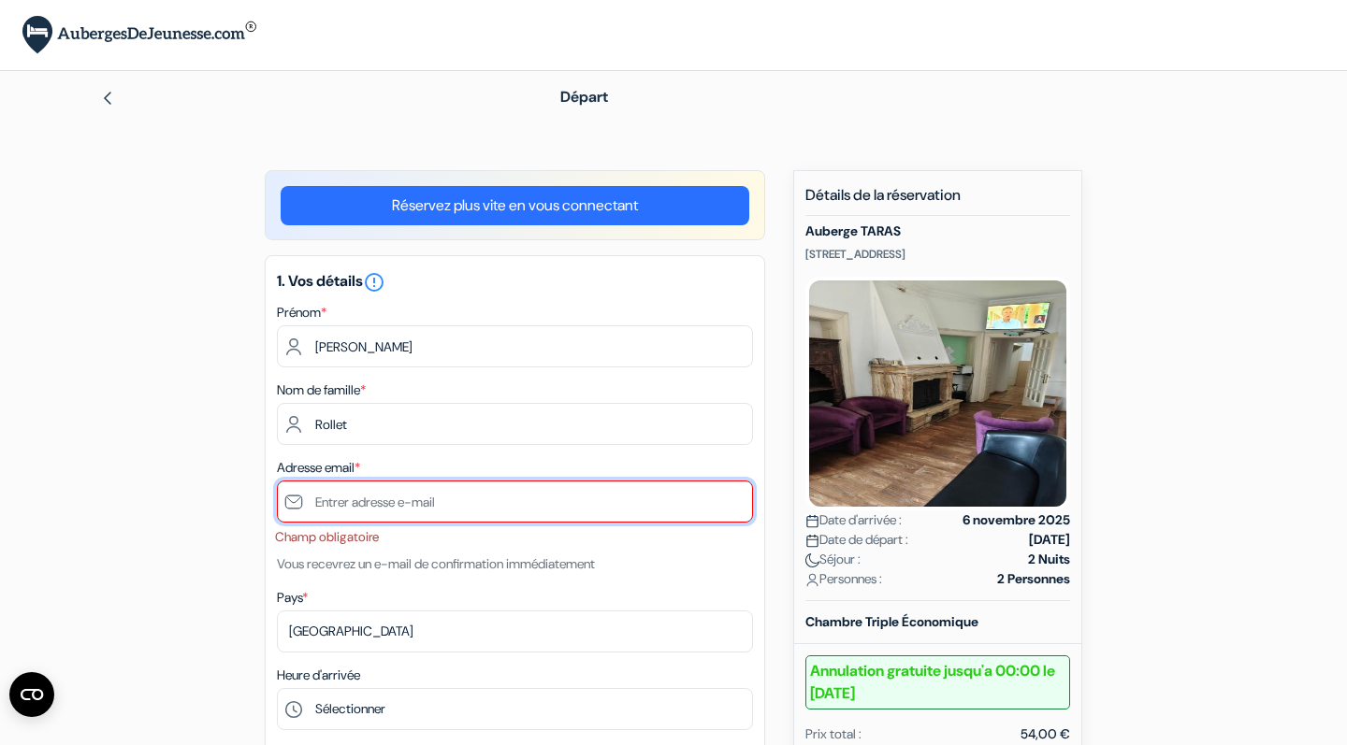
paste input "[EMAIL_ADDRESS][DOMAIN_NAME]"
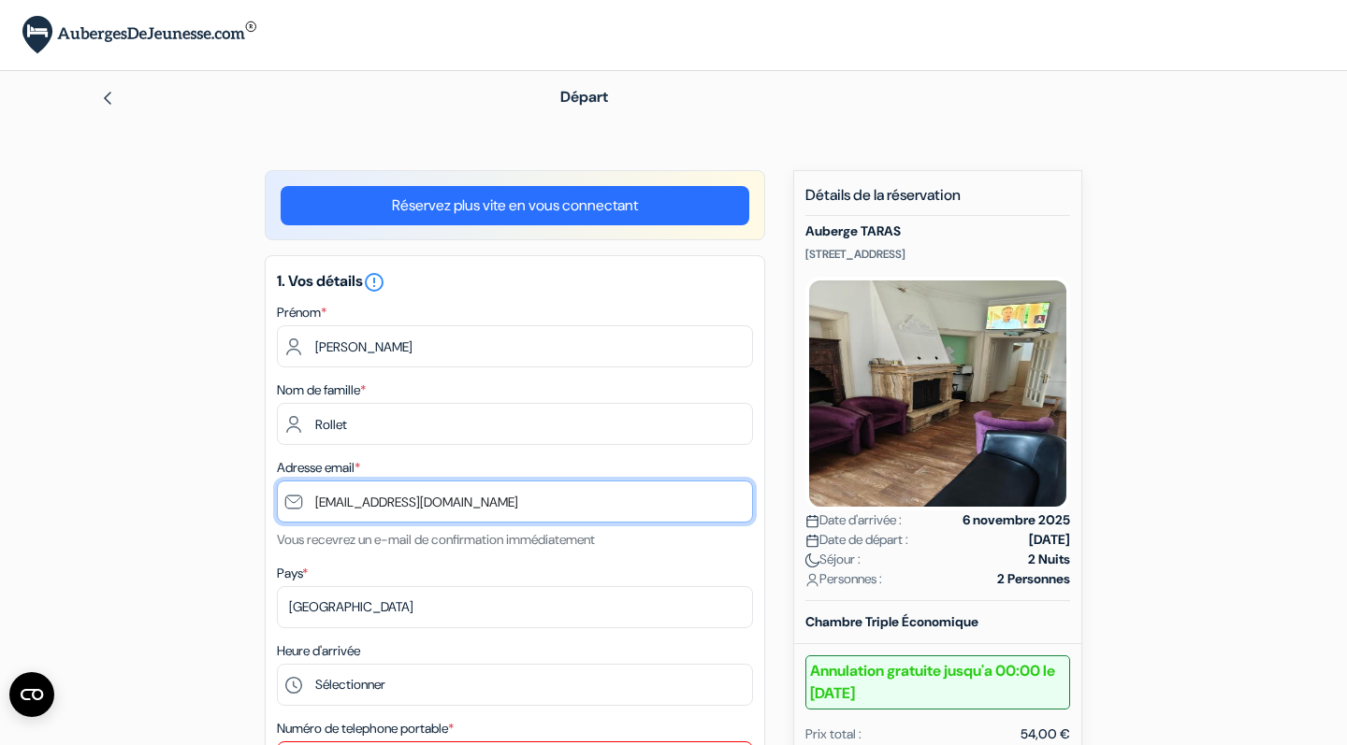
type input "[EMAIL_ADDRESS][DOMAIN_NAME]"
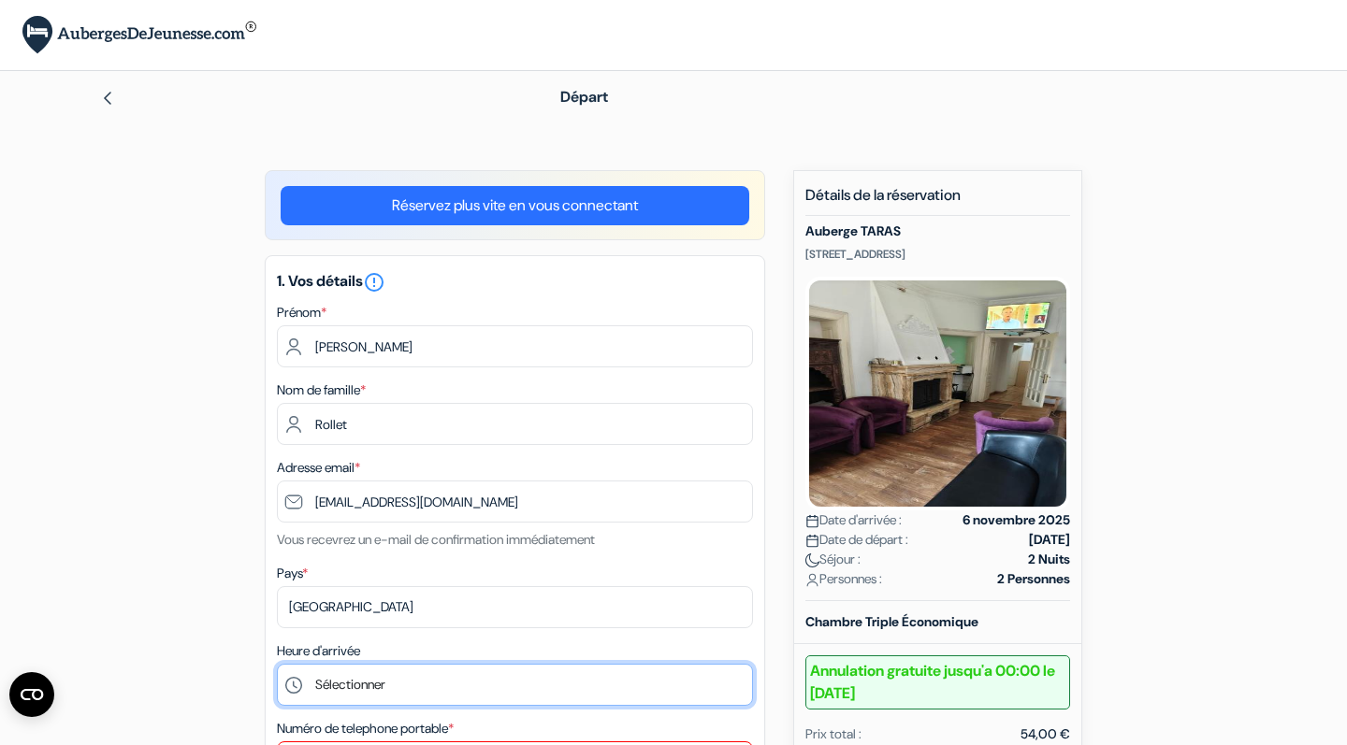
select select "15"
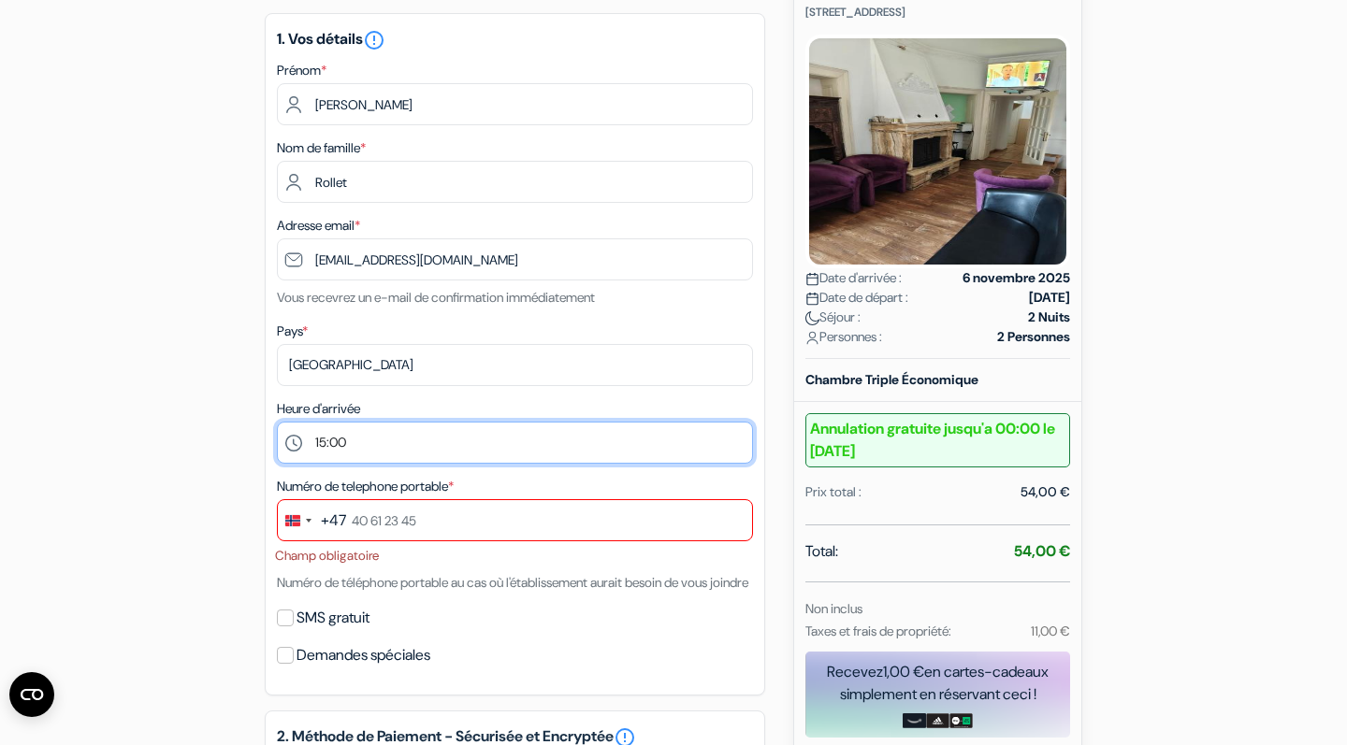
scroll to position [249, 0]
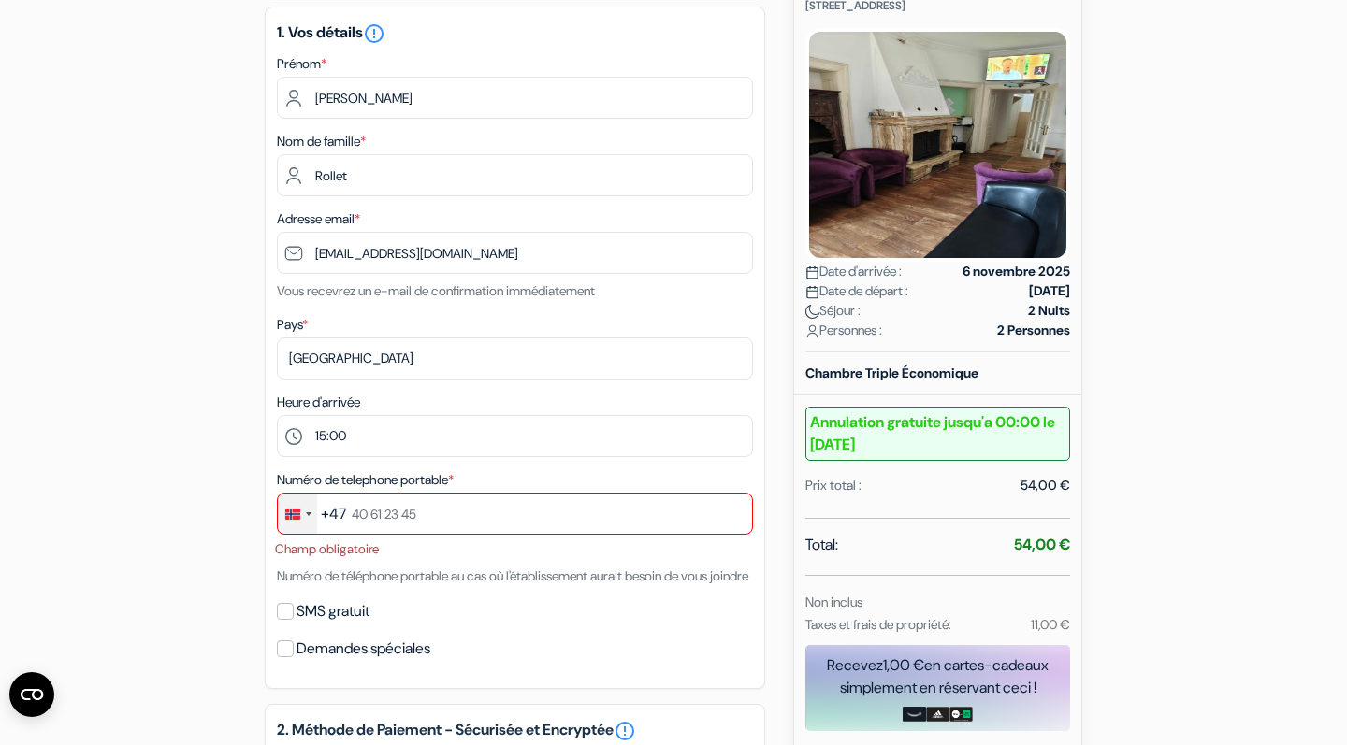
click at [300, 518] on div "Change country, selected Norway (+47)" at bounding box center [297, 514] width 39 height 40
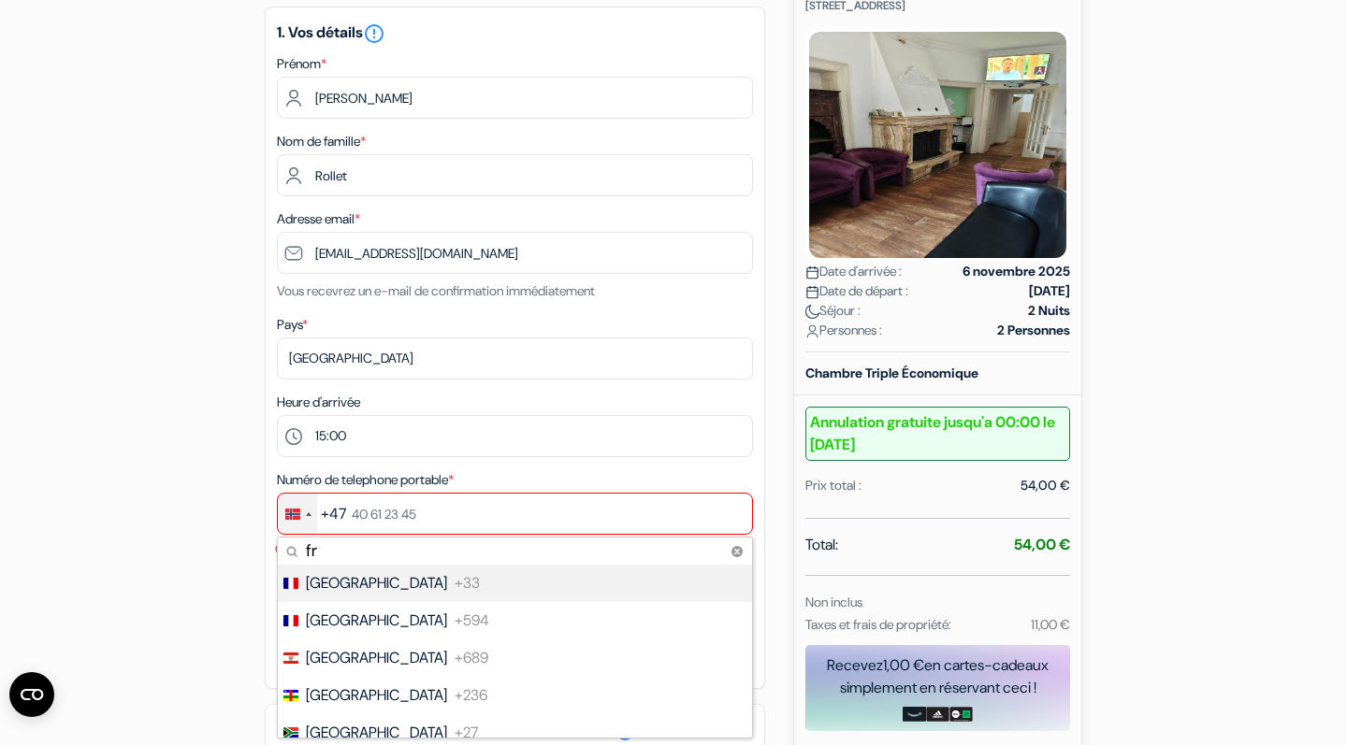
type input "fr"
click at [318, 586] on span "[GEOGRAPHIC_DATA]" at bounding box center [376, 583] width 141 height 22
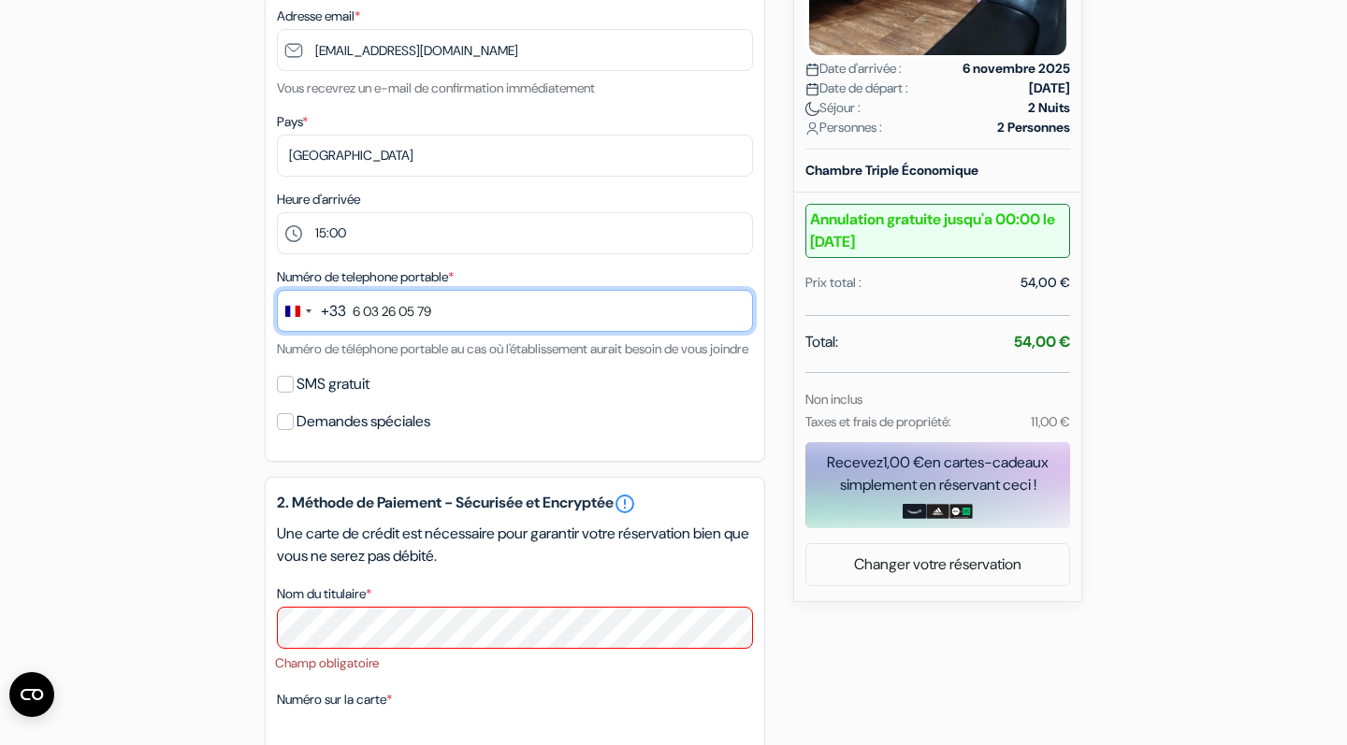
scroll to position [455, 0]
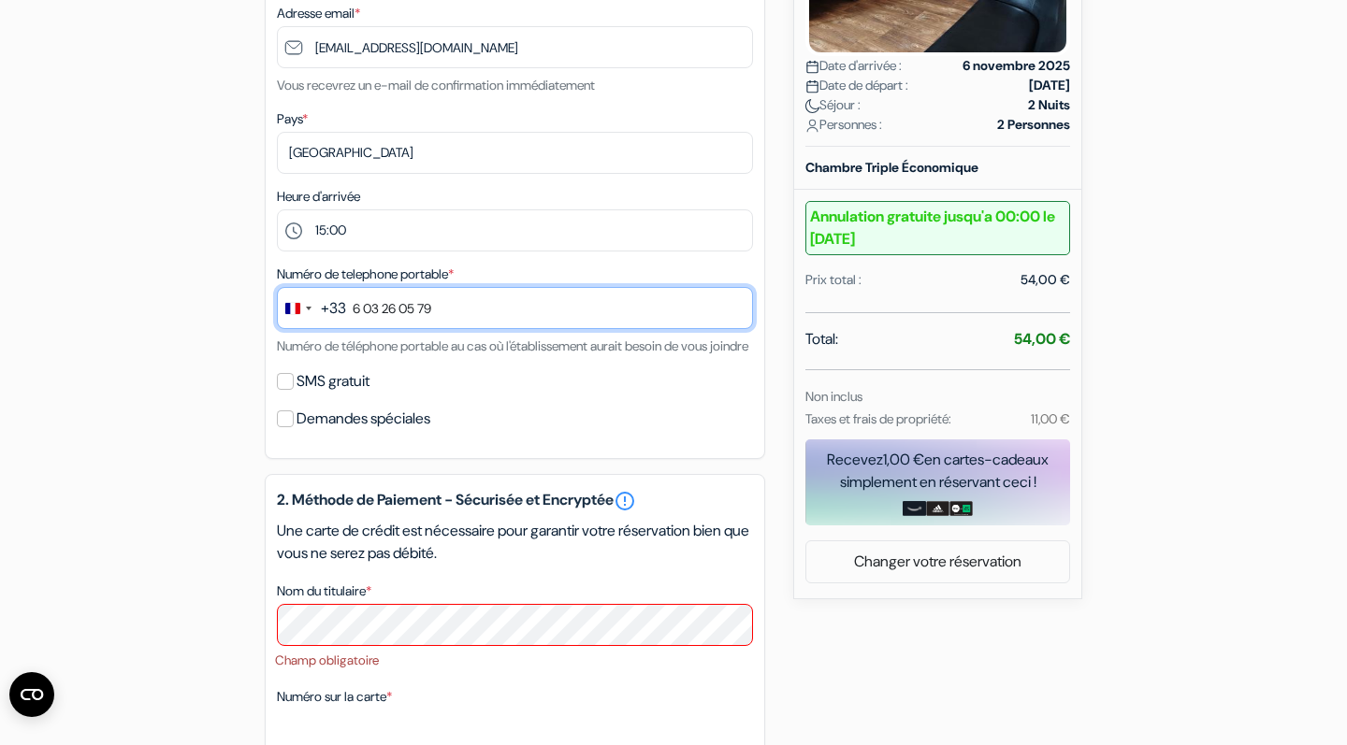
type input "6 03 26 05 79"
click at [289, 390] on input "SMS gratuit" at bounding box center [285, 381] width 17 height 17
checkbox input "true"
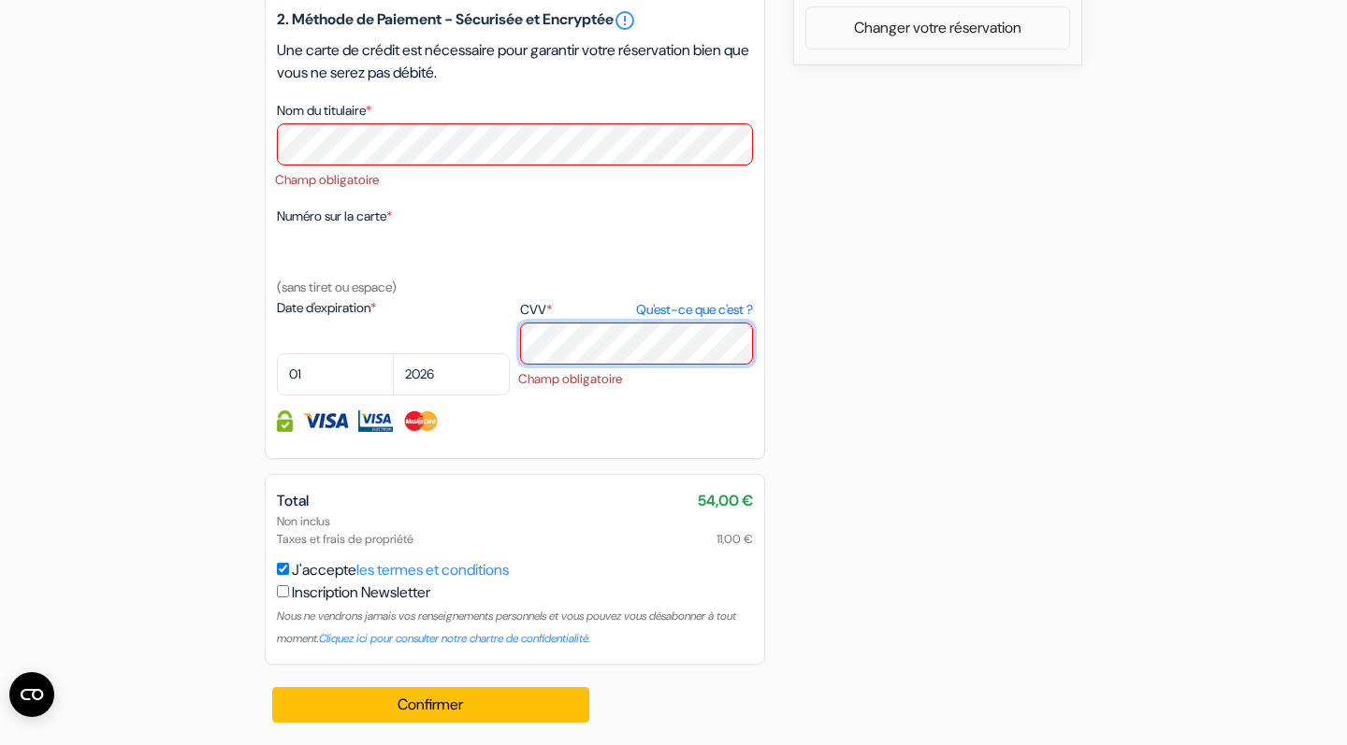
scroll to position [986, 0]
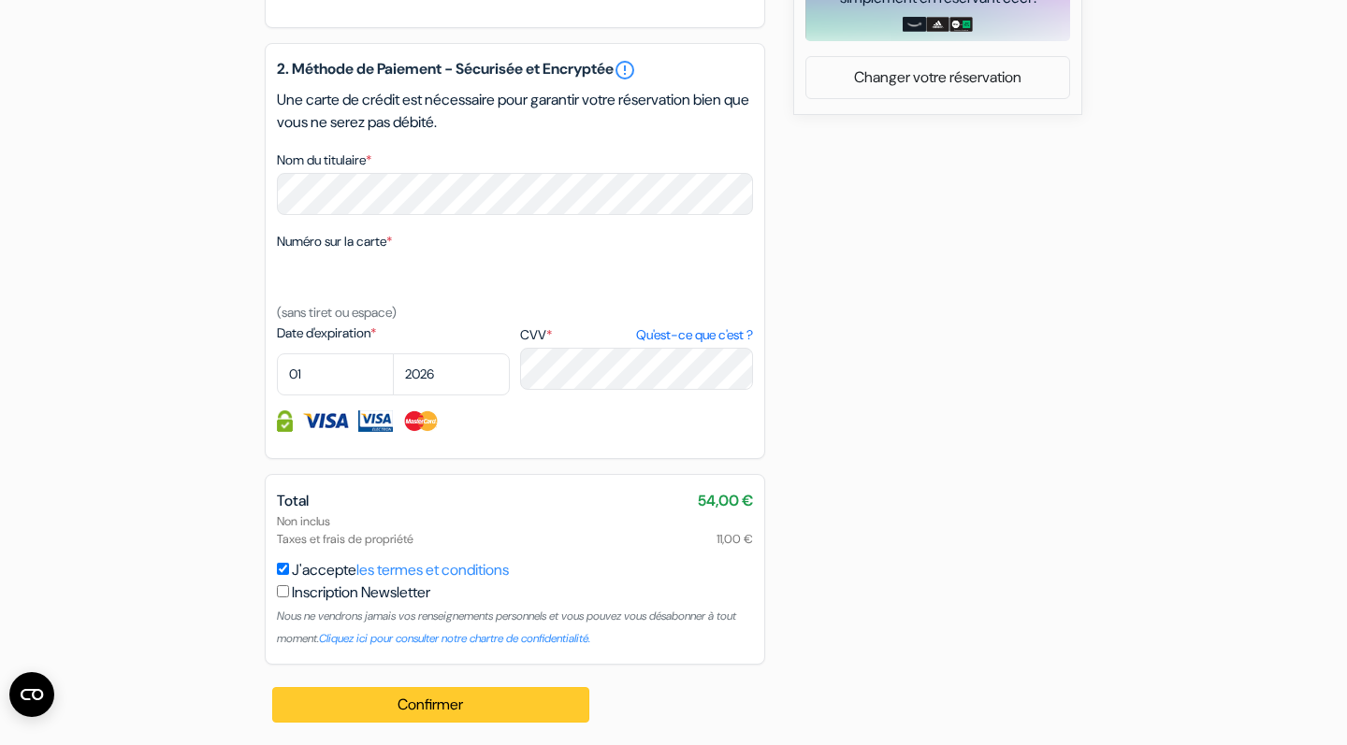
scroll to position [962, 0]
click at [388, 701] on button "Confirmer Loading..." at bounding box center [430, 705] width 317 height 36
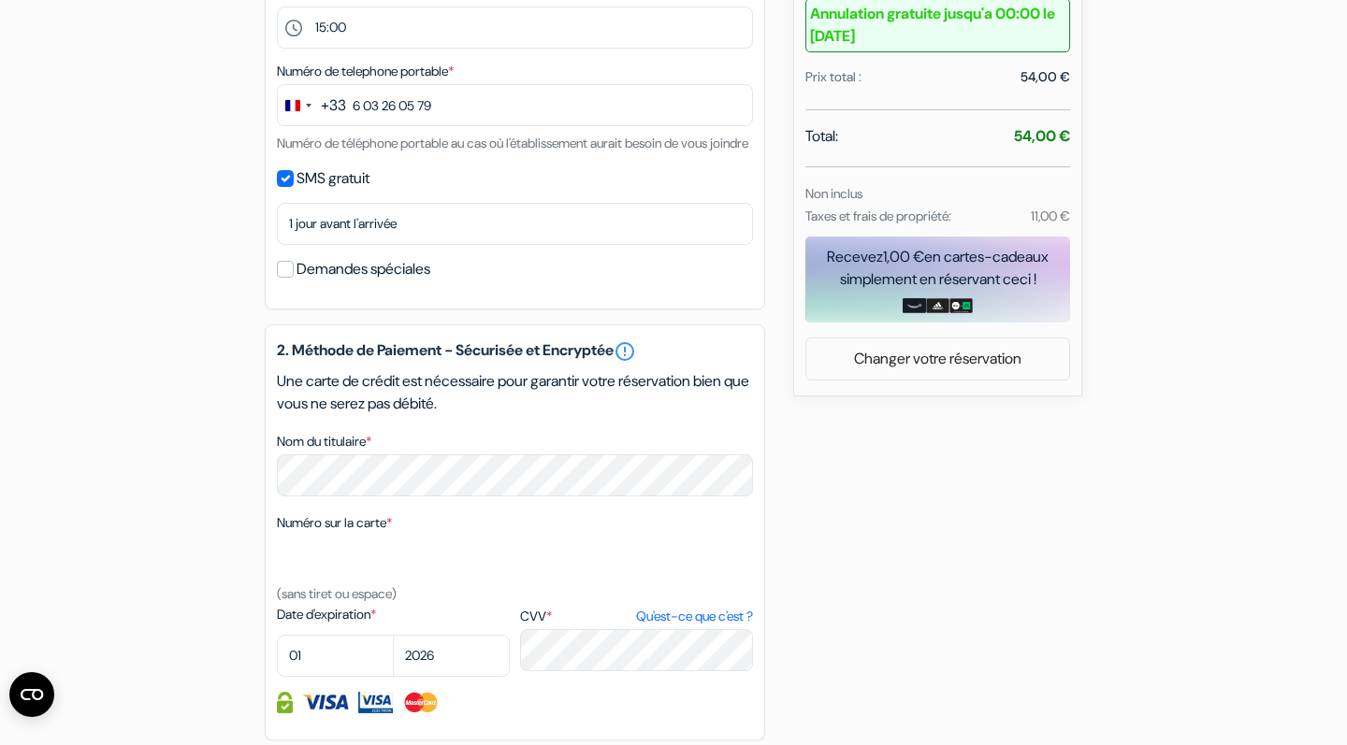
click at [846, 480] on div "add_box Auberge TARAS [STREET_ADDRESS] Détails de l'établissement X *" at bounding box center [673, 270] width 1235 height 1514
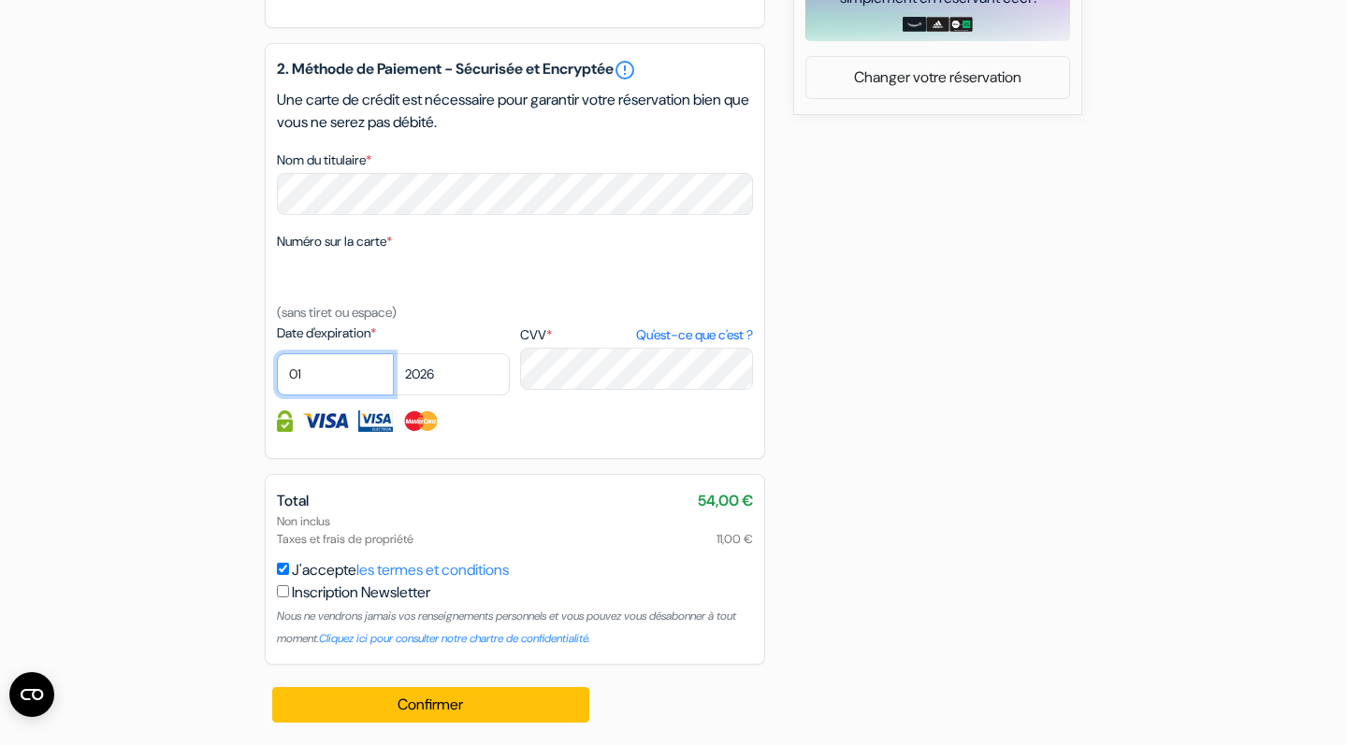
select select "06"
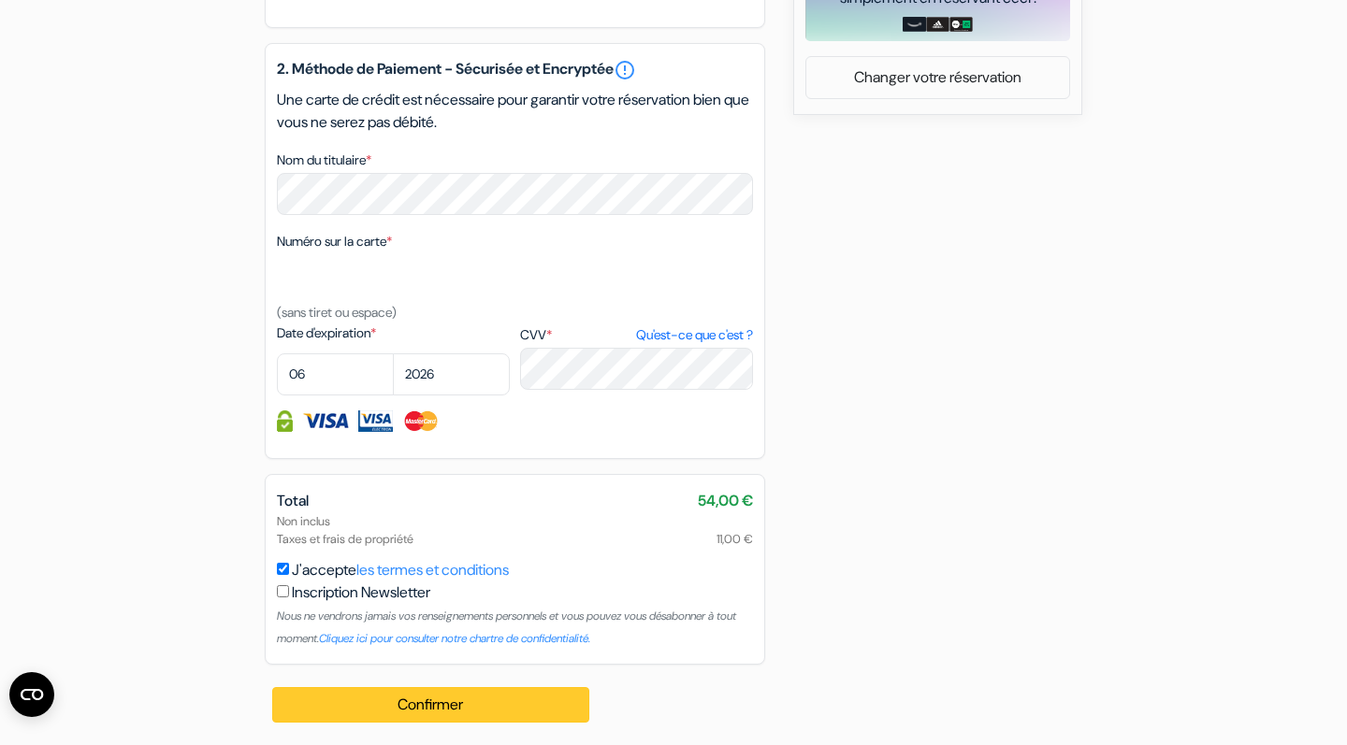
click at [484, 700] on button "Confirmer Loading..." at bounding box center [430, 705] width 317 height 36
click at [333, 419] on img at bounding box center [325, 422] width 47 height 22
click at [373, 420] on img at bounding box center [375, 422] width 34 height 22
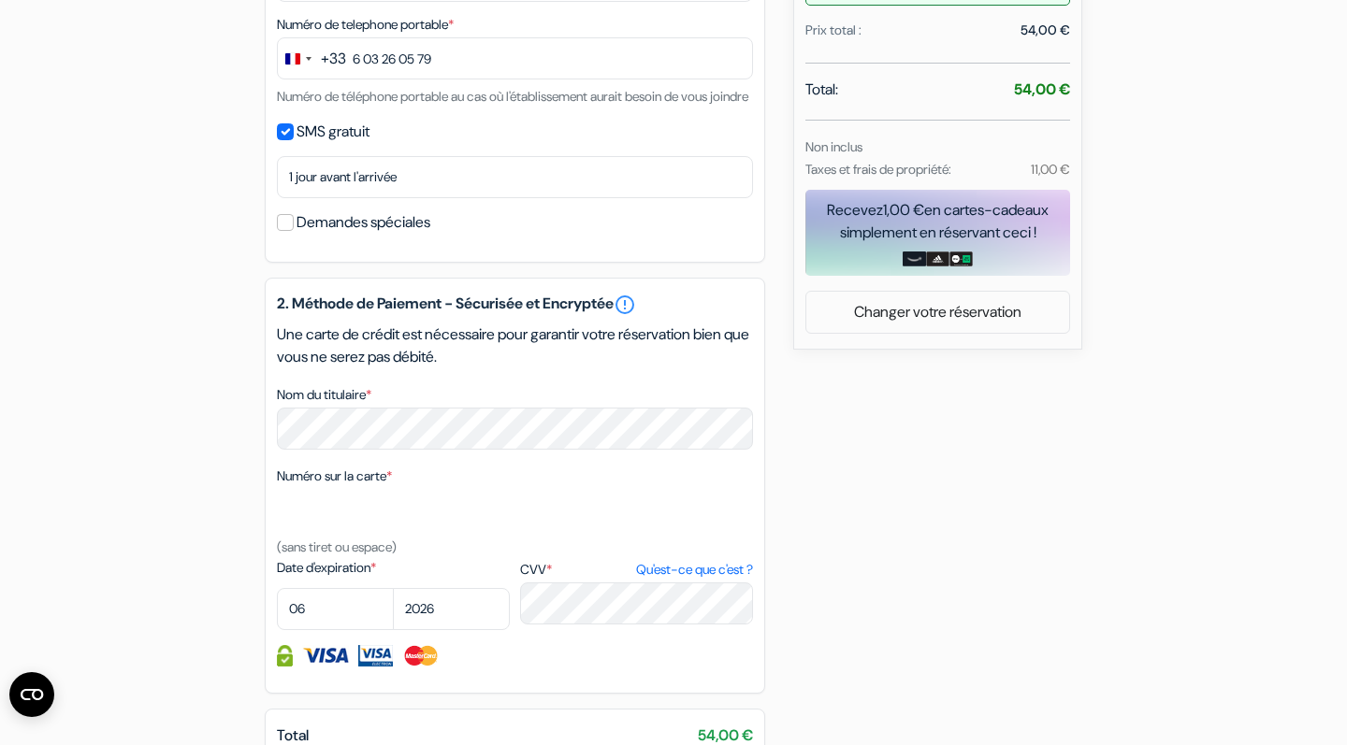
scroll to position [692, 0]
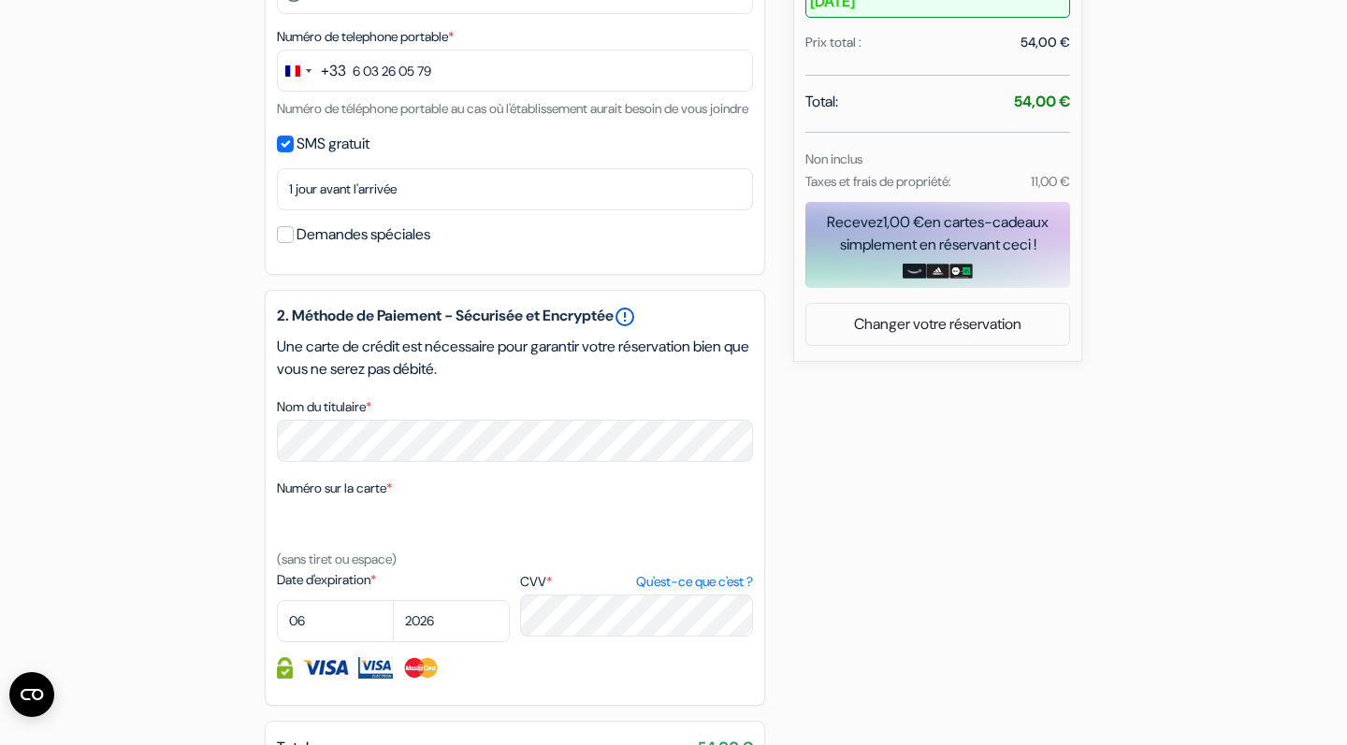
click at [636, 328] on link "error_outline" at bounding box center [625, 317] width 22 height 22
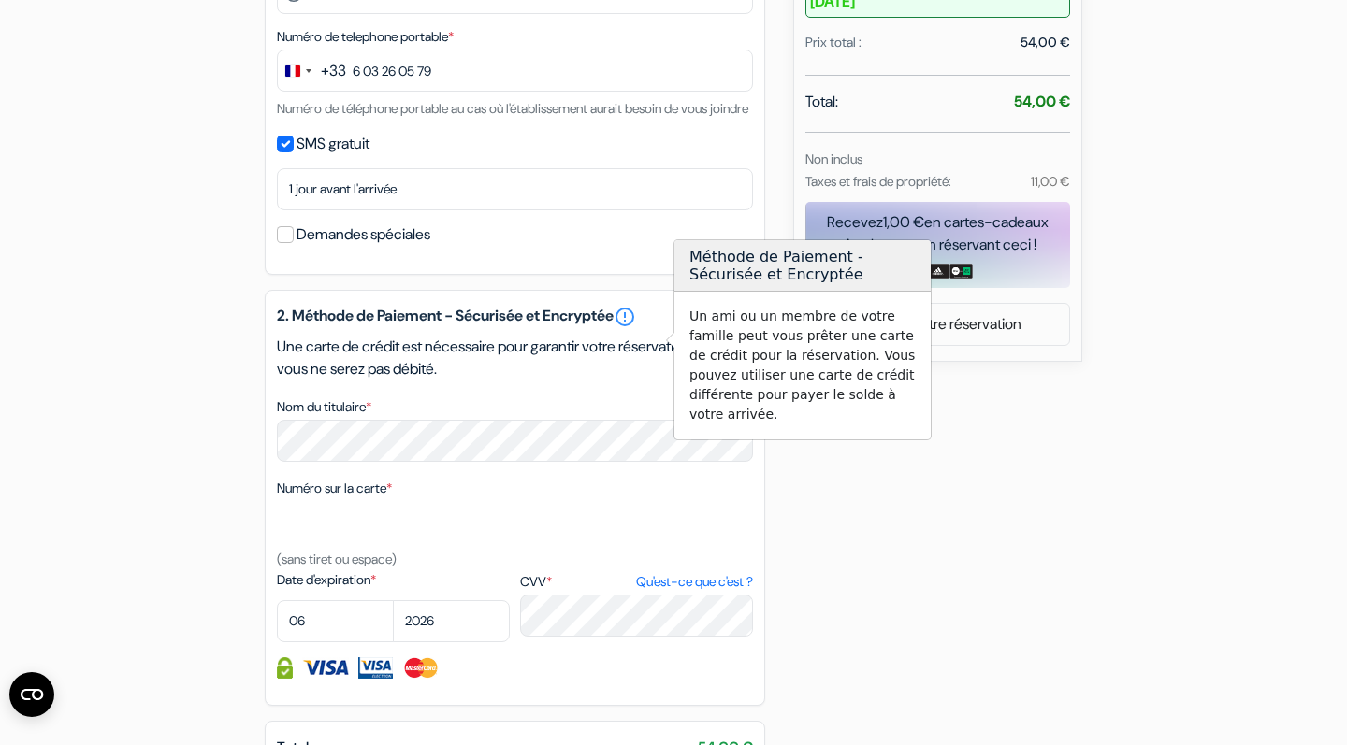
click at [605, 381] on p "Une carte de crédit est nécessaire pour garantir votre réservation bien que vou…" at bounding box center [515, 358] width 476 height 45
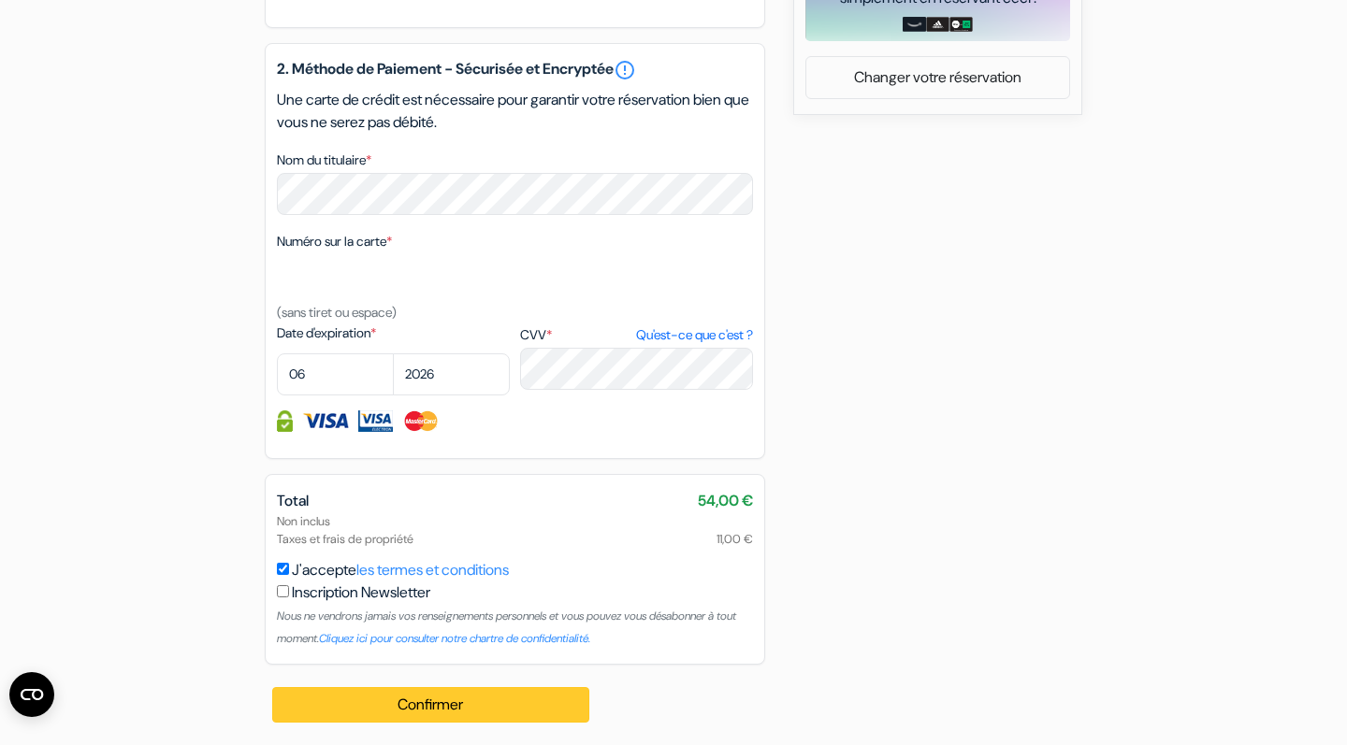
scroll to position [962, 0]
click at [446, 717] on button "Confirmer Loading..." at bounding box center [430, 705] width 317 height 36
click at [464, 707] on button "Confirmer Loading..." at bounding box center [430, 705] width 317 height 36
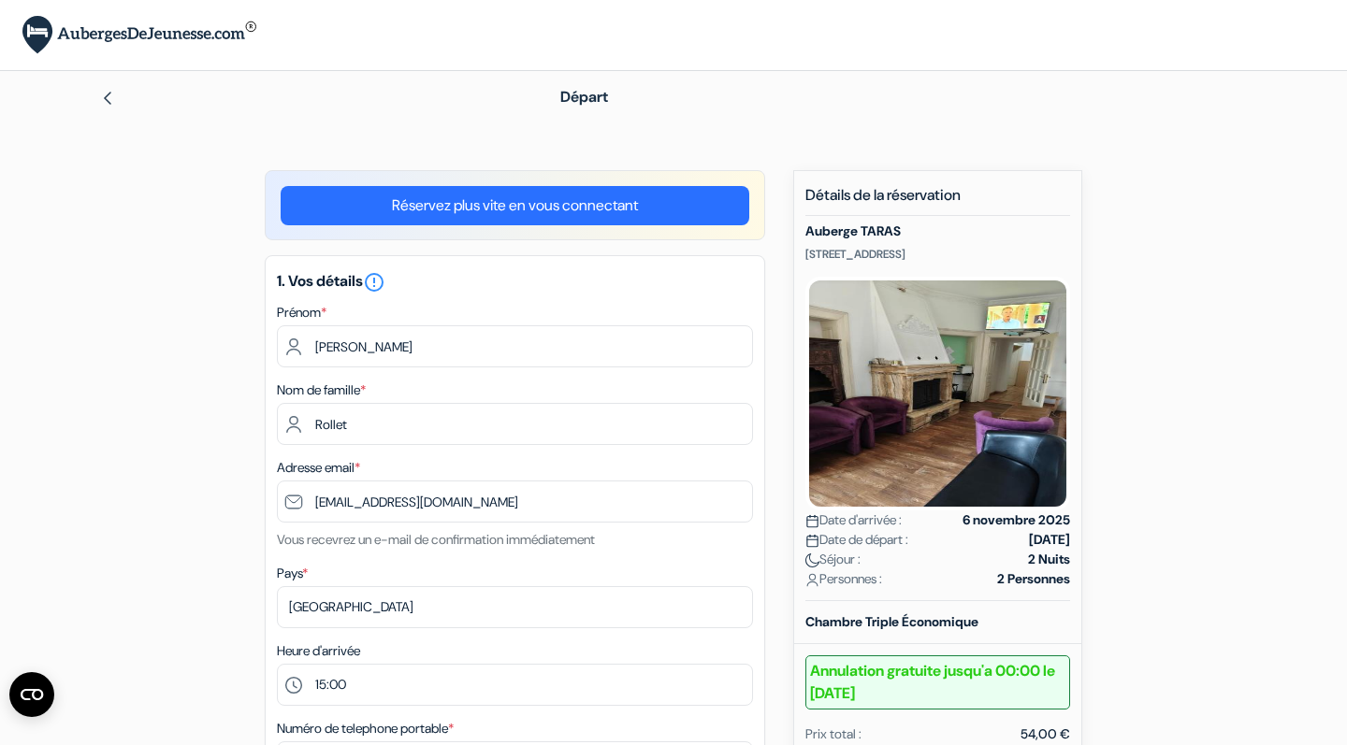
scroll to position [0, 0]
